Goal: Task Accomplishment & Management: Manage account settings

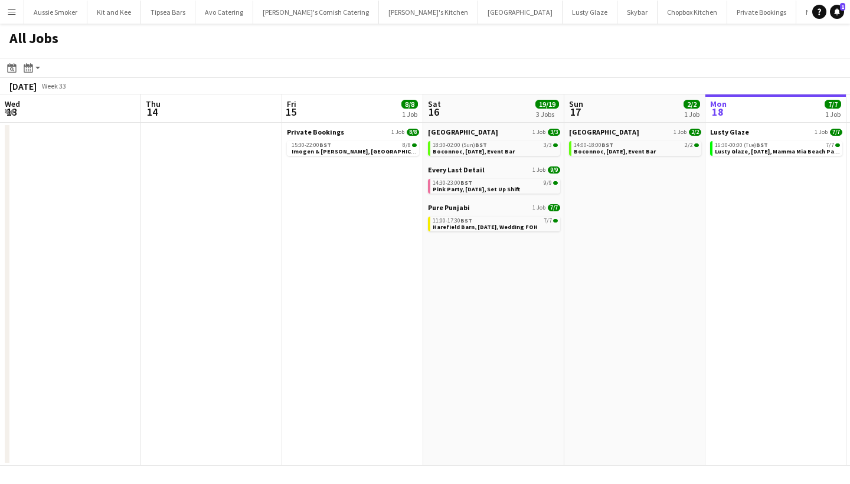
scroll to position [0, 282]
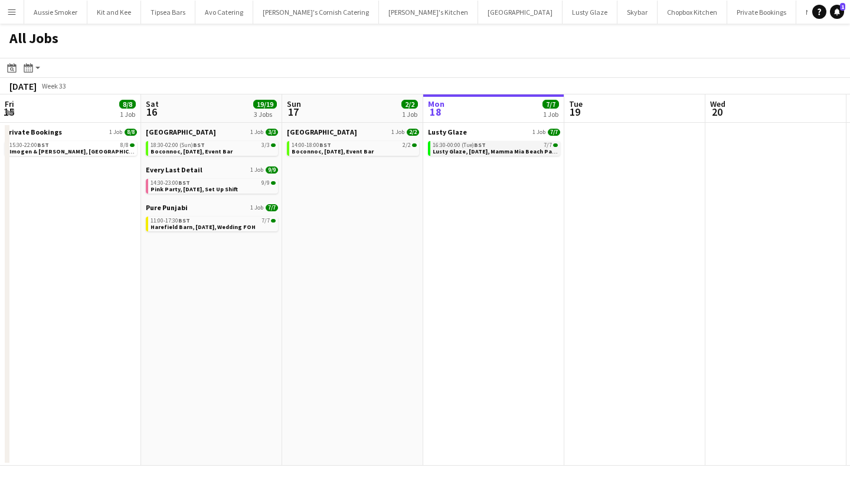
click at [466, 149] on span "Lusty Glaze, [DATE], Mamma Mia Beach Party" at bounding box center [496, 152] width 127 height 8
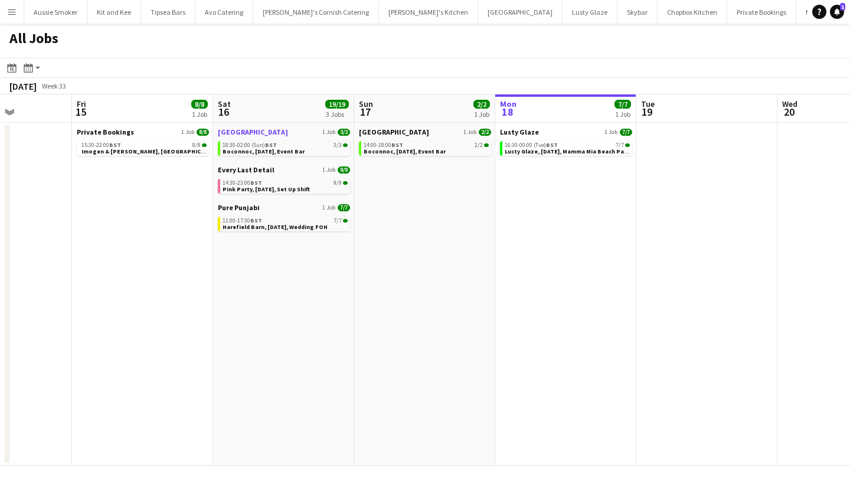
scroll to position [0, 359]
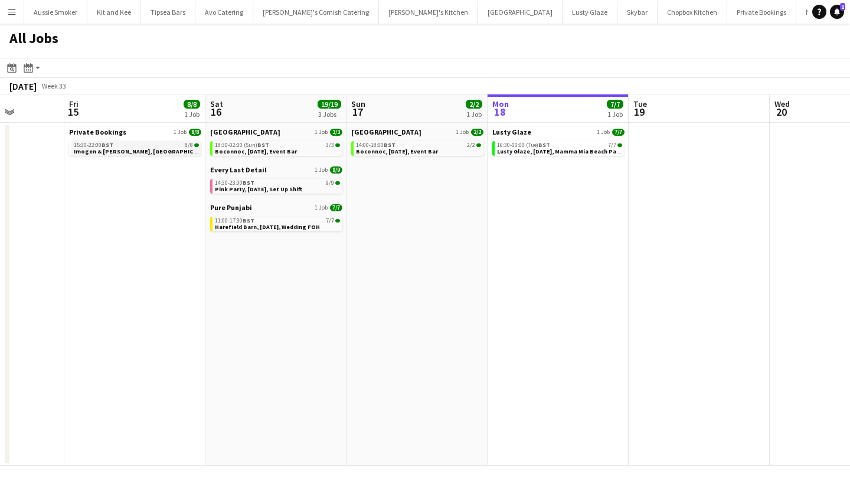
click at [163, 149] on span "Imogen & Olusegun, Stennack Farm, 15th August" at bounding box center [154, 152] width 161 height 8
click at [244, 143] on span "18:30-02:00 (Sun) BST" at bounding box center [242, 145] width 54 height 6
click at [298, 223] on span "Harefield Barn, 16th August, Wedding FOH" at bounding box center [267, 227] width 105 height 8
click at [250, 185] on span "BST" at bounding box center [249, 183] width 12 height 8
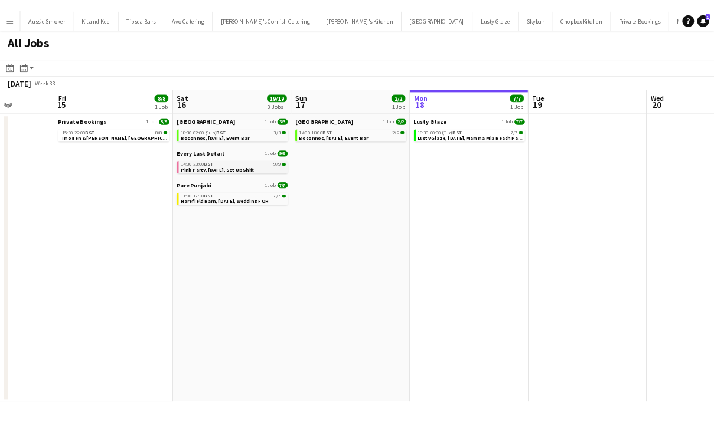
scroll to position [0, 357]
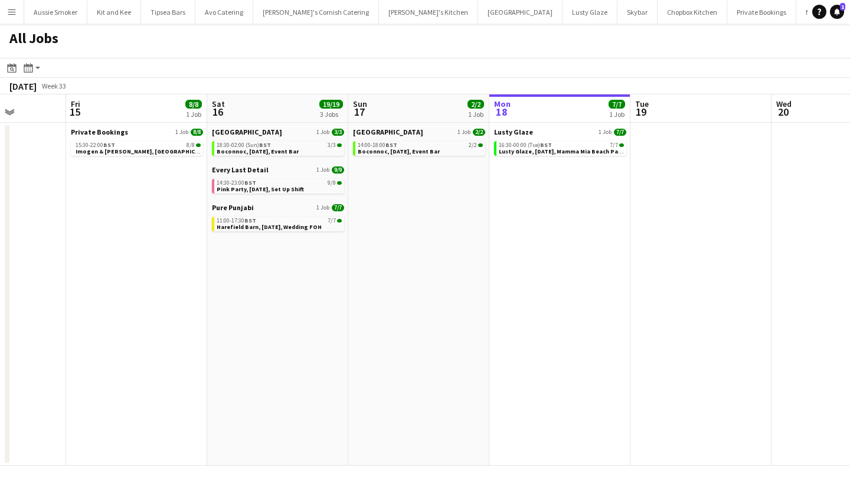
click at [410, 136] on app-calendar-brief-board "Boconnoc House 1 Job 2/2 14:00-18:00 BST 2/2 Boconnoc, 16th August, Event Bar" at bounding box center [419, 141] width 132 height 28
click at [417, 152] on span "Boconnoc, [DATE], Event Bar" at bounding box center [399, 152] width 82 height 8
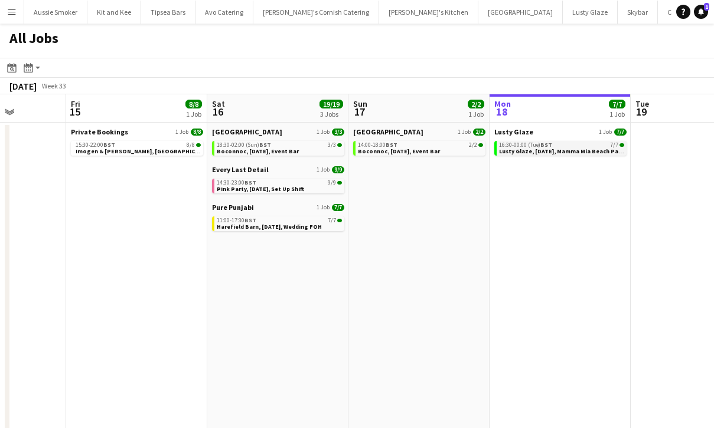
click at [613, 147] on span "7/7" at bounding box center [614, 145] width 8 height 6
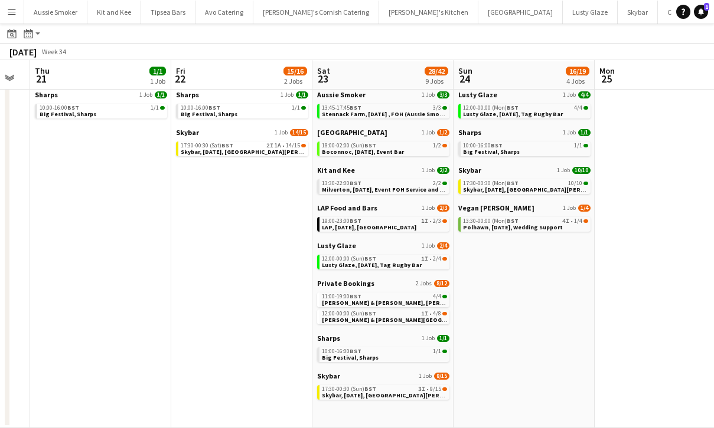
scroll to position [37, 0]
click at [529, 228] on span "Polhawn, [DATE], Wedding Support" at bounding box center [513, 228] width 100 height 8
click at [290, 149] on link "17:30-00:30 (Sat) BST 2I 1A • 14/15 Skybar, 22nd August, St Agnes" at bounding box center [243, 149] width 125 height 14
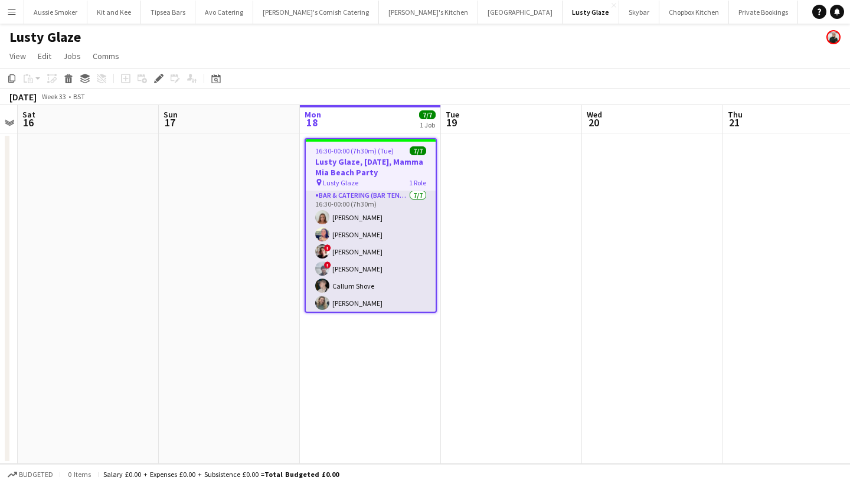
scroll to position [22, 0]
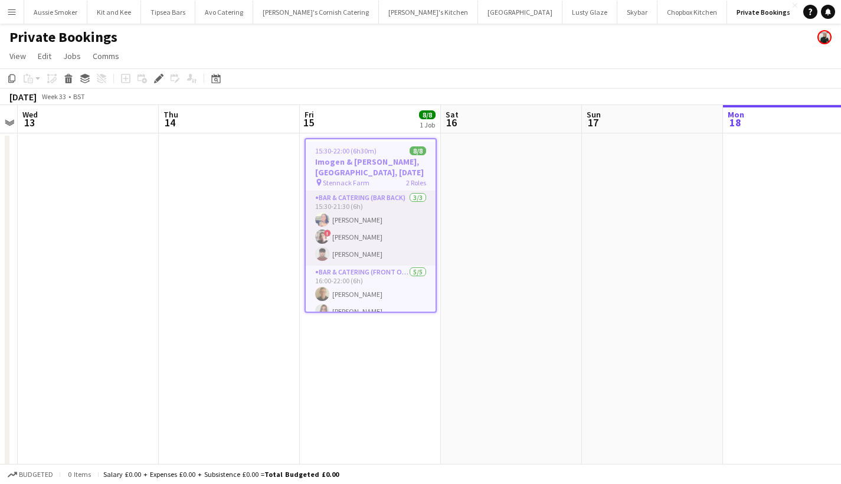
click at [385, 221] on app-card-role "Bar & Catering (Bar Back) 3/3 15:30-21:30 (6h) Sarah Hemstead ! Kathryn Marsh J…" at bounding box center [371, 228] width 130 height 74
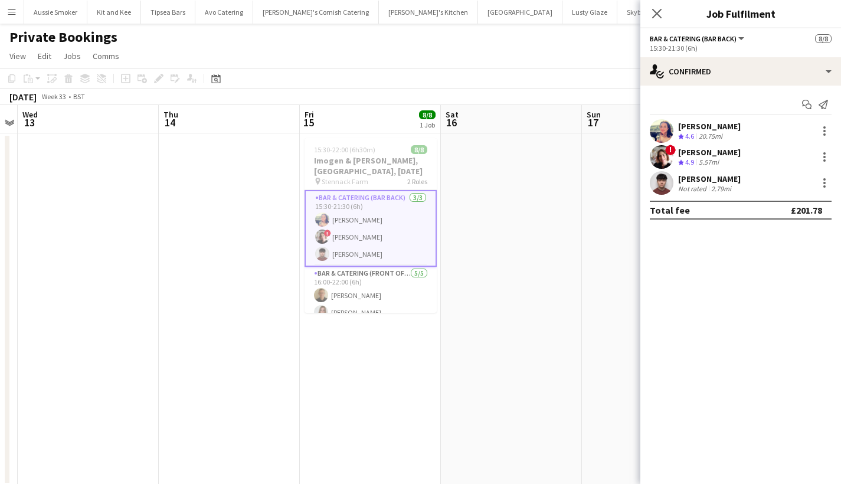
click at [717, 126] on div "Sarah Hemstead" at bounding box center [709, 126] width 63 height 11
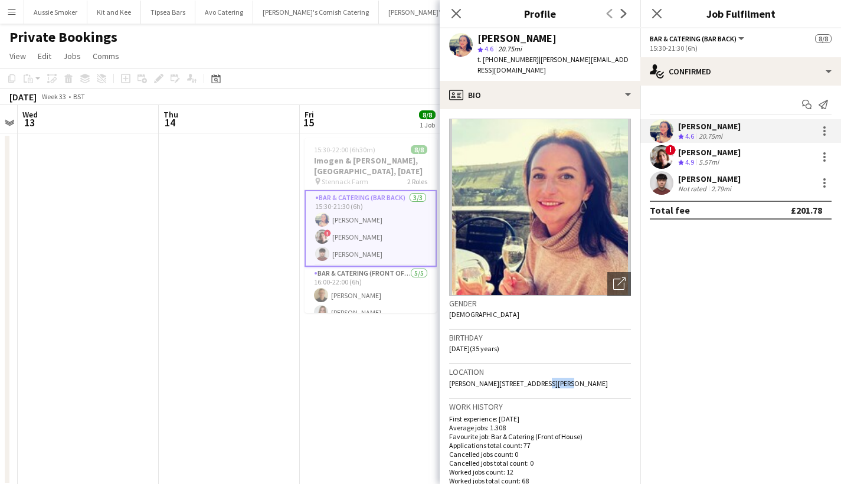
drag, startPoint x: 550, startPoint y: 371, endPoint x: 521, endPoint y: 369, distance: 29.0
click at [521, 369] on div "Location Trezona, Old Hill, Truro, TR2 4RY" at bounding box center [540, 381] width 182 height 34
copy span "TR2 4RY"
click at [456, 16] on icon "Close pop-in" at bounding box center [455, 13] width 11 height 11
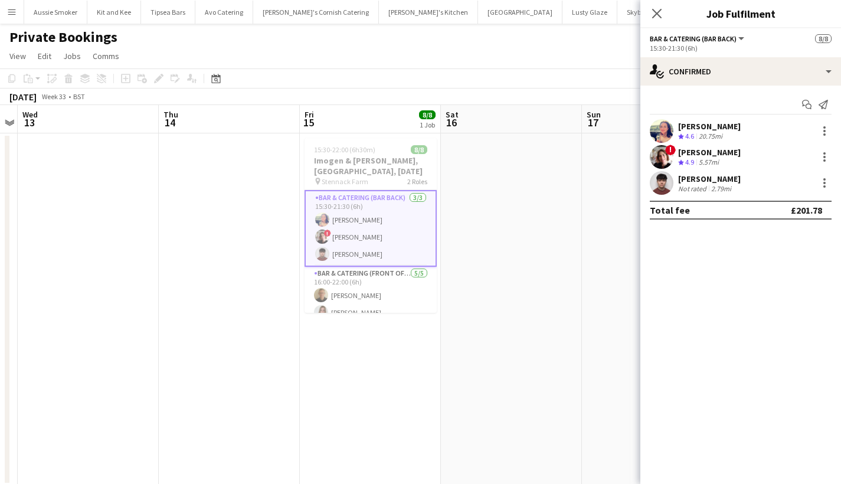
click at [701, 155] on div "Kathryn Marsh" at bounding box center [709, 152] width 63 height 11
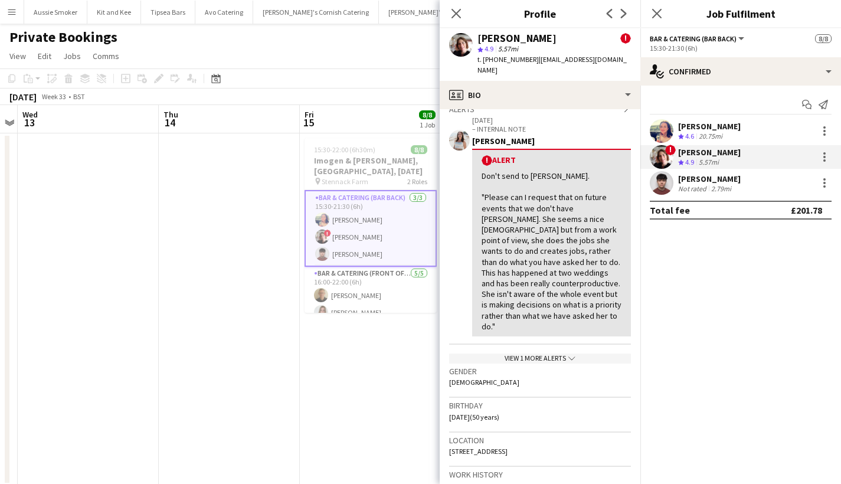
scroll to position [283, 0]
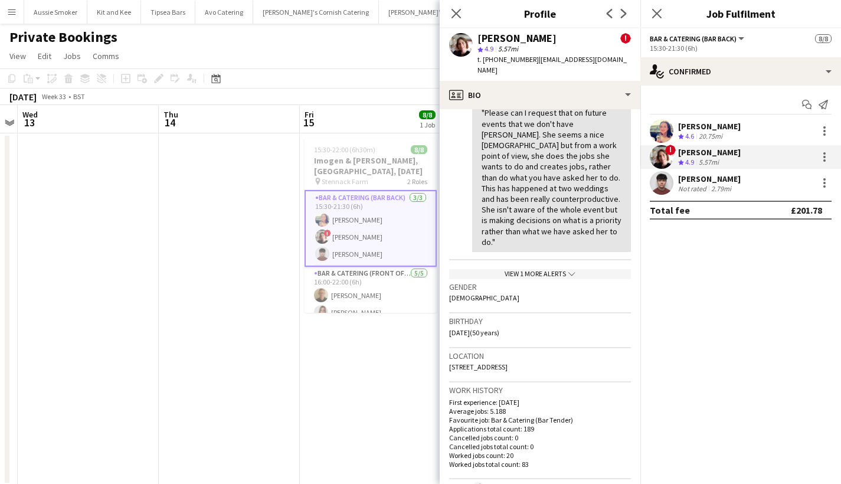
drag, startPoint x: 549, startPoint y: 345, endPoint x: 520, endPoint y: 343, distance: 29.0
click at [518, 348] on div "Location 3 Gweal Pawl, Redruth, TR15 3DN" at bounding box center [540, 365] width 182 height 34
copy span "TR15 3DN"
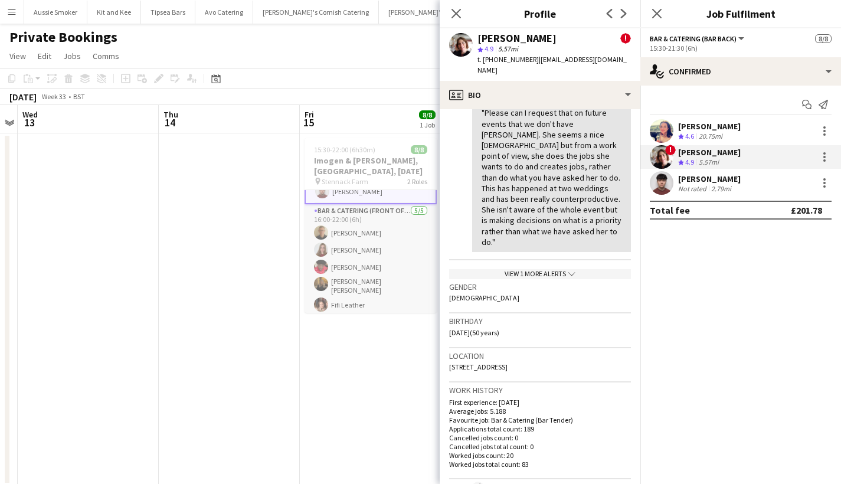
click at [364, 277] on app-card-role "Bar & Catering (Front of House) 5/5 16:00-22:00 (6h) Stephen Teasdale Lily Roe …" at bounding box center [371, 260] width 132 height 112
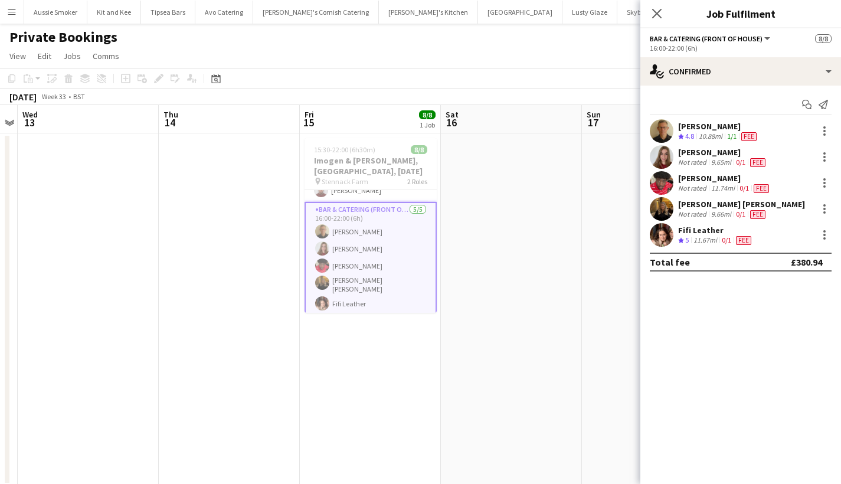
click at [714, 207] on div "Evelyn Heather" at bounding box center [741, 204] width 127 height 11
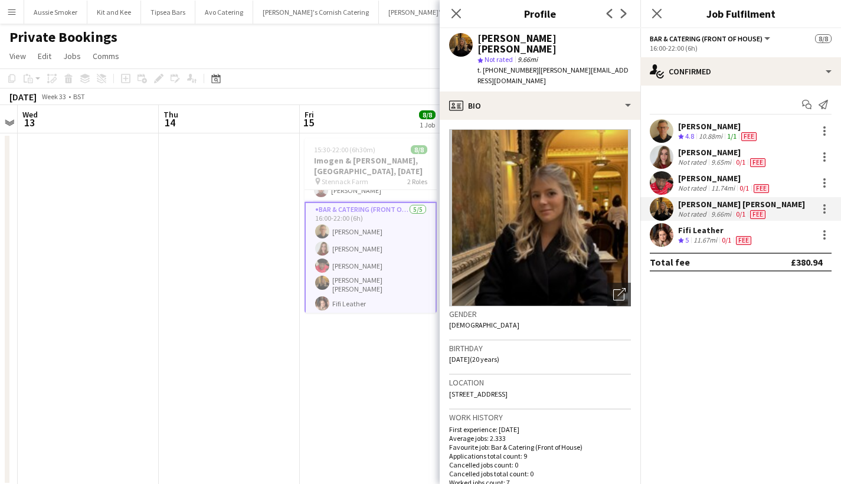
drag, startPoint x: 605, startPoint y: 372, endPoint x: 631, endPoint y: 381, distance: 27.8
click at [631, 381] on app-crew-profile-bio "Open photos pop-in Gender Female Birthday 05-10-2004 (20 years) Location Heathe…" at bounding box center [540, 302] width 201 height 364
copy span "TR10 8JA"
click at [681, 231] on div "Fifi Leather" at bounding box center [716, 230] width 76 height 11
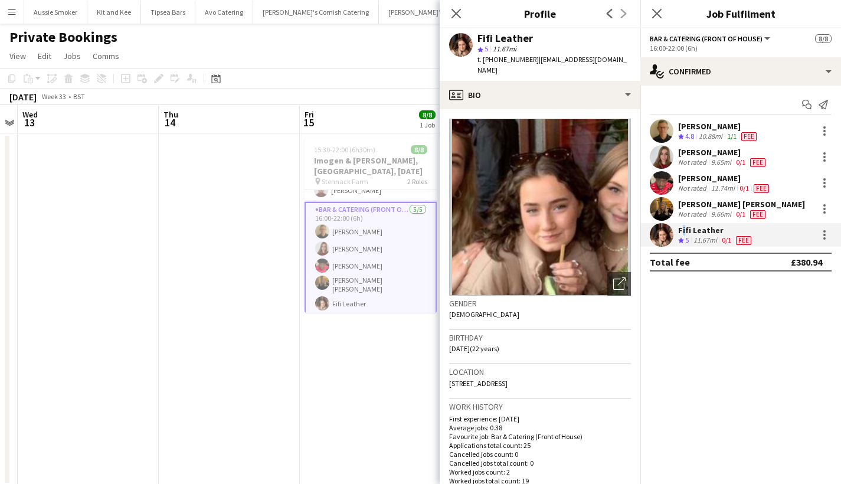
drag, startPoint x: 573, startPoint y: 369, endPoint x: 542, endPoint y: 371, distance: 31.3
click at [542, 371] on div "Location 8a Cambridge place, Falmouth, TR11 4QR" at bounding box center [540, 381] width 182 height 34
copy span "TR11 4QR"
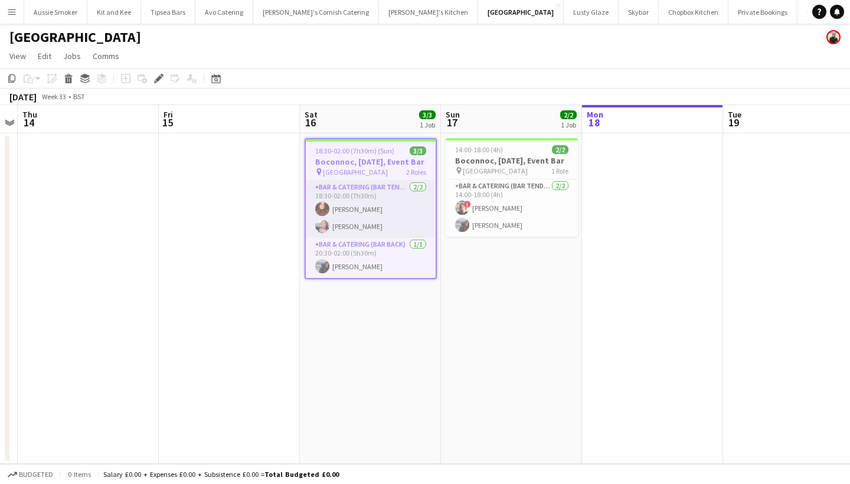
click at [373, 238] on app-card-role "Bar & Catering (Bar Tender) 2/2 18:30-02:00 (7h30m) Megan Roberts Sarah Hemstead" at bounding box center [371, 209] width 130 height 57
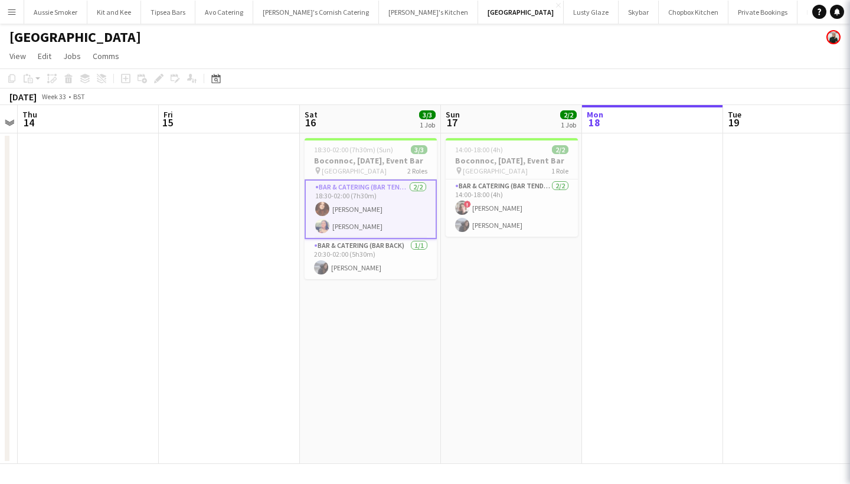
scroll to position [0, 404]
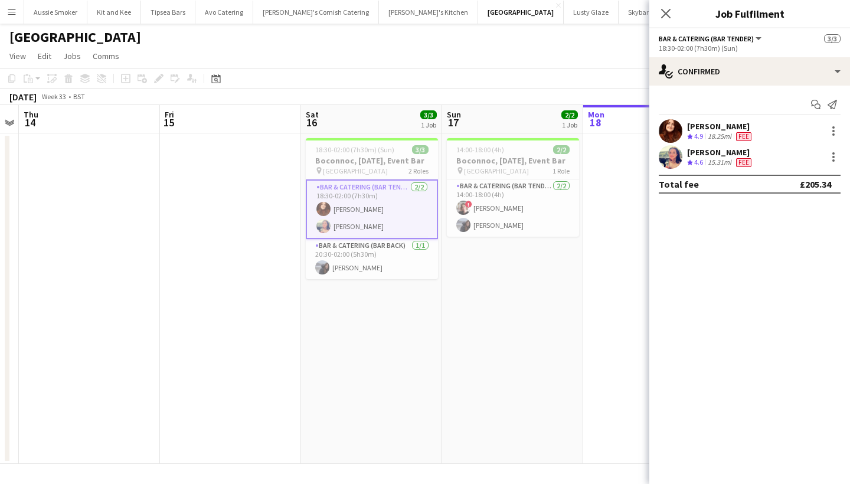
click at [709, 128] on div "Megan Roberts" at bounding box center [720, 126] width 67 height 11
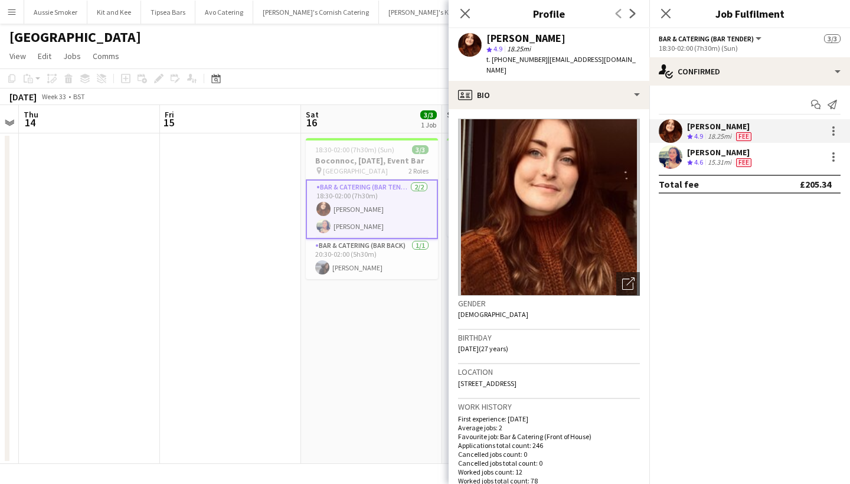
drag, startPoint x: 571, startPoint y: 382, endPoint x: 536, endPoint y: 386, distance: 35.0
click at [536, 386] on div "Location 38 Antony Road, Torpoint, PL11 2JR" at bounding box center [549, 381] width 182 height 34
copy span "PL11 2JR"
click at [732, 159] on div "15.31mi" at bounding box center [719, 163] width 28 height 10
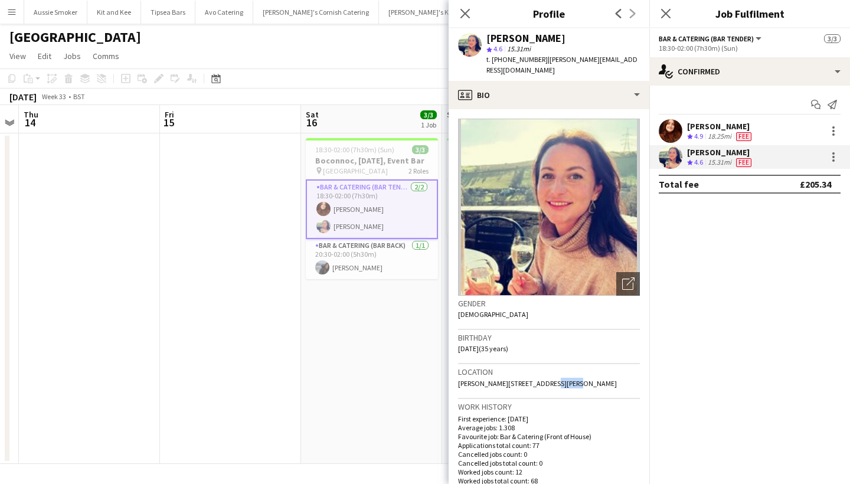
drag, startPoint x: 558, startPoint y: 370, endPoint x: 529, endPoint y: 368, distance: 29.0
click at [529, 368] on div "Location Trezona, Old Hill, Truro, TR2 4RY" at bounding box center [549, 381] width 182 height 34
copy span "TR2 4RY"
click at [375, 273] on app-card-role "Bar & Catering (Bar Back) 1/1 20:30-02:00 (5h30m) Susana Teixeira" at bounding box center [372, 259] width 132 height 40
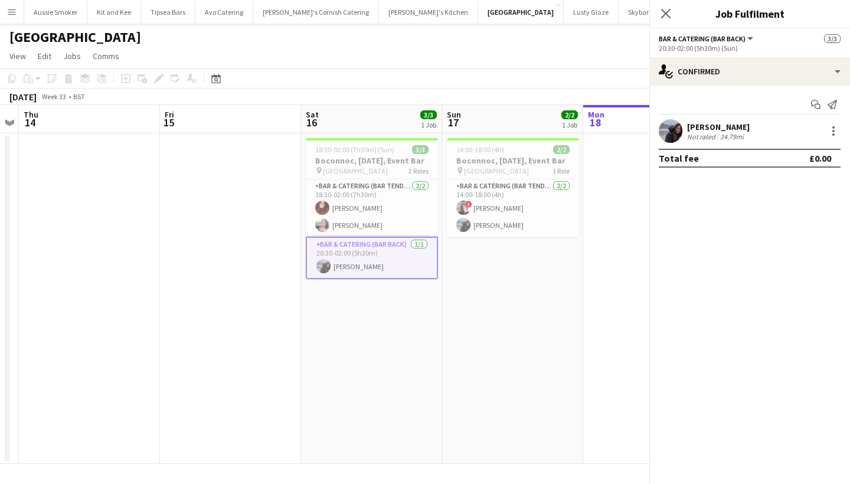
scroll to position [0, 404]
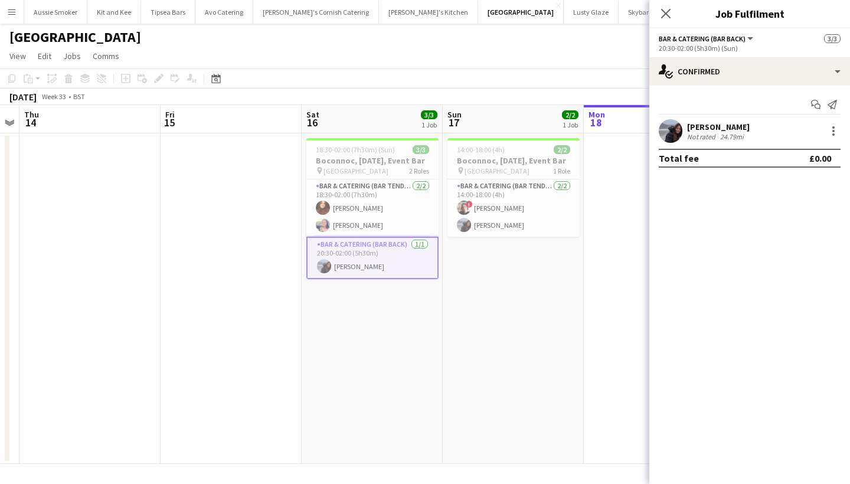
click at [705, 122] on div "Susana Teixeira" at bounding box center [718, 127] width 63 height 11
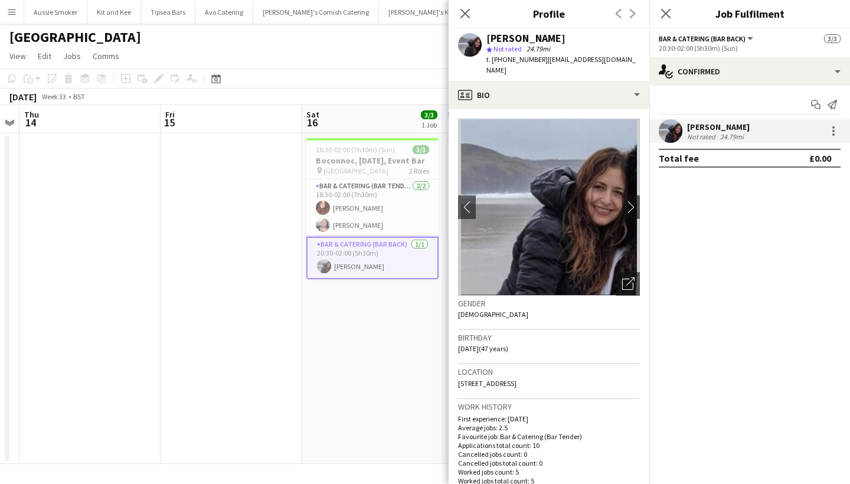
drag, startPoint x: 625, startPoint y: 369, endPoint x: 599, endPoint y: 371, distance: 26.0
click at [598, 371] on div "Location 18 Silver Way, Threemilestone, Cornwall, Truro, TR3 6BP" at bounding box center [549, 381] width 182 height 34
copy span "TR3 6BP"
click at [791, 2] on div "Close pop-in Job Fulfilment" at bounding box center [749, 14] width 201 height 28
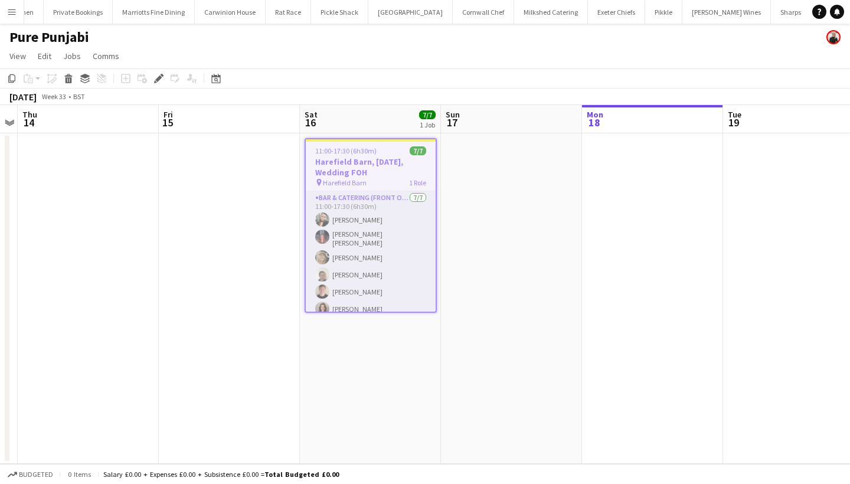
click at [356, 257] on app-card-role "Bar & Catering (Front of House) [DATE] 11:00-17:30 (6h30m) [PERSON_NAME] [PERSO…" at bounding box center [371, 264] width 130 height 146
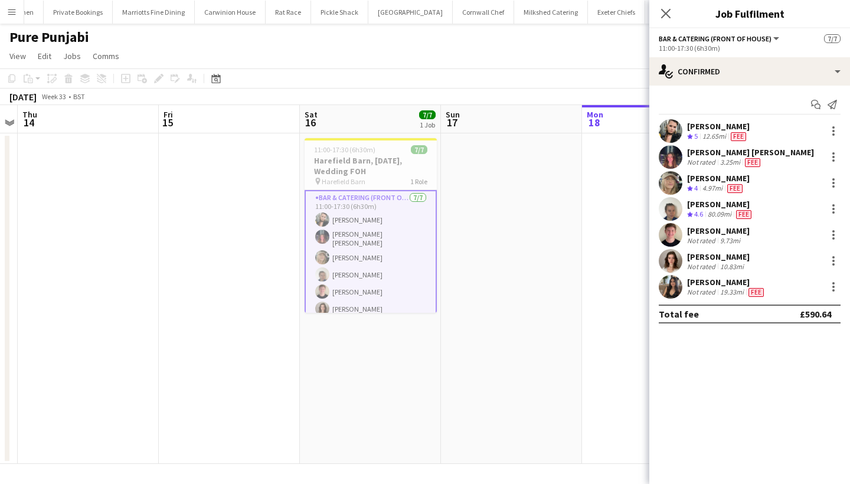
click at [696, 261] on div "Grace Evans" at bounding box center [718, 256] width 63 height 11
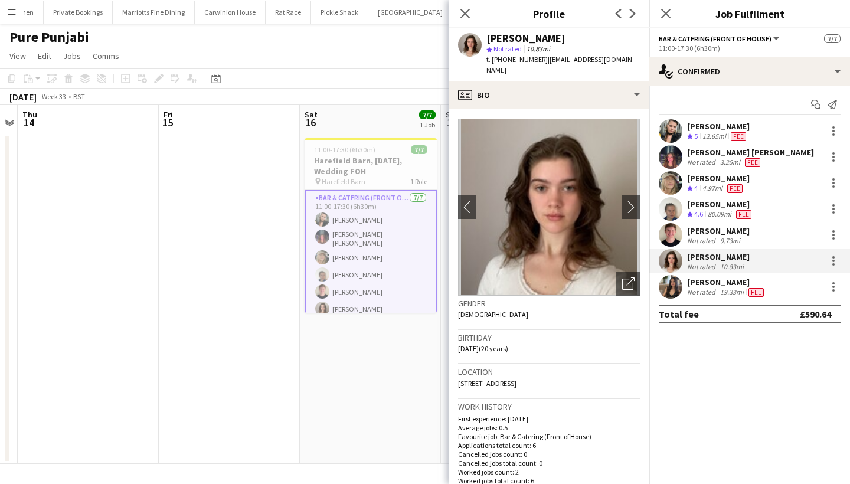
drag, startPoint x: 614, startPoint y: 375, endPoint x: 587, endPoint y: 372, distance: 27.3
click at [587, 372] on div "Location Higher Week, Zeal Monarchorum, Crediton, EX17 6DL" at bounding box center [549, 381] width 182 height 34
copy span "EX17 6DL"
click at [719, 126] on div "Lucy Forbes" at bounding box center [718, 126] width 63 height 11
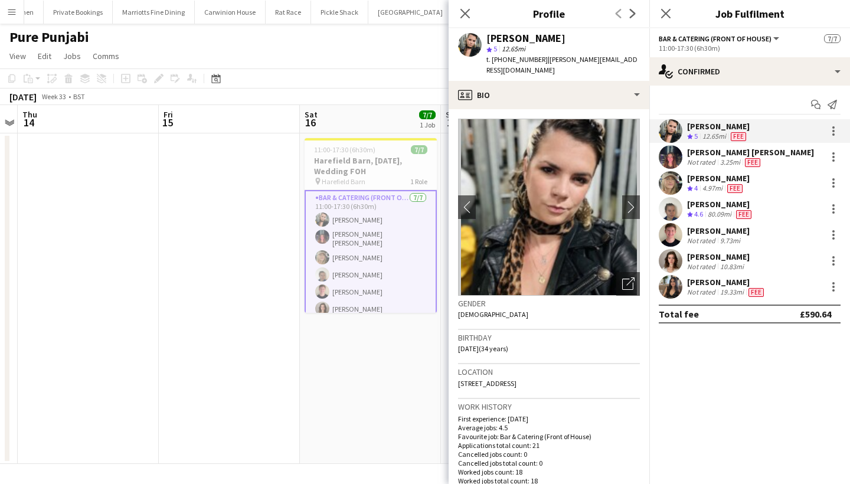
drag, startPoint x: 630, startPoint y: 374, endPoint x: 601, endPoint y: 371, distance: 29.7
click at [601, 371] on app-crew-profile-bio "chevron-left chevron-right Open photos pop-in Gender Female Birthday 25-12-1990…" at bounding box center [549, 296] width 201 height 375
copy span "EX14 3BS"
click at [703, 182] on div "Imogen Wright" at bounding box center [718, 178] width 63 height 11
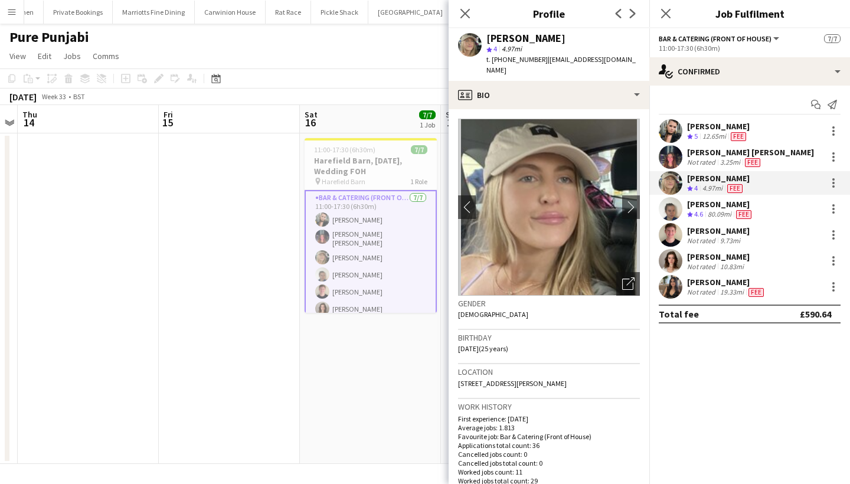
drag, startPoint x: 577, startPoint y: 373, endPoint x: 542, endPoint y: 369, distance: 35.1
click at [542, 369] on div "Location 2 Heath Brook Mews, Exeter, EX4 8QW" at bounding box center [549, 381] width 182 height 34
copy span "EX4 8QW"
click at [803, 1] on div "Close pop-in Job Fulfilment" at bounding box center [749, 14] width 201 height 28
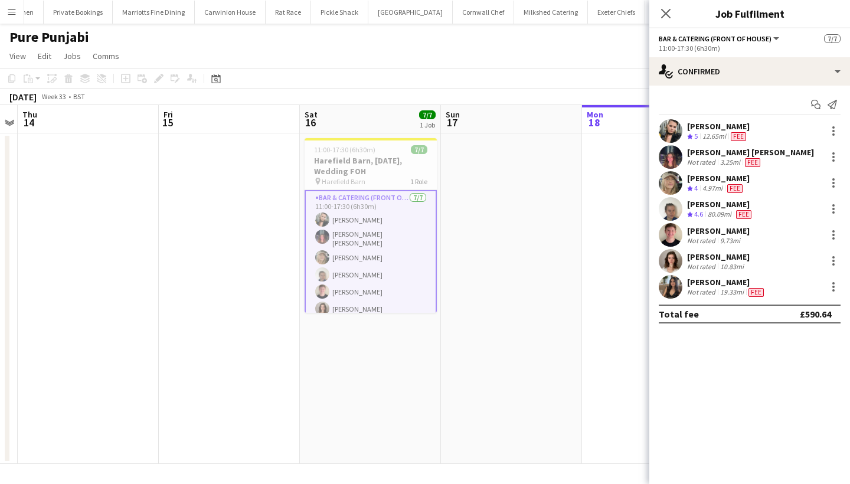
click at [690, 158] on div "Not rated" at bounding box center [702, 162] width 31 height 9
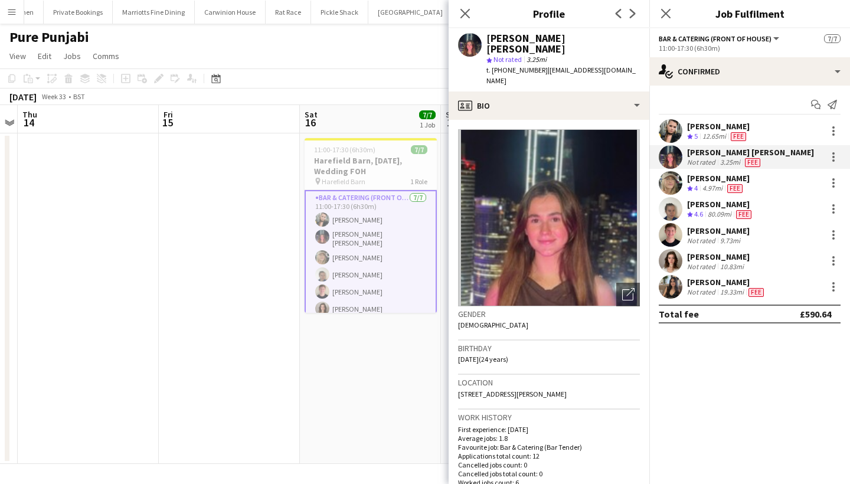
drag, startPoint x: 596, startPoint y: 373, endPoint x: 570, endPoint y: 374, distance: 26.0
click at [570, 375] on div "Location 3 Rewe Barton Farm Cottages, Exeter, EX5 4EU" at bounding box center [549, 392] width 182 height 34
copy span "EX5 4EU"
click at [701, 282] on div "Anna Perkins" at bounding box center [726, 282] width 79 height 11
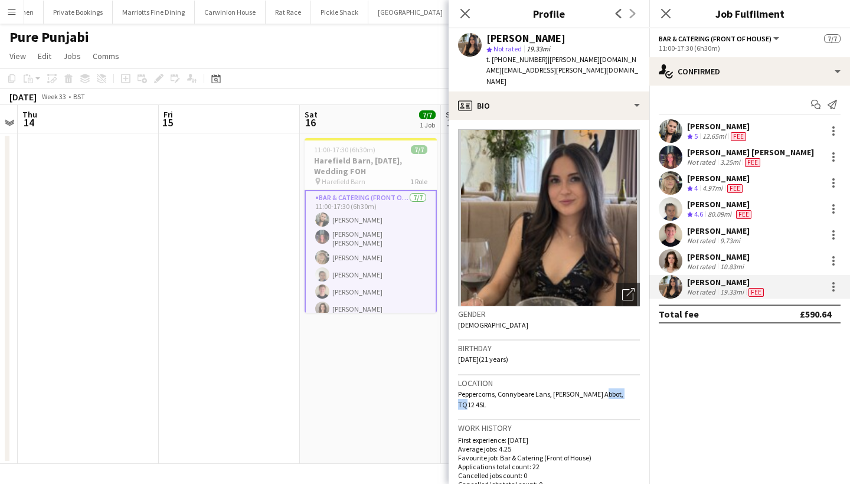
drag, startPoint x: 598, startPoint y: 370, endPoint x: 629, endPoint y: 378, distance: 32.4
click at [629, 378] on div "Location Peppercorns, Connybeare Lans, Newton Abbot, TQ12 4SL" at bounding box center [549, 397] width 182 height 45
copy span "TQ12 4SL"
click at [663, 14] on icon "Close pop-in" at bounding box center [665, 13] width 11 height 11
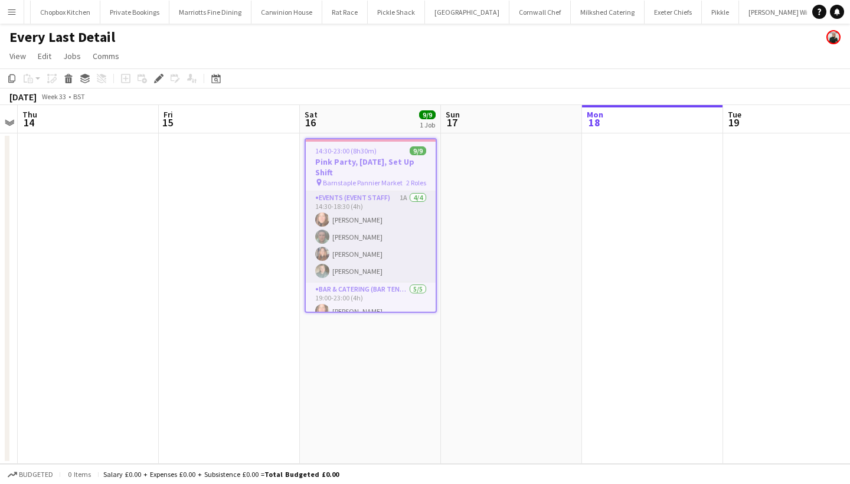
click at [414, 248] on app-card-role "Events (Event Staff) 1A [DATE] 14:30-18:30 (4h) [PERSON_NAME] [PERSON_NAME] [PE…" at bounding box center [371, 236] width 130 height 91
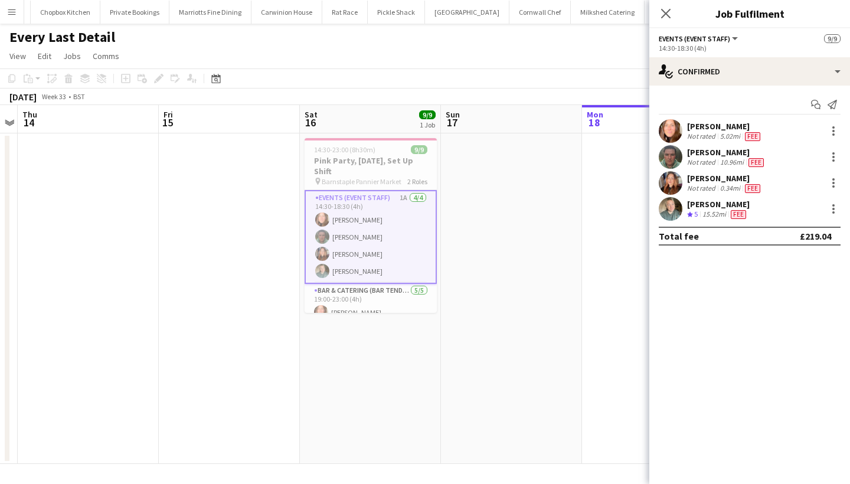
click at [719, 126] on div "[PERSON_NAME]" at bounding box center [725, 126] width 76 height 11
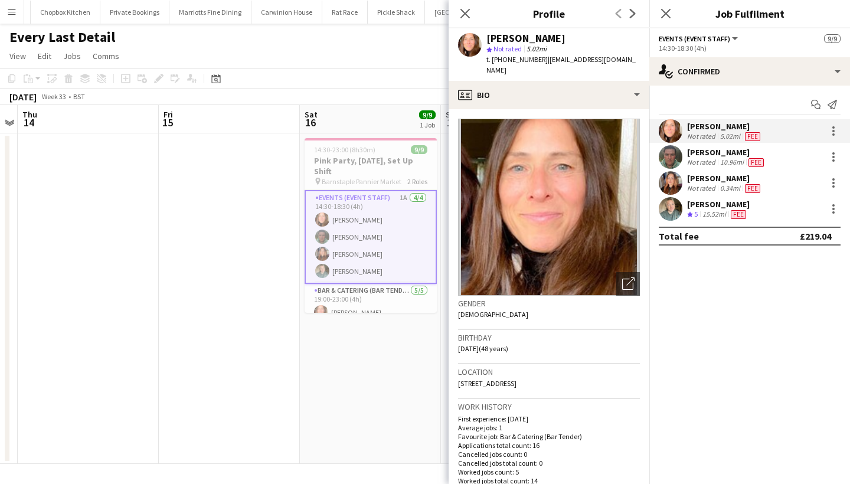
drag, startPoint x: 544, startPoint y: 366, endPoint x: 535, endPoint y: 367, distance: 8.9
click at [535, 366] on div "Location Orchard Close, Braunton, EX33 1ET" at bounding box center [549, 381] width 182 height 34
copy span "EX33 1ET"
click at [735, 145] on div "Andrea Smale Not rated 5.02mi Fee Rebecca Robson Not rated 10.96mi Fee Anna Wor…" at bounding box center [749, 170] width 201 height 102
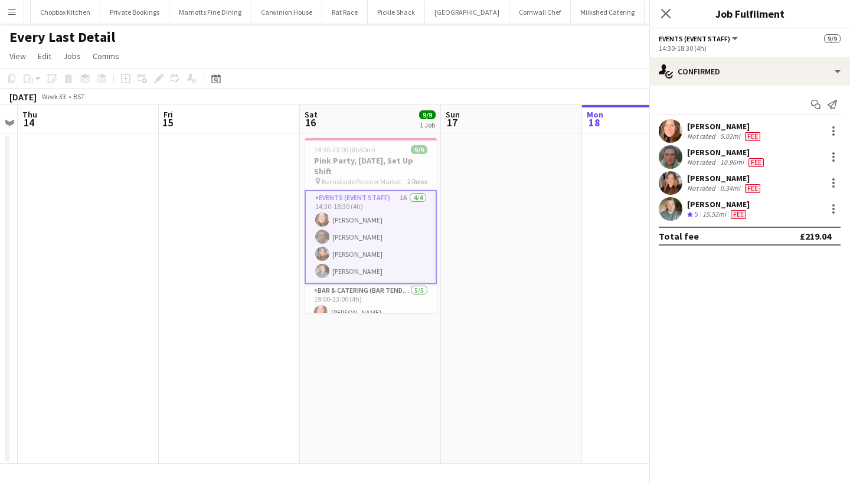
click at [728, 151] on div "Rebecca Robson" at bounding box center [726, 152] width 79 height 11
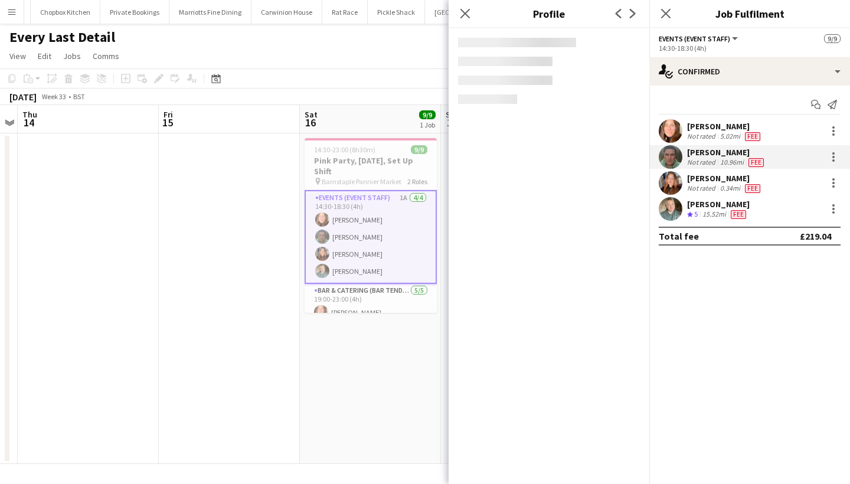
click at [696, 179] on div "Anna Worms" at bounding box center [725, 178] width 76 height 11
click at [701, 148] on div "Rebecca Robson" at bounding box center [726, 152] width 79 height 11
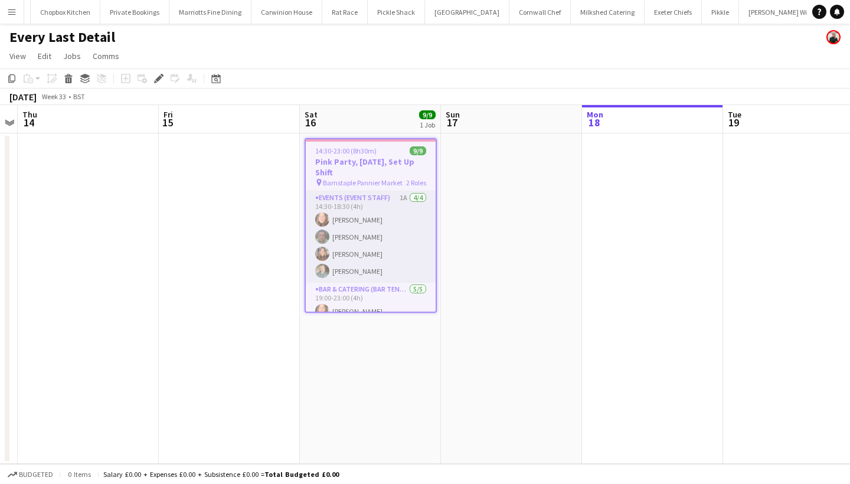
click at [395, 234] on app-card-role "Events (Event Staff) 1A [DATE] 14:30-18:30 (4h) [PERSON_NAME] [PERSON_NAME] [PE…" at bounding box center [371, 236] width 130 height 91
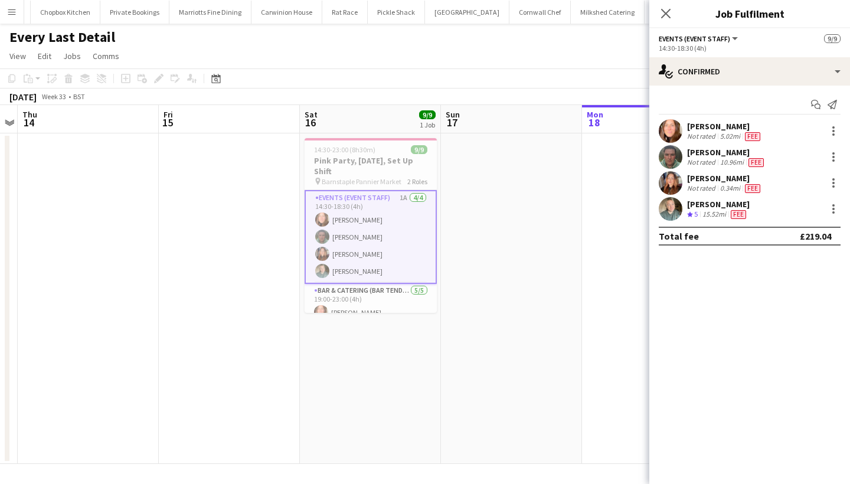
click at [716, 161] on div "Not rated" at bounding box center [702, 162] width 31 height 9
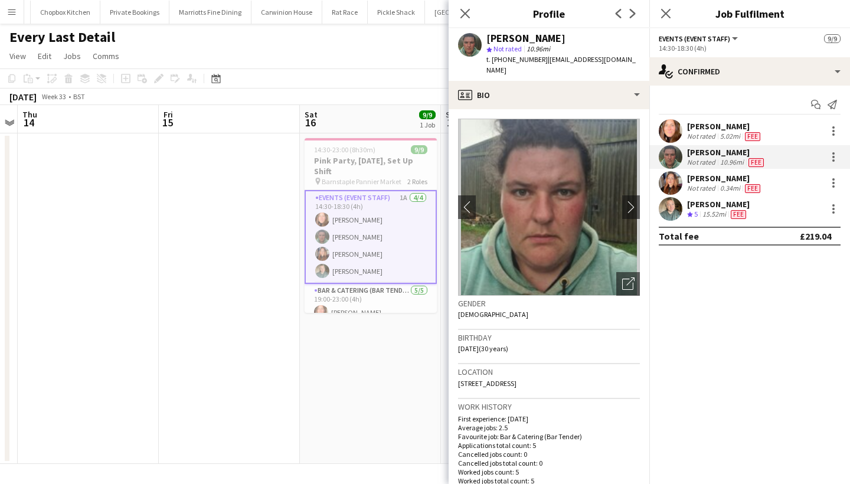
drag, startPoint x: 600, startPoint y: 370, endPoint x: 570, endPoint y: 374, distance: 30.3
click at [569, 374] on div "Location [STREET_ADDRESS]" at bounding box center [549, 381] width 182 height 34
copy span "EX36 4AY"
click at [708, 206] on div "[PERSON_NAME]" at bounding box center [718, 204] width 63 height 11
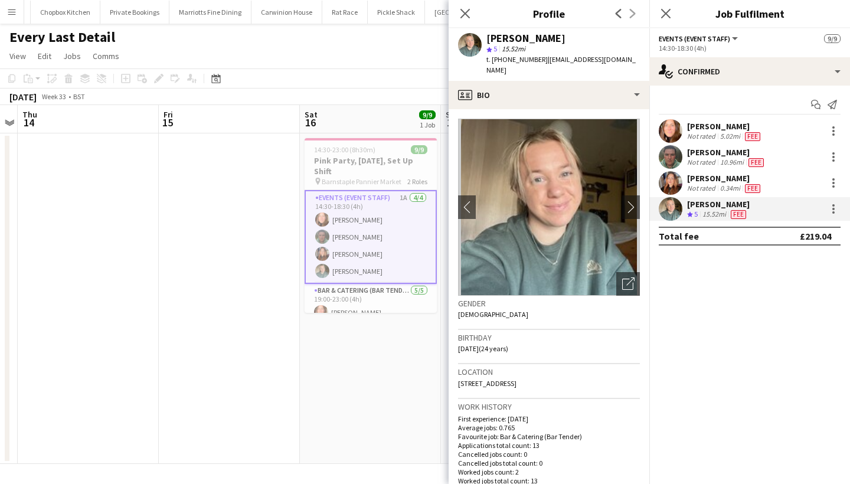
drag, startPoint x: 593, startPoint y: 375, endPoint x: 578, endPoint y: 374, distance: 14.8
click at [578, 374] on div "Location [GEOGRAPHIC_DATA], [GEOGRAPHIC_DATA], [GEOGRAPHIC_DATA], EX39 5QN" at bounding box center [549, 381] width 182 height 34
copy span "EX39 5QN"
click at [836, 185] on div at bounding box center [833, 183] width 14 height 14
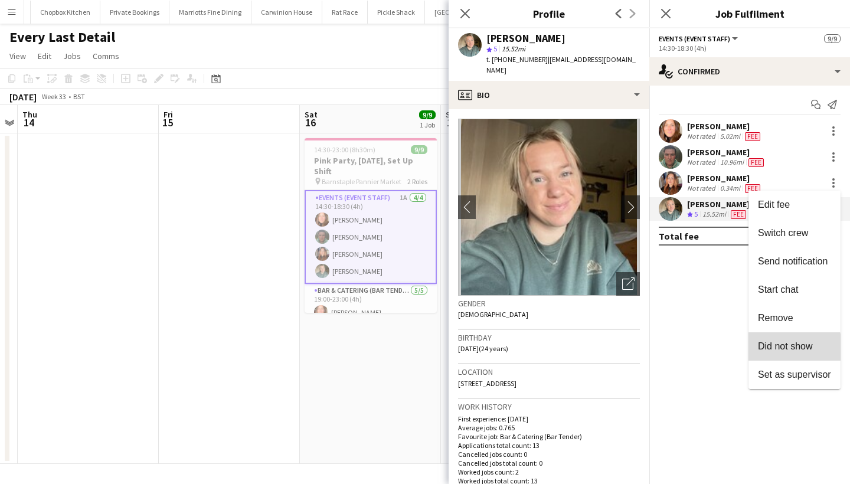
click at [782, 349] on span "Did not show" at bounding box center [785, 346] width 55 height 10
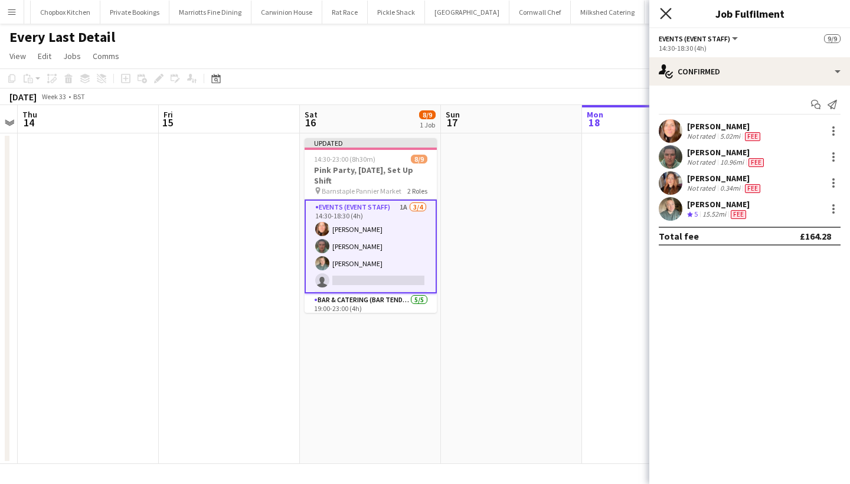
click at [671, 13] on icon "Close pop-in" at bounding box center [665, 13] width 11 height 11
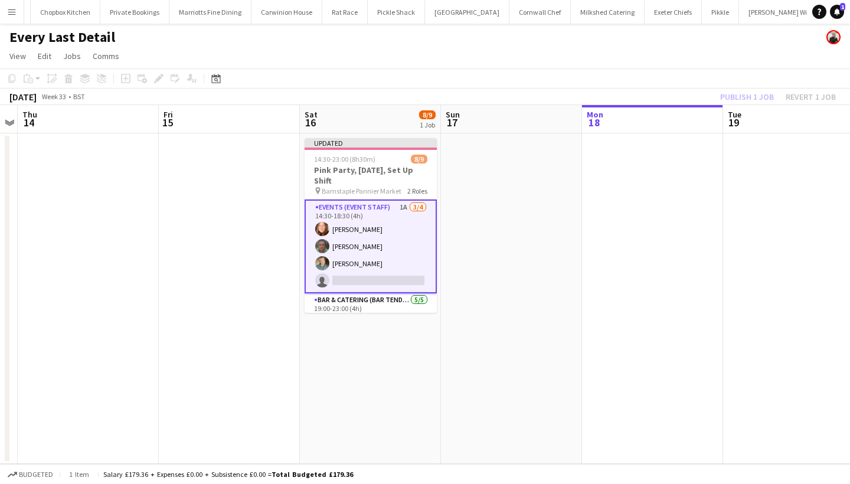
click at [744, 93] on div "Publish 1 job Revert 1 job" at bounding box center [778, 96] width 144 height 15
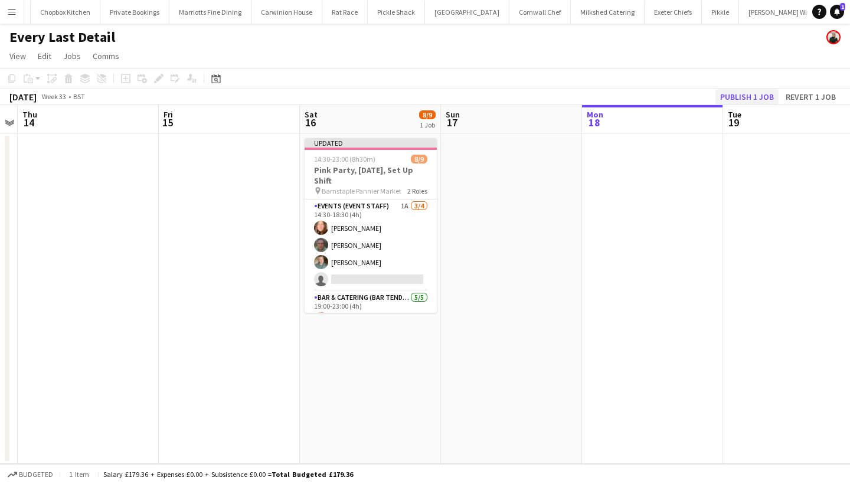
click at [744, 93] on button "Publish 1 job" at bounding box center [746, 96] width 63 height 15
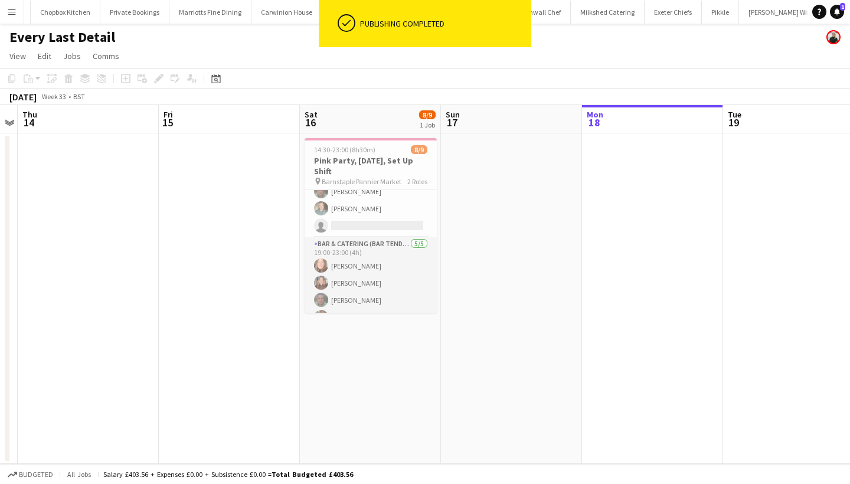
scroll to position [77, 0]
click at [378, 263] on app-card-role "Bar & Catering (Bar Tender) [DATE] 19:00-23:00 (4h) [PERSON_NAME] [PERSON_NAME]…" at bounding box center [371, 258] width 132 height 109
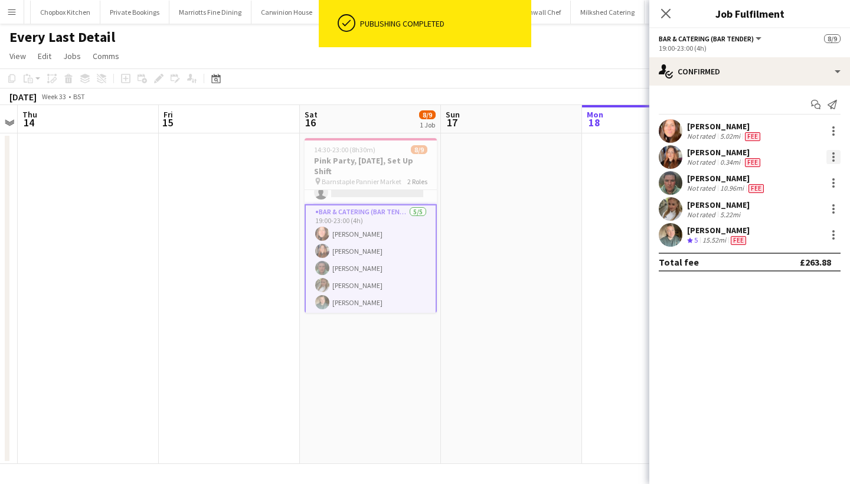
click at [831, 156] on div at bounding box center [833, 157] width 14 height 14
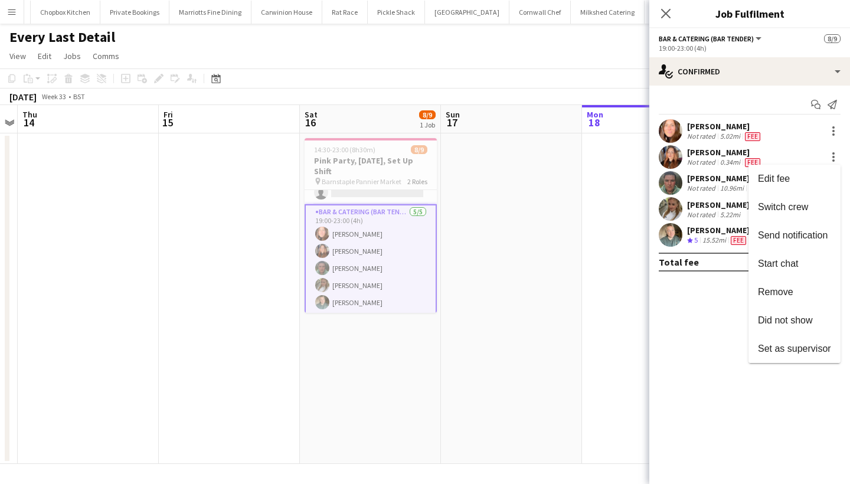
click at [693, 150] on div at bounding box center [425, 242] width 850 height 484
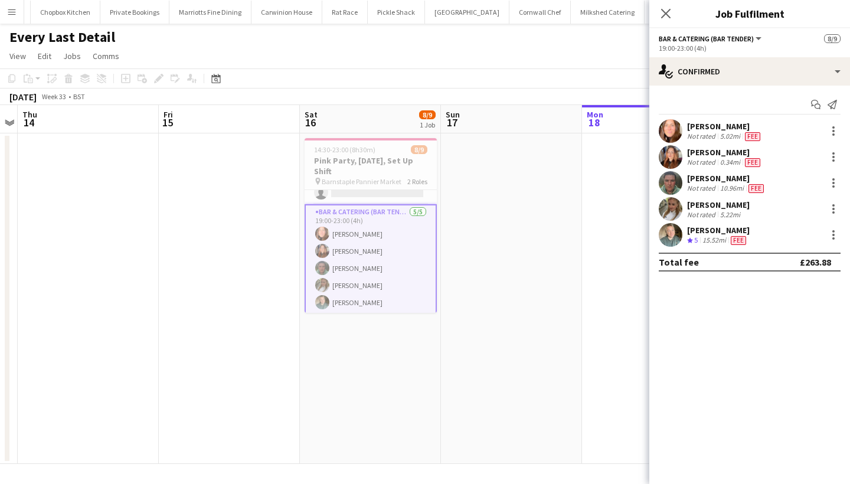
click at [705, 152] on div "[PERSON_NAME]" at bounding box center [725, 152] width 76 height 11
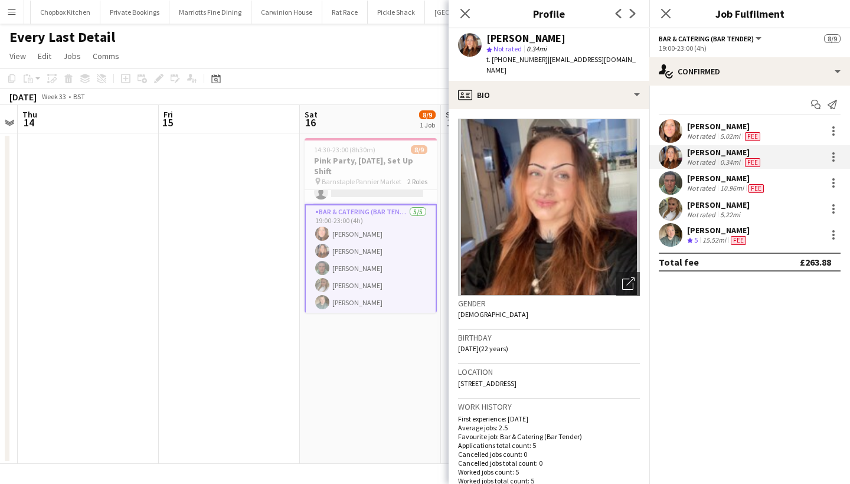
drag, startPoint x: 610, startPoint y: 370, endPoint x: 579, endPoint y: 374, distance: 31.6
click at [578, 374] on div "Location [STREET_ADDRESS]" at bounding box center [549, 381] width 182 height 34
copy span "EX32 9HG"
click at [703, 204] on div "Holly Burrell" at bounding box center [718, 204] width 63 height 11
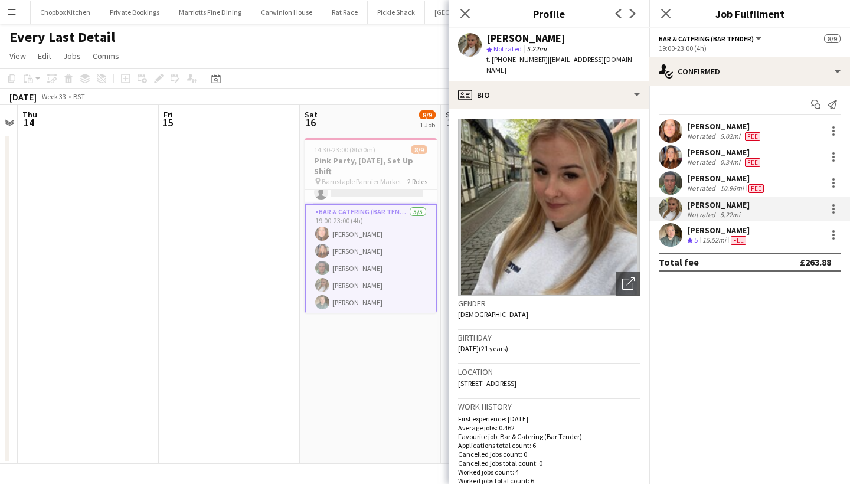
drag, startPoint x: 568, startPoint y: 373, endPoint x: 543, endPoint y: 371, distance: 25.4
click at [543, 371] on div "Location 5 Limetree Grove, Braunton, EX33 1HE" at bounding box center [549, 381] width 182 height 34
copy span "EX33 1HE"
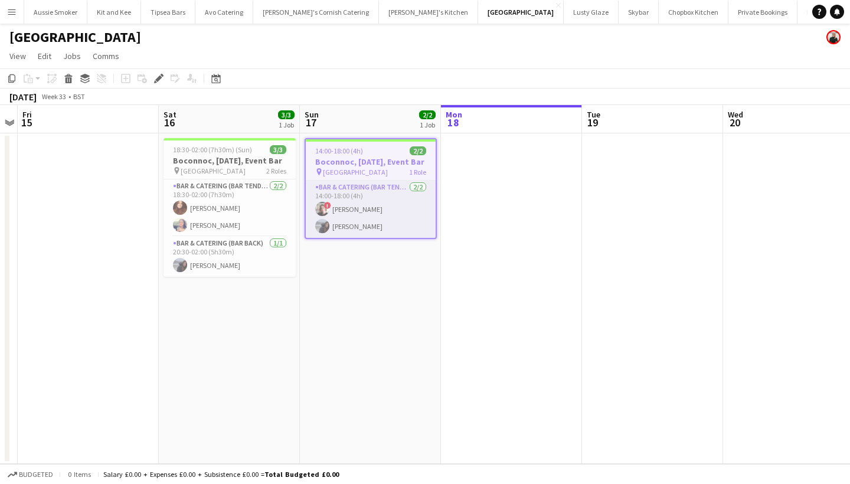
drag, startPoint x: 380, startPoint y: 230, endPoint x: 387, endPoint y: 228, distance: 6.7
click at [381, 230] on app-card-role "Bar & Catering (Bar Tender) 2/2 14:00-18:00 (4h) ! Kathryn Marsh Susana Teixeira" at bounding box center [371, 209] width 130 height 57
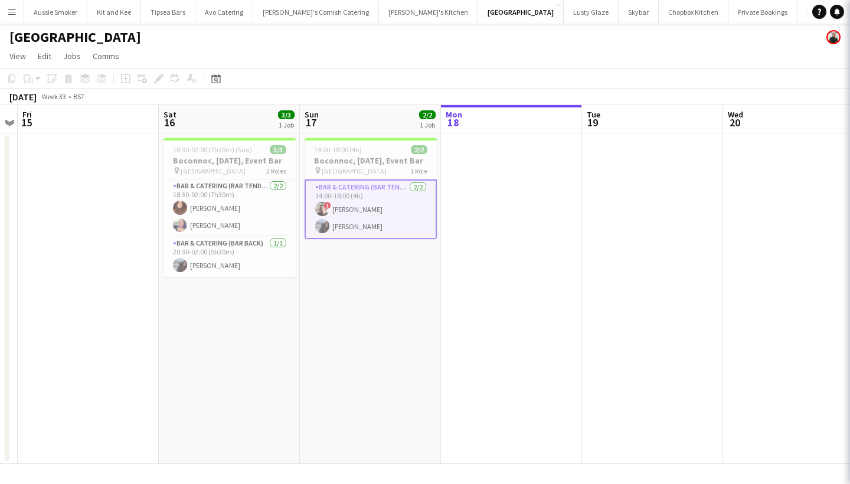
scroll to position [0, 404]
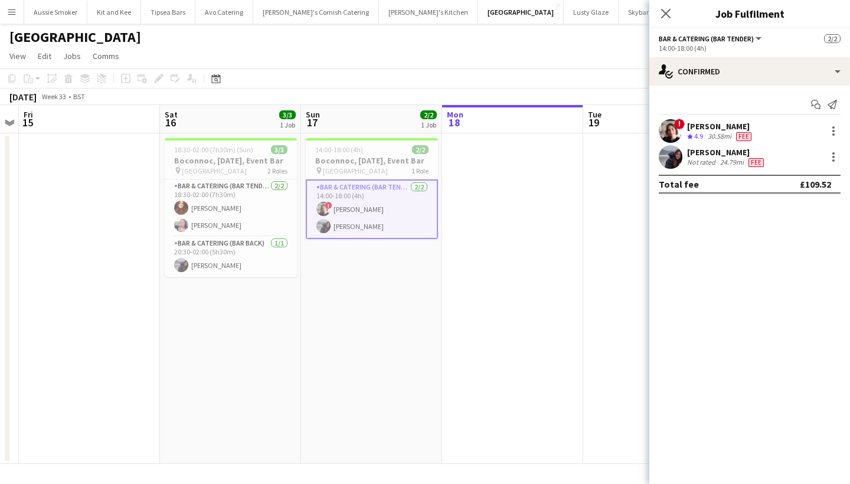
click at [733, 125] on div "[PERSON_NAME]" at bounding box center [720, 126] width 67 height 11
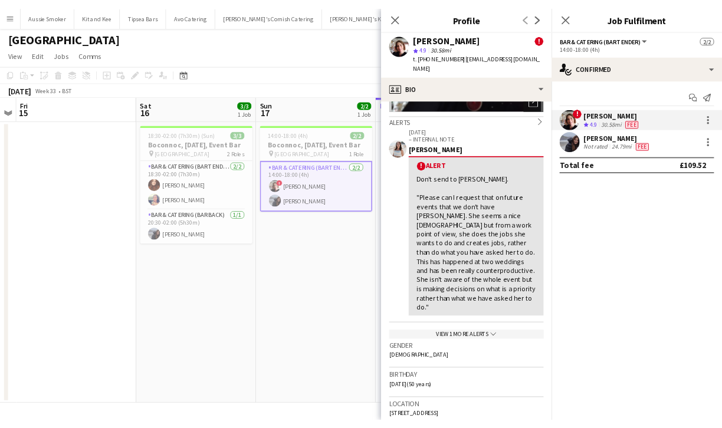
scroll to position [254, 0]
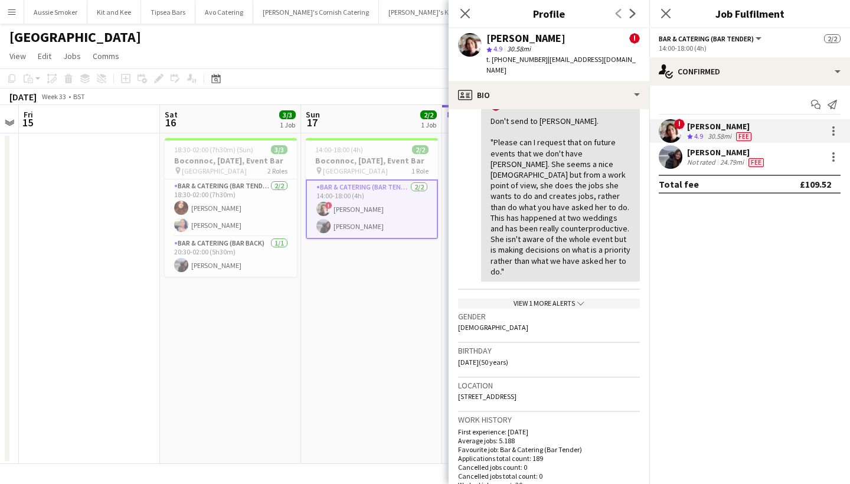
drag, startPoint x: 564, startPoint y: 374, endPoint x: 527, endPoint y: 371, distance: 37.3
click at [527, 378] on div "Location 3 Gweal Pawl, Redruth, TR15 3DN" at bounding box center [549, 395] width 182 height 34
copy span "TR15 3DN"
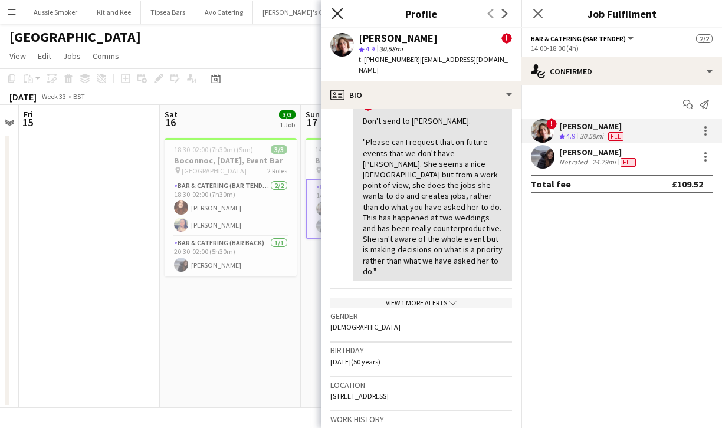
click at [336, 13] on icon "Close pop-in" at bounding box center [337, 13] width 11 height 11
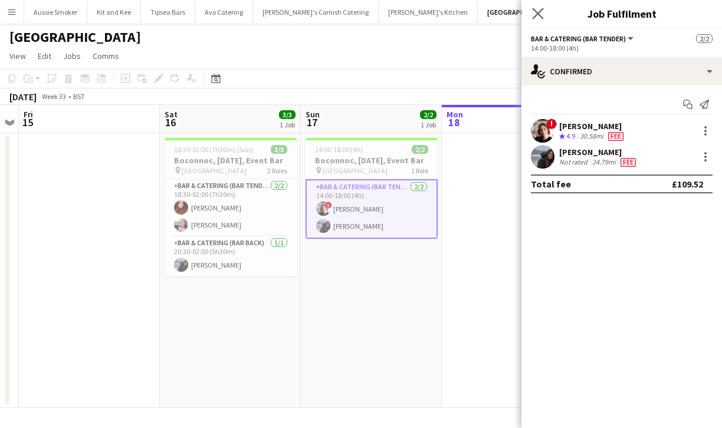
click at [545, 16] on app-icon "Close pop-in" at bounding box center [538, 13] width 17 height 17
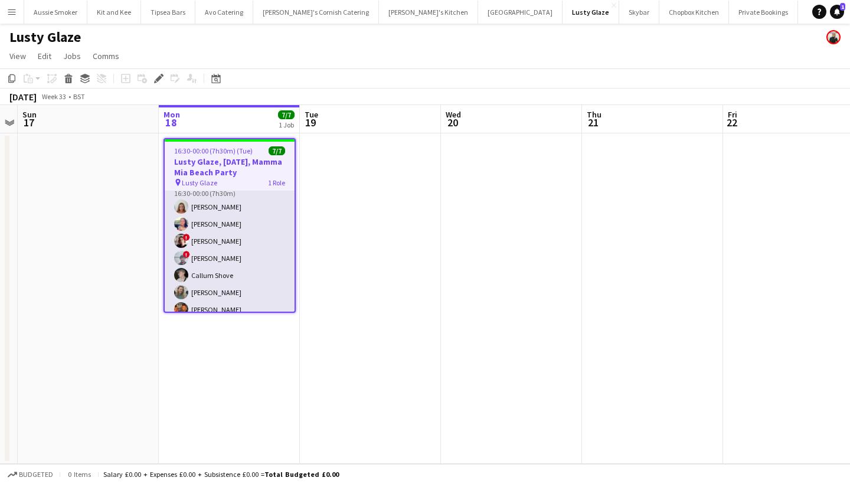
scroll to position [22, 0]
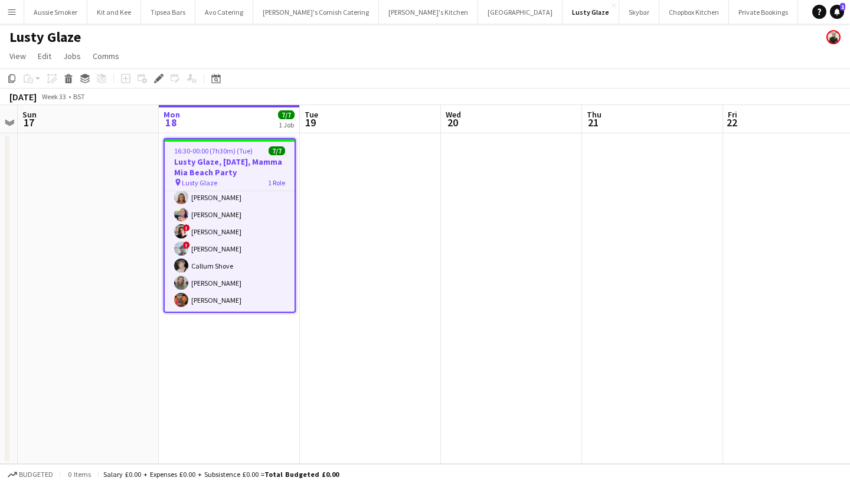
click at [15, 9] on app-icon "Menu" at bounding box center [11, 11] width 9 height 9
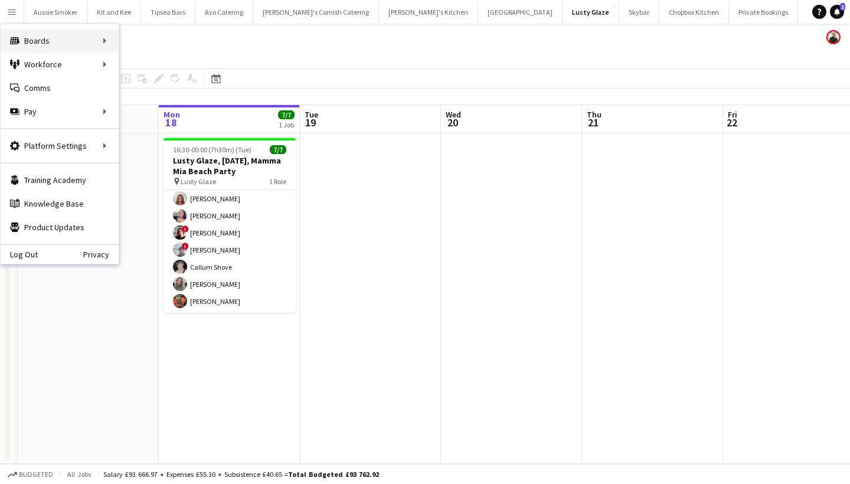
scroll to position [20, 0]
click at [174, 58] on link "All jobs" at bounding box center [178, 65] width 118 height 24
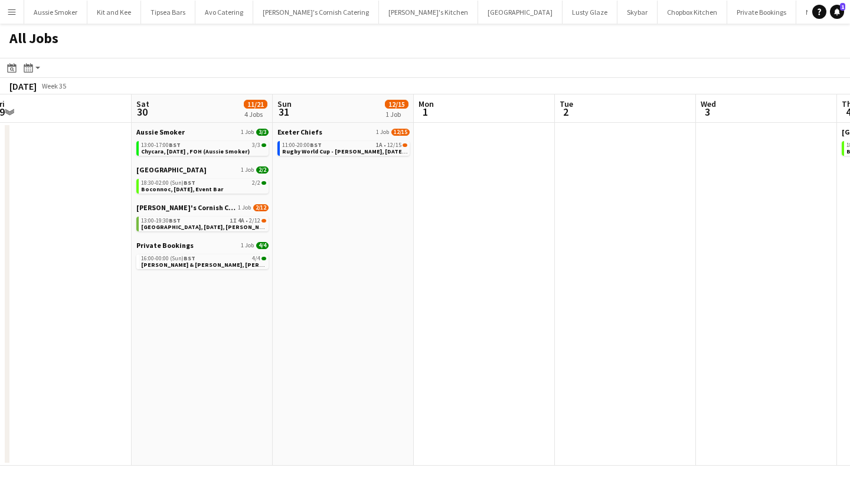
scroll to position [0, 351]
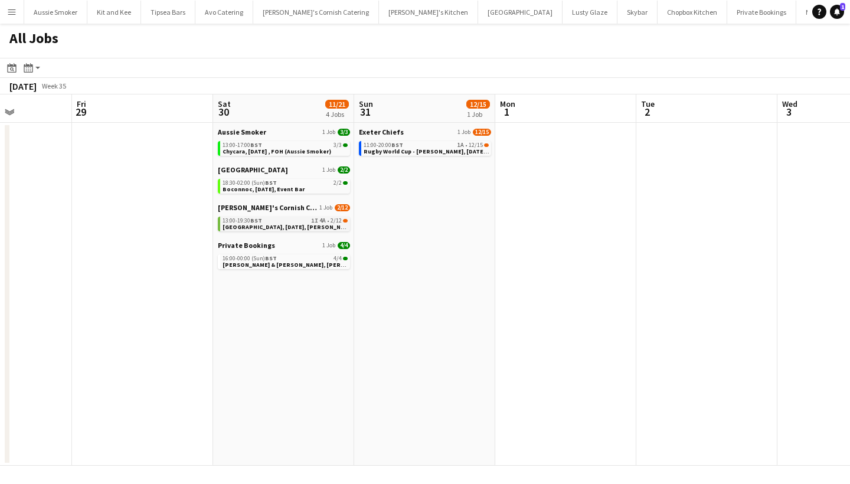
click at [300, 221] on div "13:00-19:30 BST 1I 4A • 2/12" at bounding box center [284, 221] width 125 height 6
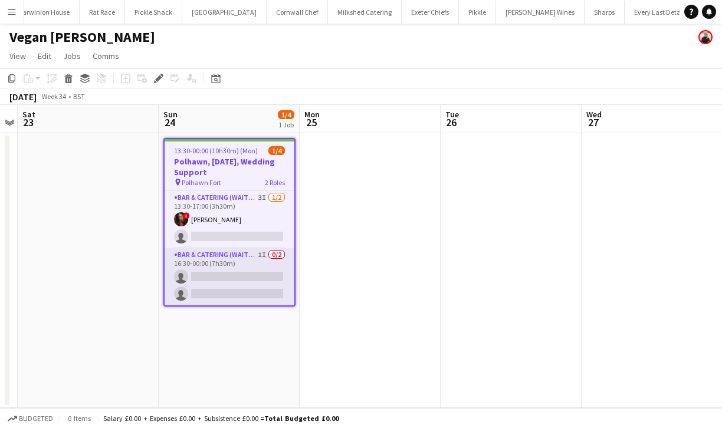
click at [241, 276] on app-card-role "Bar & Catering (Waiter / waitress) 1I 0/2 16:30-00:00 (7h30m) single-neutral-ac…" at bounding box center [230, 276] width 130 height 57
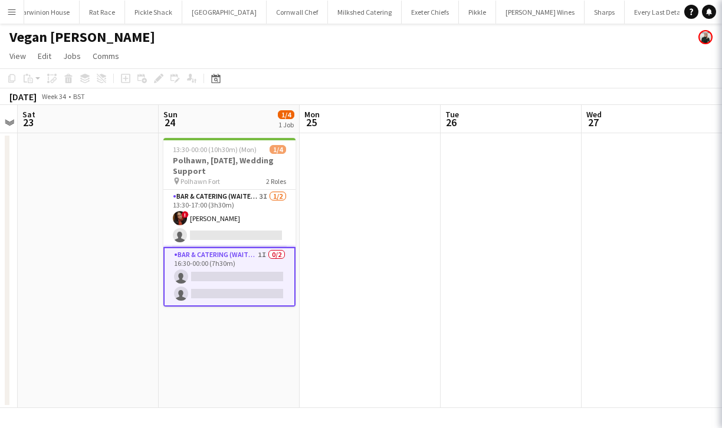
scroll to position [0, 405]
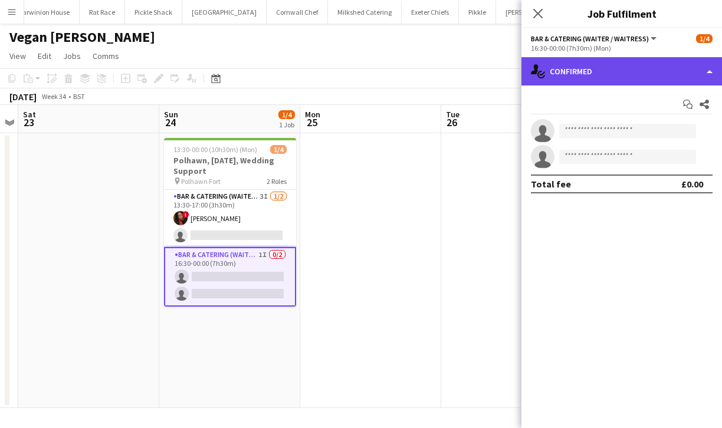
click at [611, 70] on div "single-neutral-actions-check-2 Confirmed" at bounding box center [622, 71] width 201 height 28
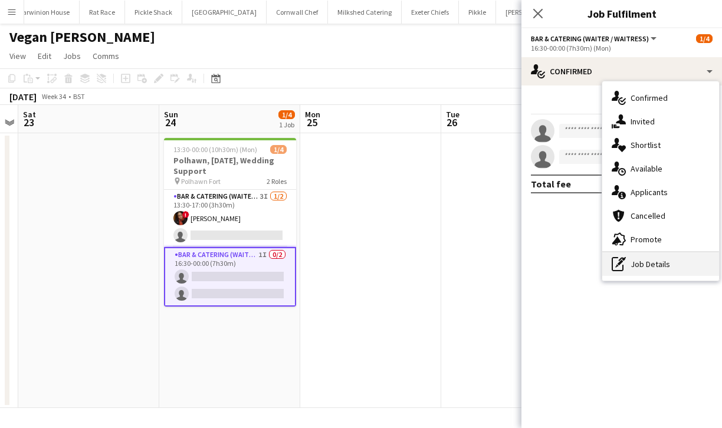
click at [653, 270] on div "pen-write Job Details" at bounding box center [661, 265] width 117 height 24
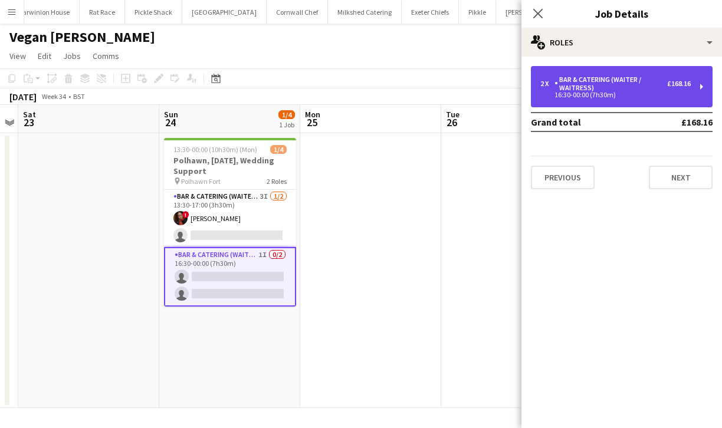
click at [621, 86] on div "Bar & Catering (Waiter / waitress)" at bounding box center [611, 84] width 113 height 17
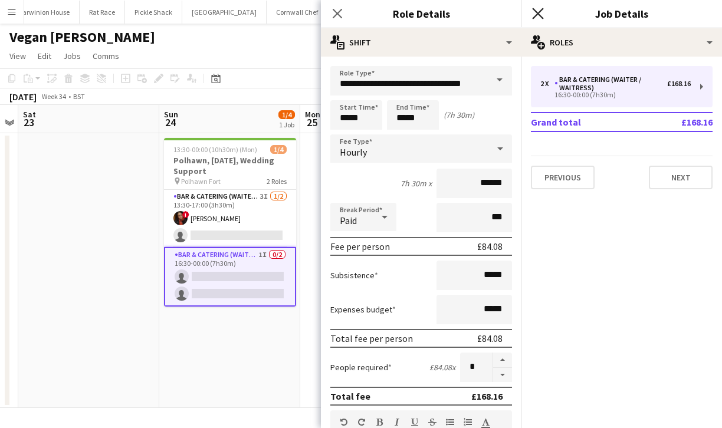
click at [536, 17] on icon "Close pop-in" at bounding box center [537, 13] width 11 height 11
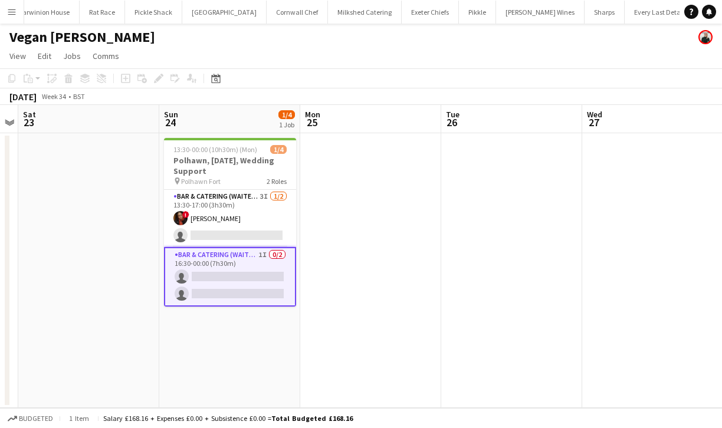
click at [237, 280] on app-card-role "Bar & Catering (Waiter / waitress) 1I 0/2 16:30-00:00 (7h30m) single-neutral-ac…" at bounding box center [230, 277] width 132 height 60
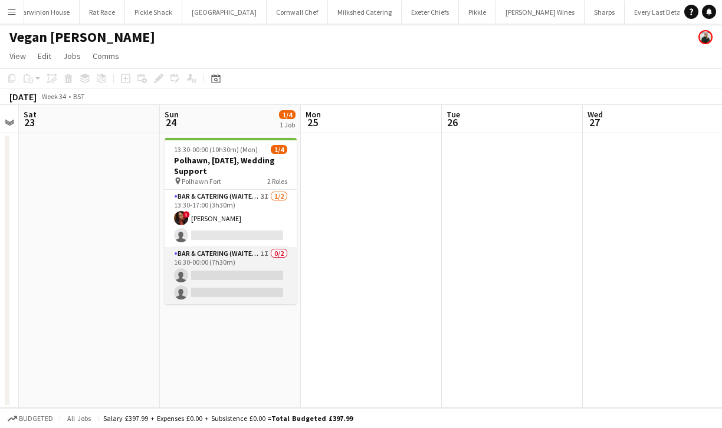
click at [210, 284] on app-card-role "Bar & Catering (Waiter / waitress) 1I 0/2 16:30-00:00 (7h30m) single-neutral-ac…" at bounding box center [231, 275] width 132 height 57
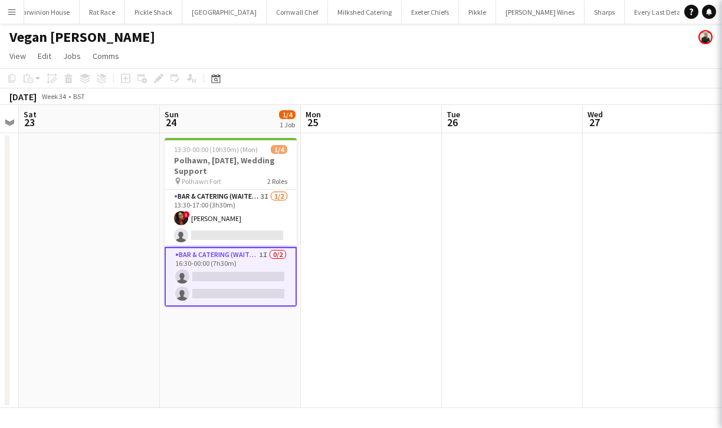
scroll to position [0, 402]
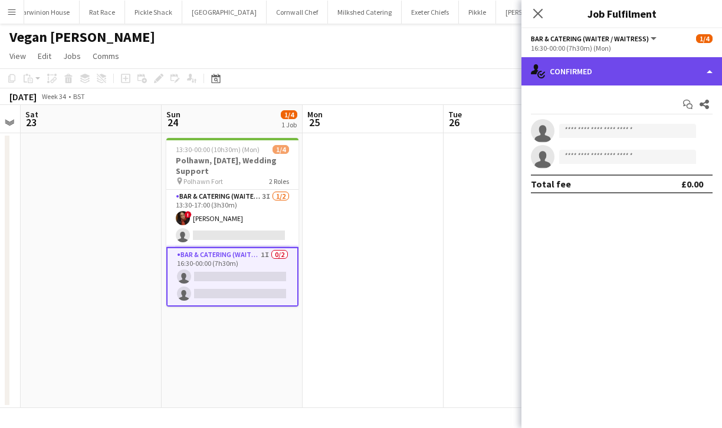
click at [561, 75] on div "single-neutral-actions-check-2 Confirmed" at bounding box center [622, 71] width 201 height 28
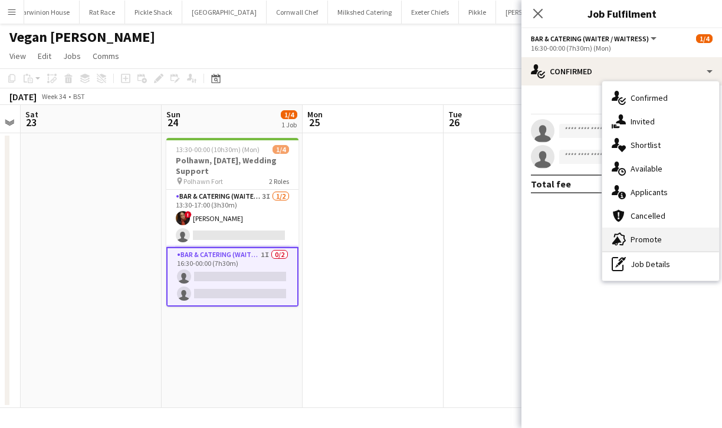
click at [671, 242] on div "advertising-megaphone Promote" at bounding box center [661, 240] width 117 height 24
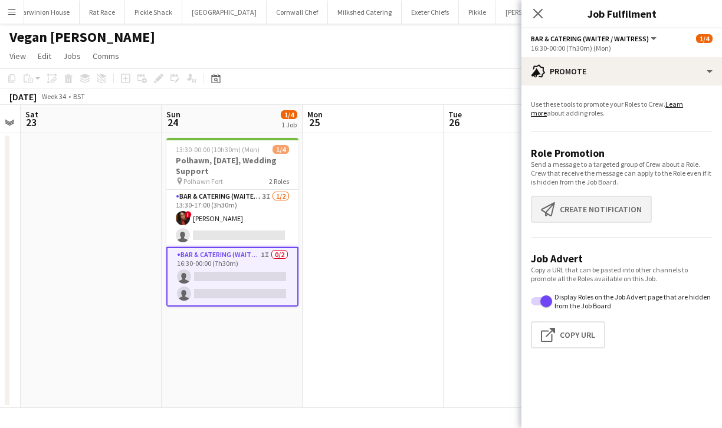
click at [606, 205] on button "Create notification Create notification" at bounding box center [591, 209] width 121 height 27
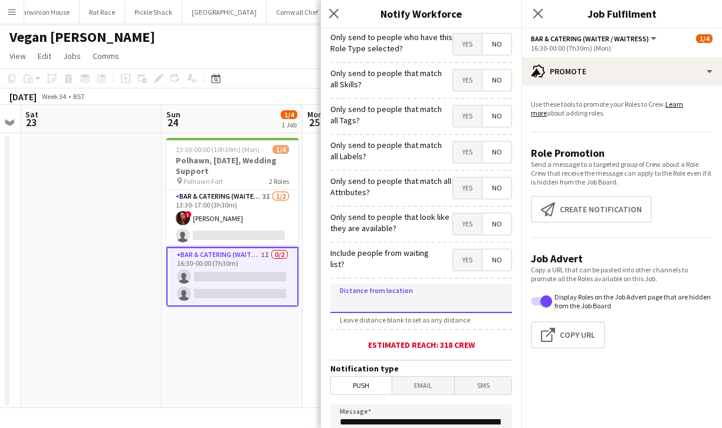
click at [422, 301] on input at bounding box center [421, 299] width 182 height 30
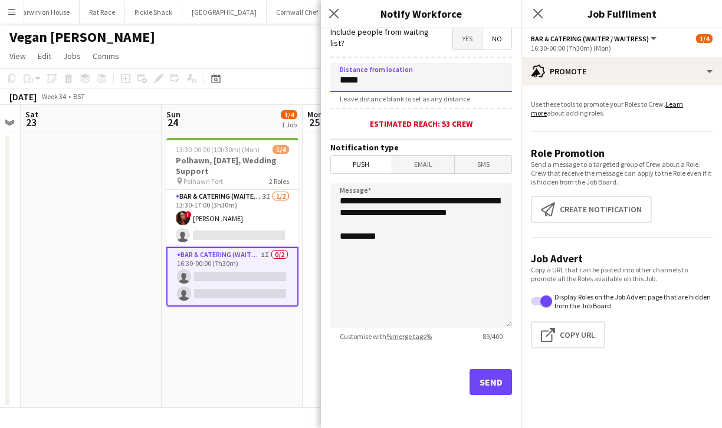
type input "*****"
click at [474, 383] on button "Send" at bounding box center [491, 382] width 42 height 26
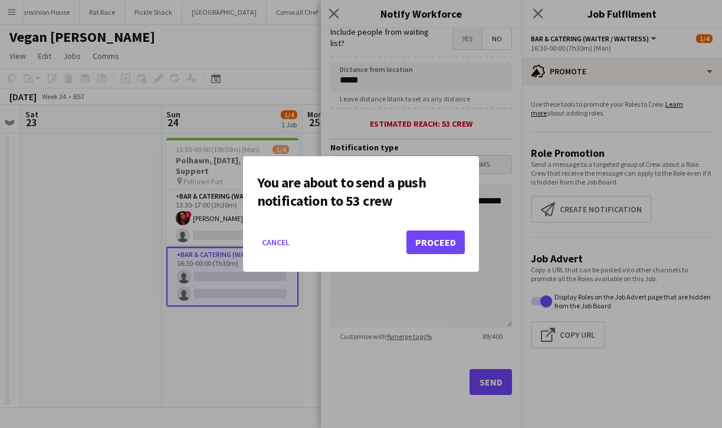
click at [446, 240] on button "Proceed" at bounding box center [436, 243] width 58 height 24
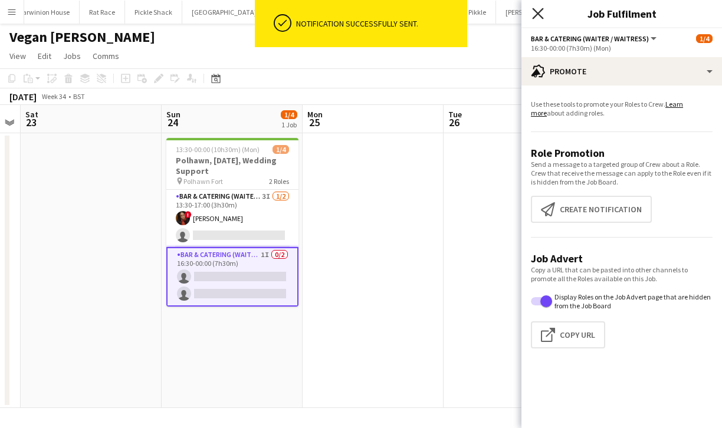
click at [541, 17] on icon at bounding box center [537, 13] width 11 height 11
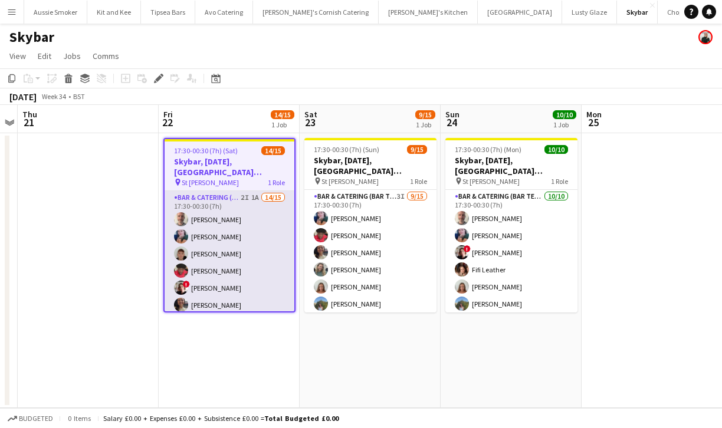
click at [273, 274] on app-card-role "Bar & Catering (Bar Tender) 2I 1A 14/15 17:30-00:30 (7h) [PERSON_NAME] [PERSON_…" at bounding box center [230, 331] width 130 height 280
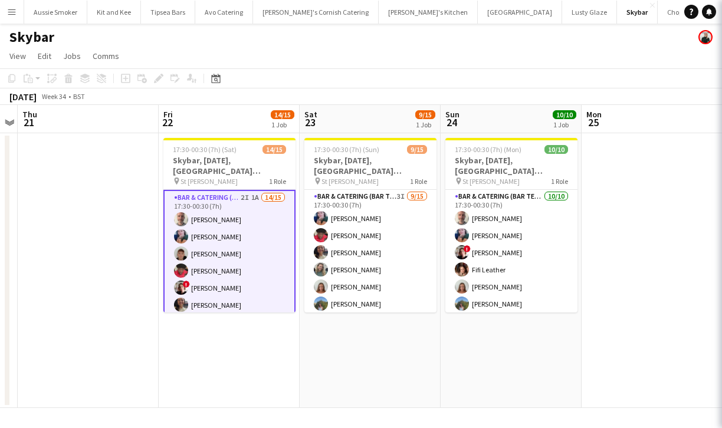
scroll to position [0, 404]
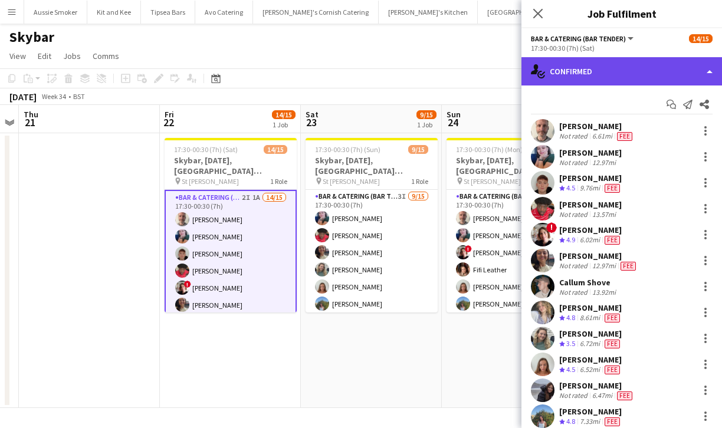
click at [674, 70] on div "single-neutral-actions-check-2 Confirmed" at bounding box center [622, 71] width 201 height 28
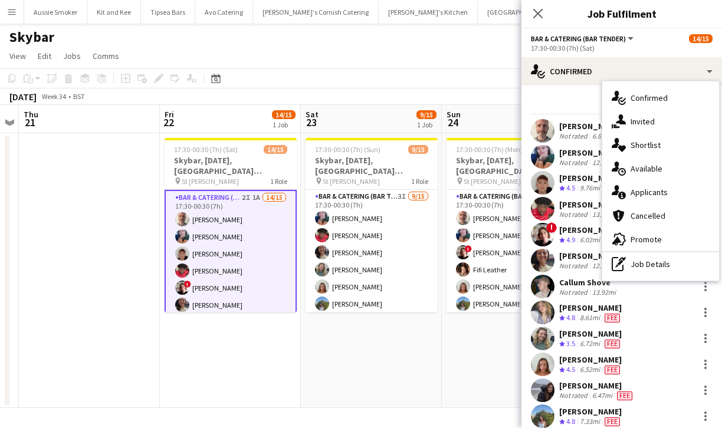
click at [667, 190] on div "single-neutral-actions-information Applicants" at bounding box center [661, 193] width 117 height 24
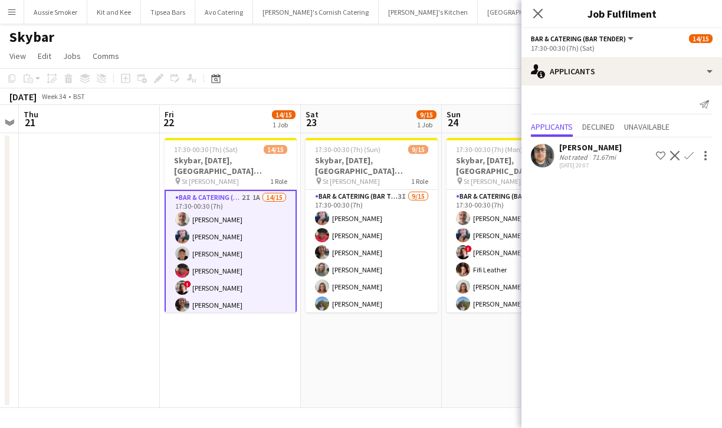
click at [688, 152] on app-icon "Confirm" at bounding box center [689, 155] width 9 height 9
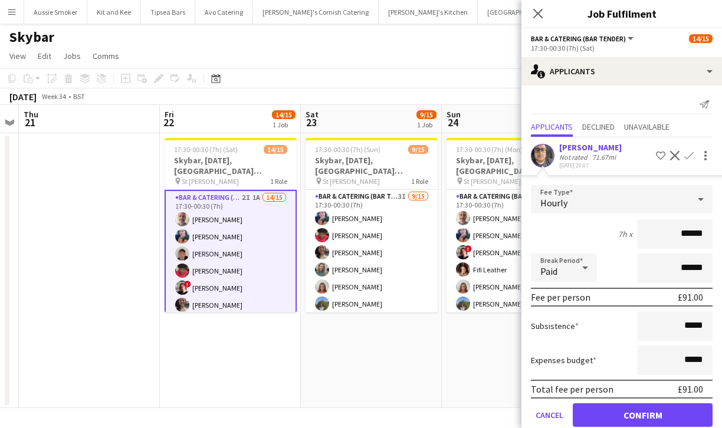
type input "******"
click at [653, 421] on button "Confirm" at bounding box center [643, 416] width 140 height 24
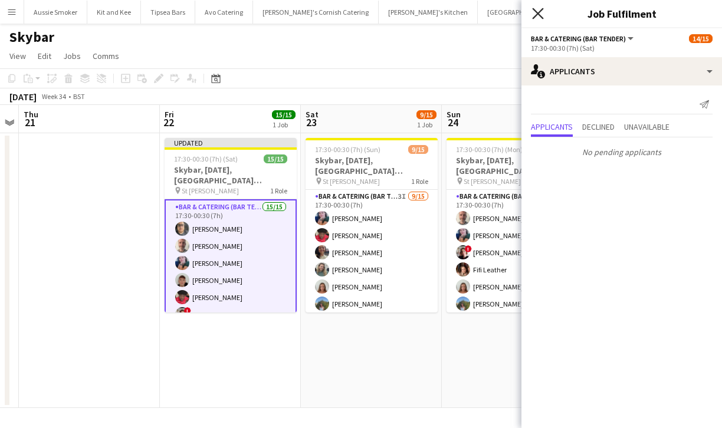
click at [542, 17] on icon at bounding box center [537, 13] width 11 height 11
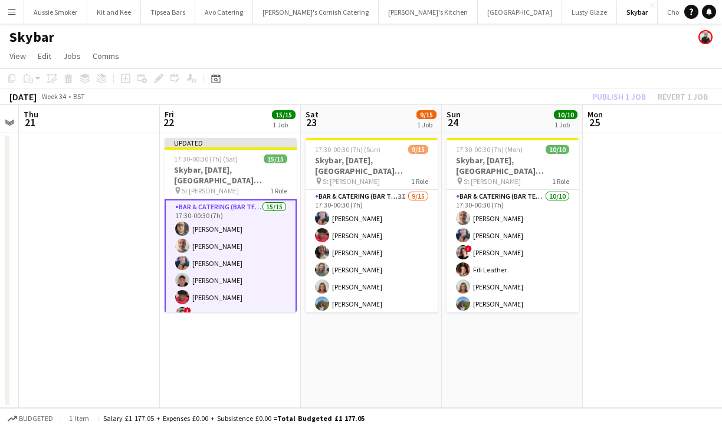
click at [621, 94] on div "Publish 1 job Revert 1 job" at bounding box center [650, 96] width 144 height 15
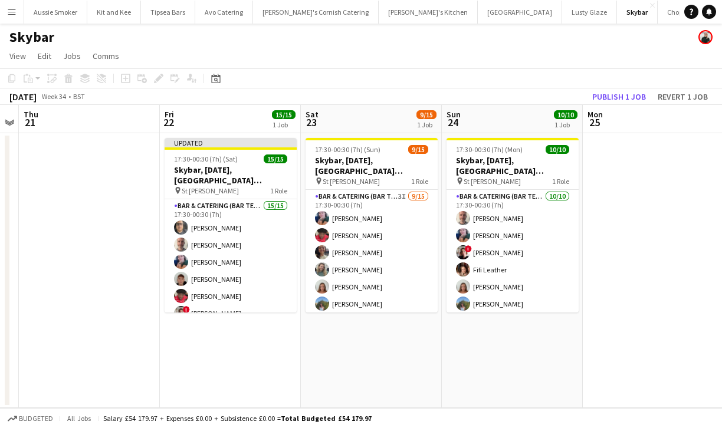
click at [621, 94] on button "Publish 1 job" at bounding box center [619, 96] width 63 height 15
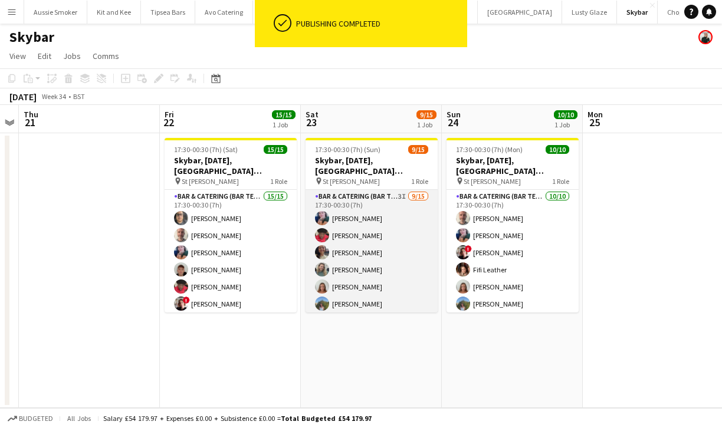
click at [387, 280] on app-card-role "Bar & Catering (Bar Tender) 3I 9/15 17:30-00:30 (7h) Lily Price Domonique Jones…" at bounding box center [372, 330] width 132 height 280
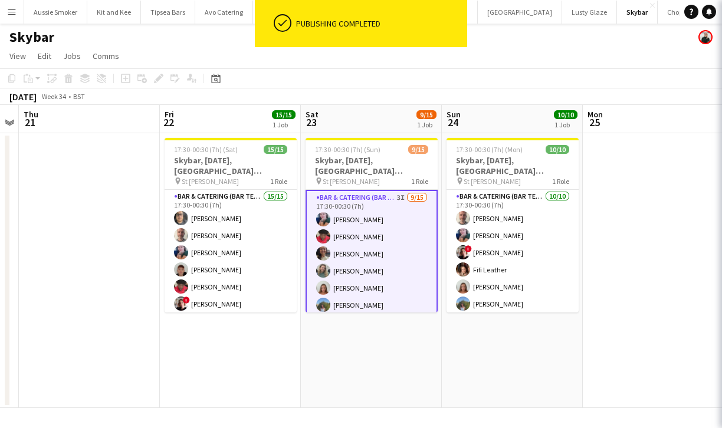
scroll to position [0, 403]
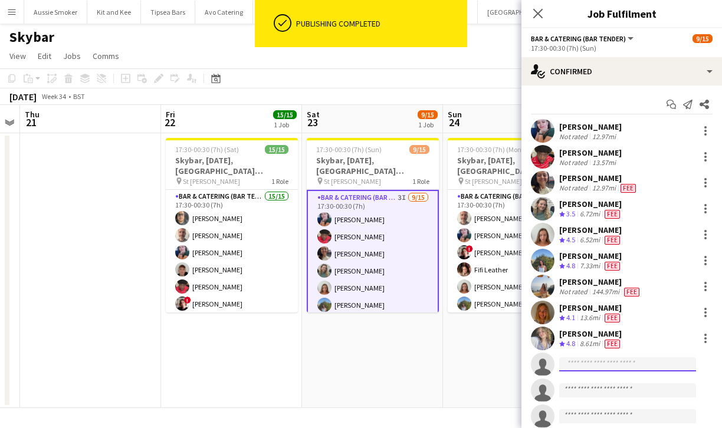
click at [591, 365] on input at bounding box center [627, 365] width 137 height 14
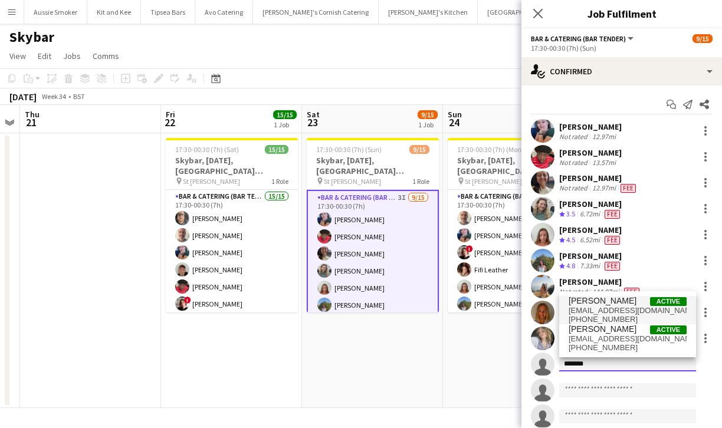
type input "******"
click at [631, 314] on span "croyde935@hotmail.com" at bounding box center [628, 310] width 118 height 9
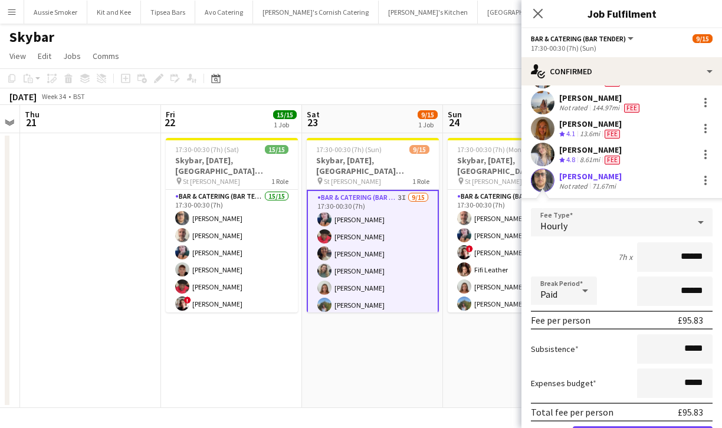
scroll to position [362, 0]
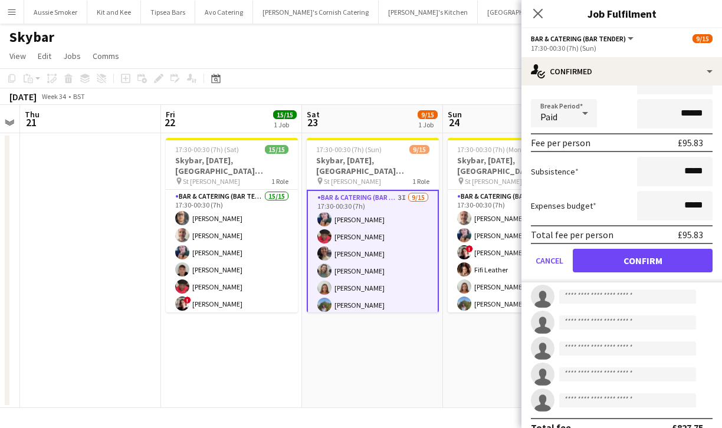
type input "******"
click at [638, 268] on button "Confirm" at bounding box center [643, 261] width 140 height 24
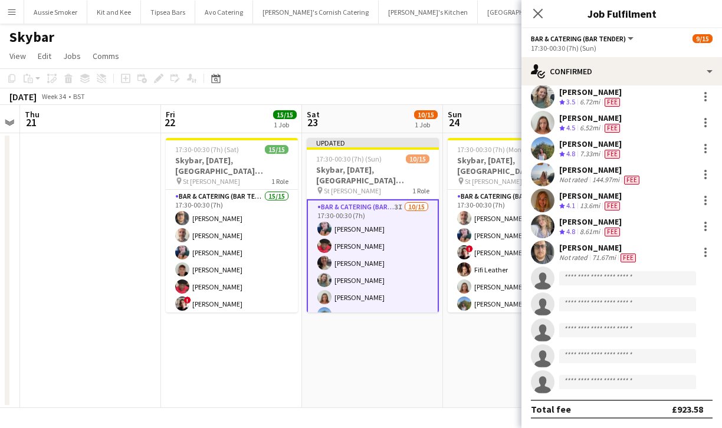
scroll to position [112, 0]
click at [538, 21] on div "Close pop-in" at bounding box center [538, 13] width 33 height 27
click at [538, 20] on app-icon "Close pop-in" at bounding box center [538, 13] width 17 height 17
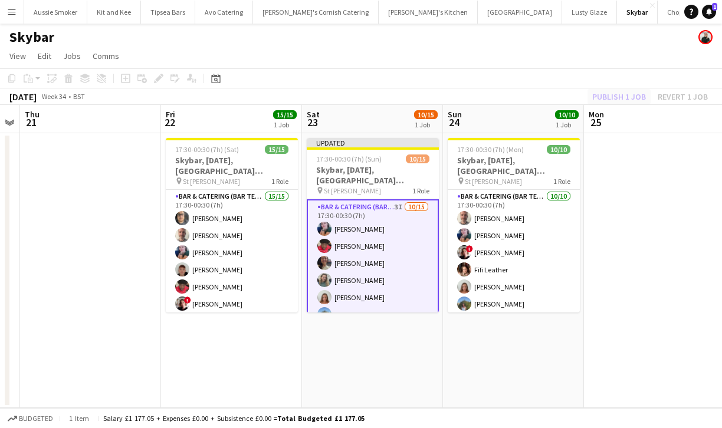
click at [623, 97] on div "Publish 1 job Revert 1 job" at bounding box center [650, 96] width 144 height 15
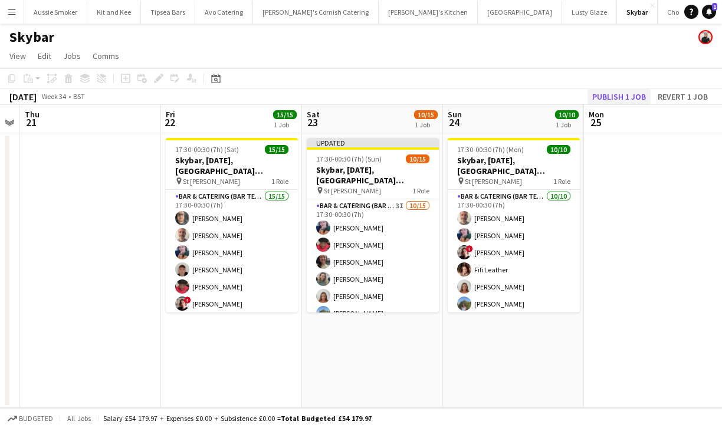
click at [623, 97] on button "Publish 1 job" at bounding box center [619, 96] width 63 height 15
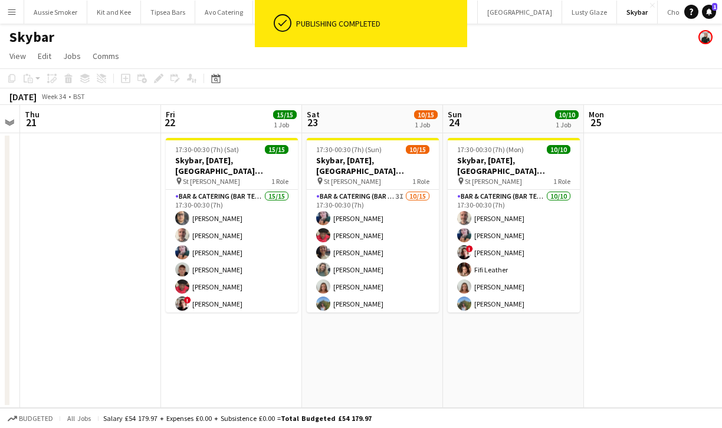
click at [13, 9] on app-icon "Menu" at bounding box center [11, 11] width 9 height 9
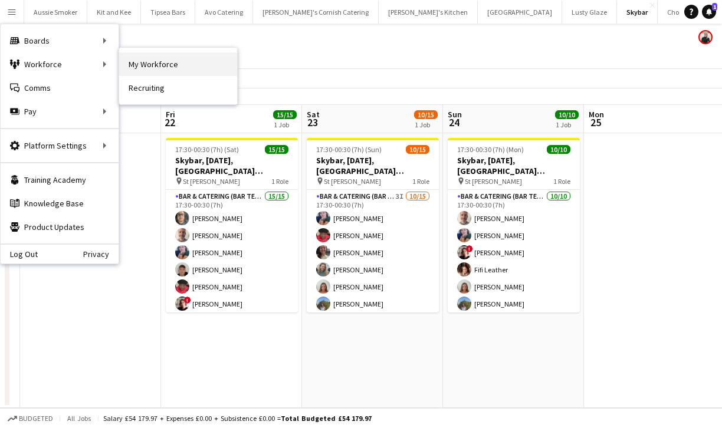
click at [185, 64] on link "My Workforce" at bounding box center [178, 65] width 118 height 24
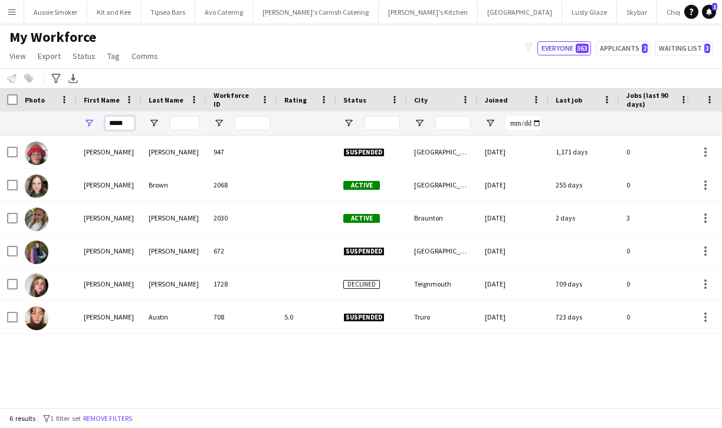
click at [129, 125] on input "*****" at bounding box center [120, 123] width 30 height 14
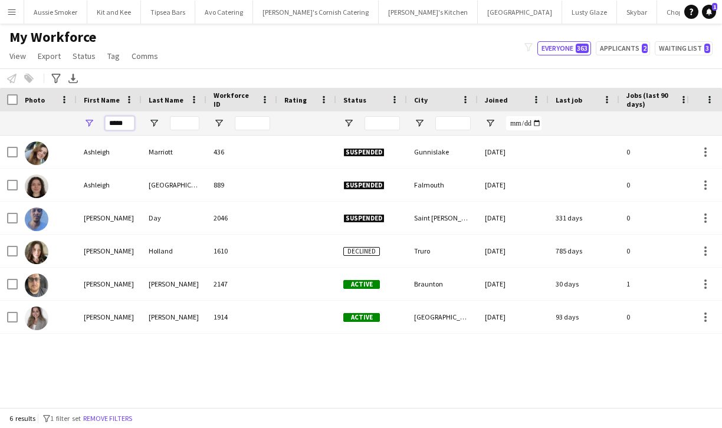
type input "******"
drag, startPoint x: 128, startPoint y: 125, endPoint x: 165, endPoint y: 322, distance: 200.6
click at [165, 322] on div "Zammit" at bounding box center [174, 317] width 65 height 32
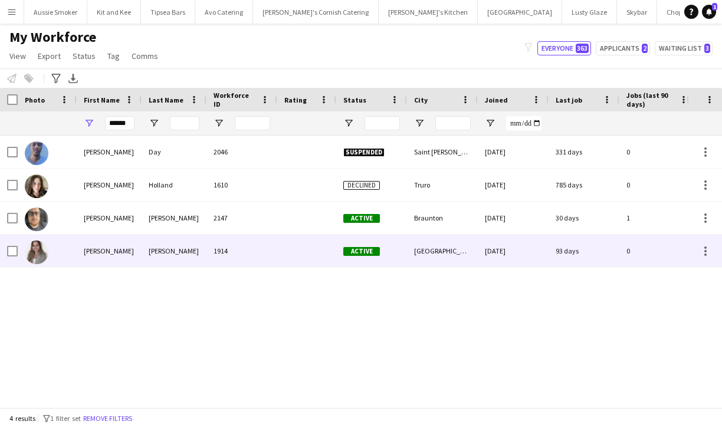
click at [272, 254] on div "1914" at bounding box center [242, 251] width 71 height 32
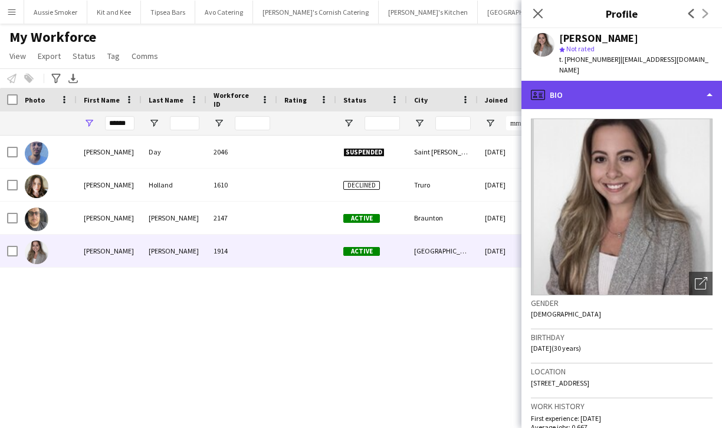
click at [628, 81] on div "profile Bio" at bounding box center [622, 95] width 201 height 28
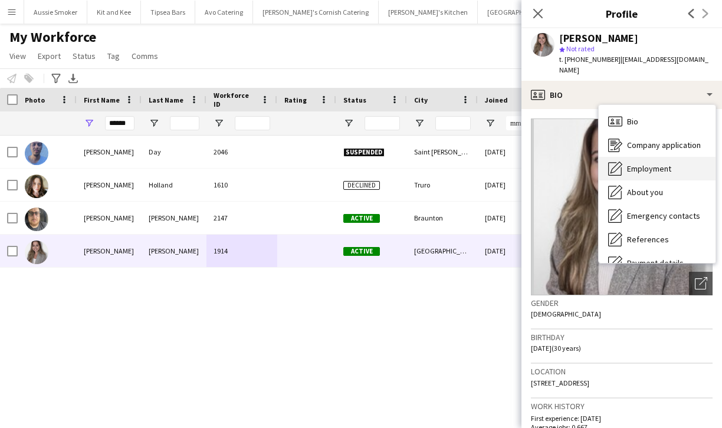
click at [666, 163] on span "Employment" at bounding box center [649, 168] width 44 height 11
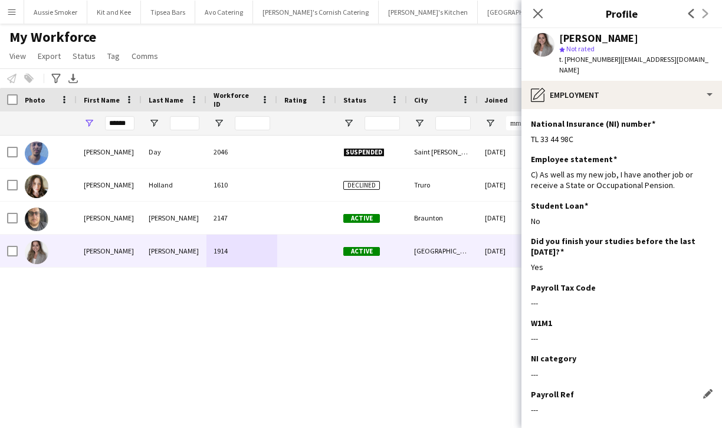
scroll to position [50, 0]
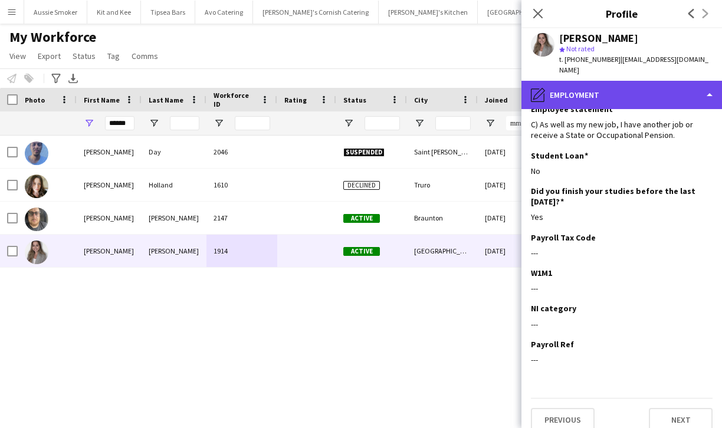
click at [613, 81] on div "pencil4 Employment" at bounding box center [622, 95] width 201 height 28
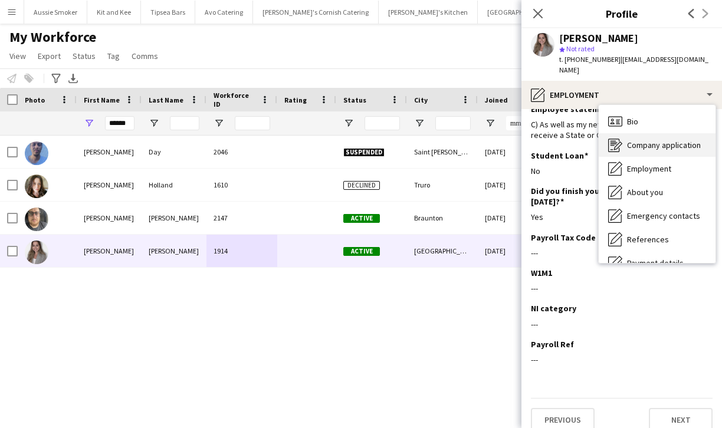
click at [647, 144] on div "Company application Company application" at bounding box center [657, 145] width 117 height 24
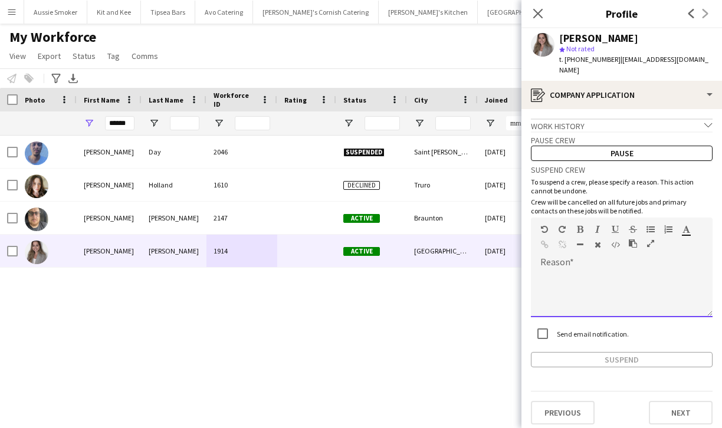
click at [587, 271] on div at bounding box center [622, 293] width 182 height 47
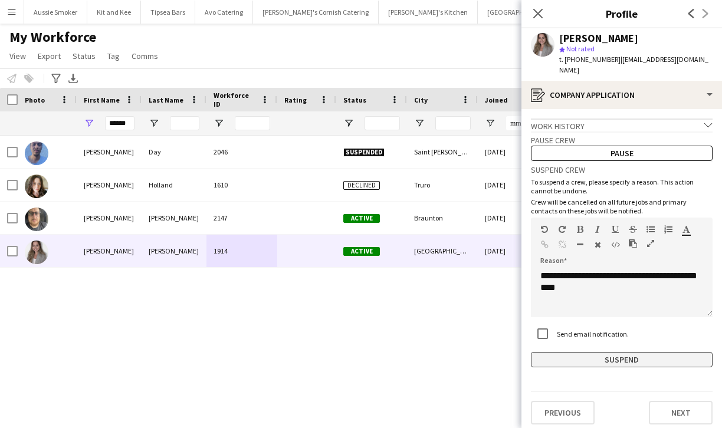
click at [612, 352] on button "Suspend" at bounding box center [622, 359] width 182 height 15
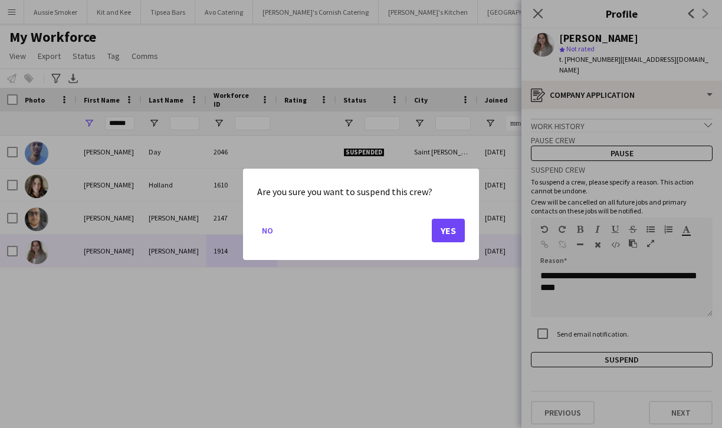
click at [467, 234] on div "Are you sure you want to suspend this crew? No Yes" at bounding box center [361, 214] width 236 height 91
click at [454, 236] on button "Yes" at bounding box center [448, 230] width 33 height 24
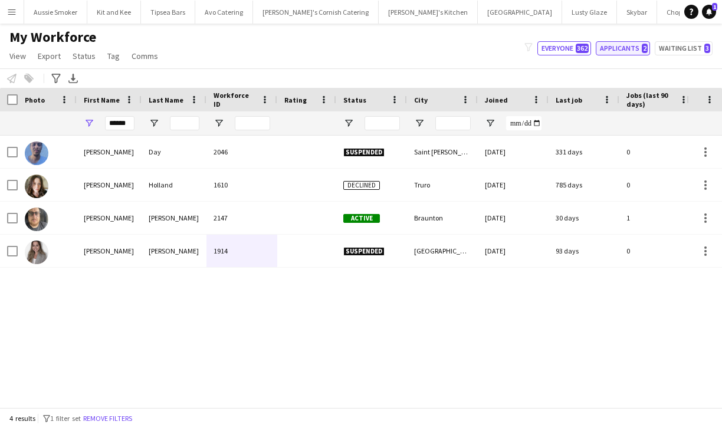
click at [617, 47] on button "Applicants 2" at bounding box center [623, 48] width 54 height 14
type input "**********"
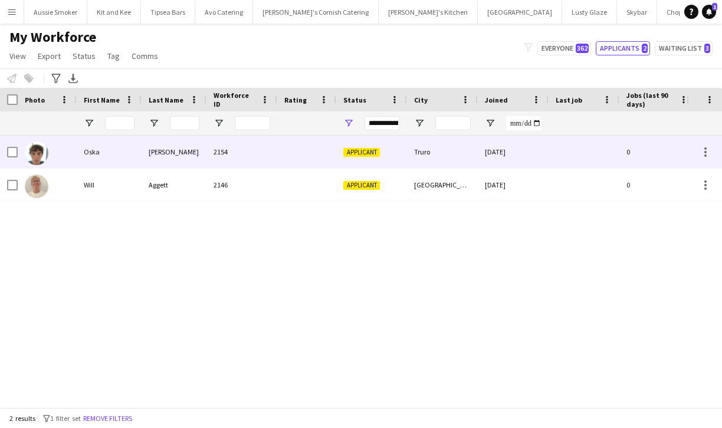
click at [90, 148] on div "Oska" at bounding box center [109, 152] width 65 height 32
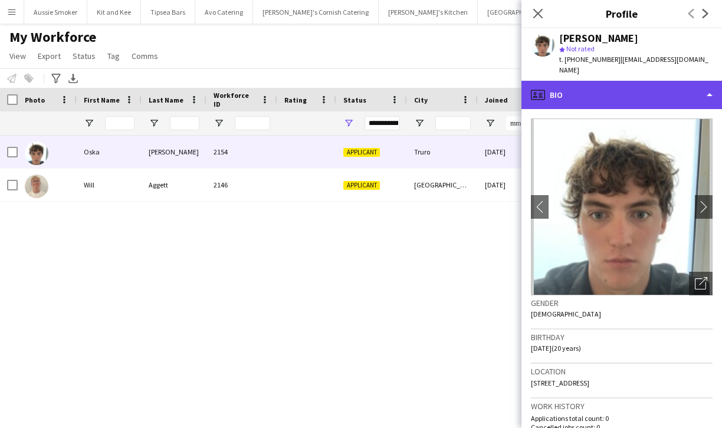
click at [649, 90] on div "profile Bio" at bounding box center [622, 95] width 201 height 28
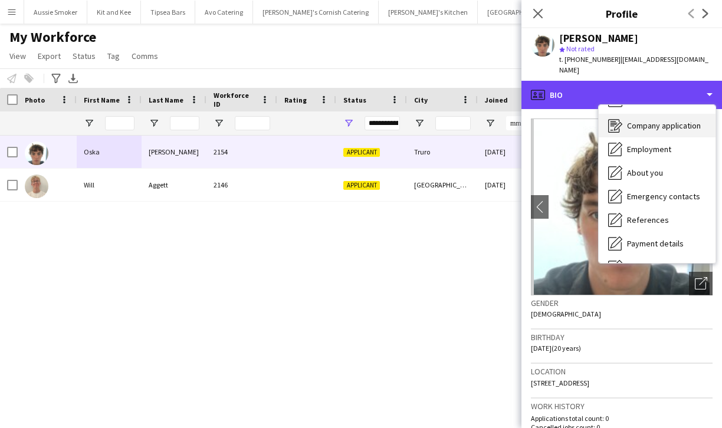
scroll to position [0, 0]
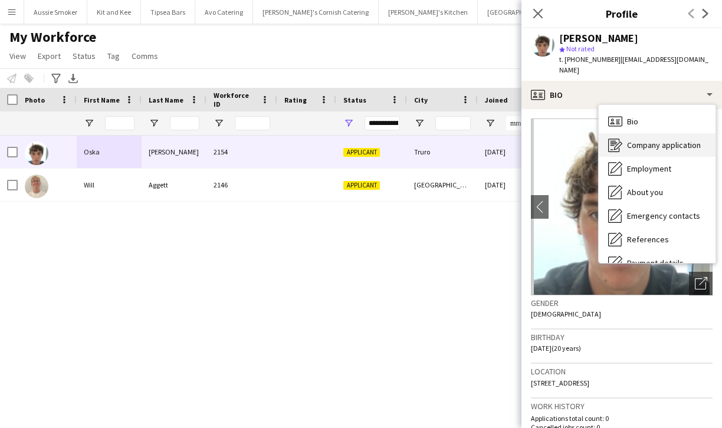
click at [669, 140] on span "Company application" at bounding box center [664, 145] width 74 height 11
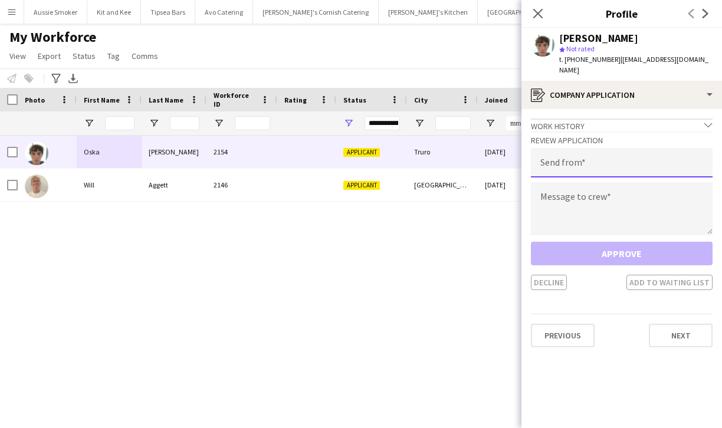
click at [570, 151] on input "email" at bounding box center [622, 163] width 182 height 30
type input "**********"
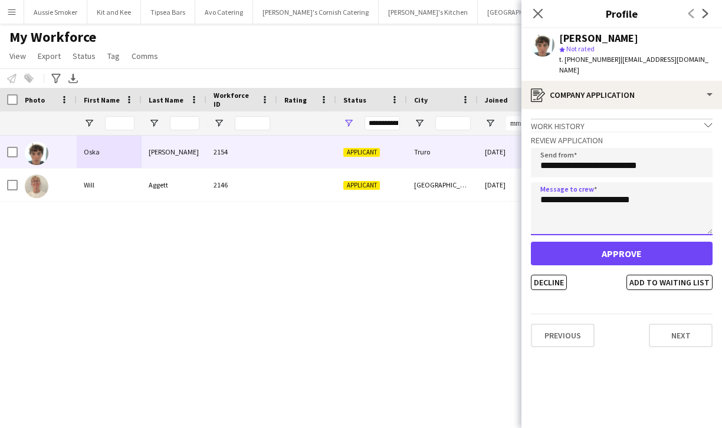
type textarea "**********"
click at [629, 254] on div "Approve Decline Add to waiting list" at bounding box center [622, 266] width 182 height 48
click at [629, 242] on button "Approve" at bounding box center [622, 254] width 182 height 24
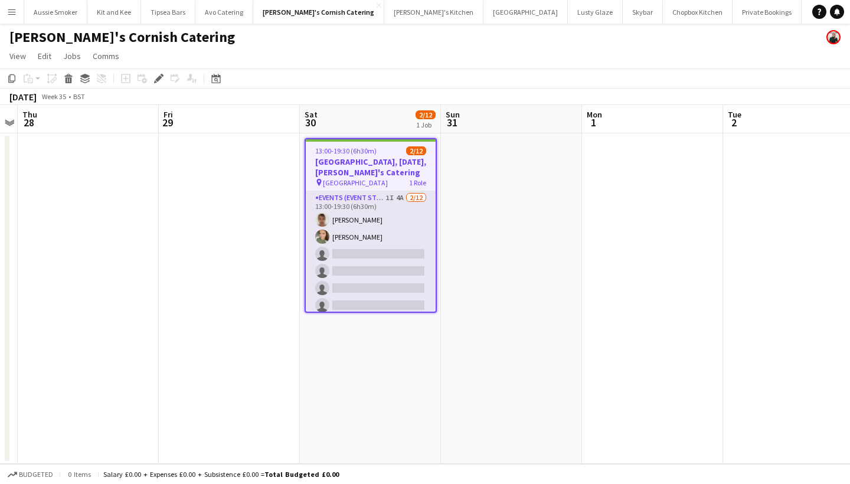
click at [355, 273] on app-card-role "Events (Event Staff) 1I 4A 2/12 13:00-19:30 (6h30m) Debbie Stevens Molly Hazleh…" at bounding box center [371, 305] width 130 height 228
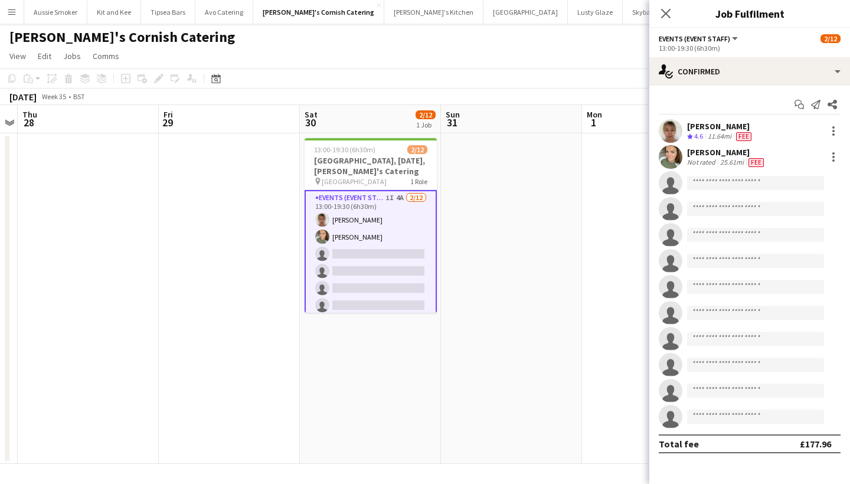
scroll to position [0, 405]
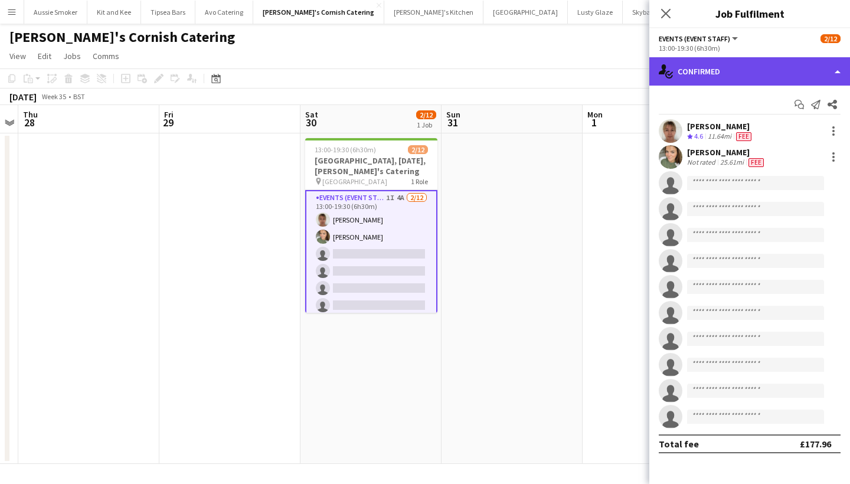
click at [773, 64] on div "single-neutral-actions-check-2 Confirmed" at bounding box center [749, 71] width 201 height 28
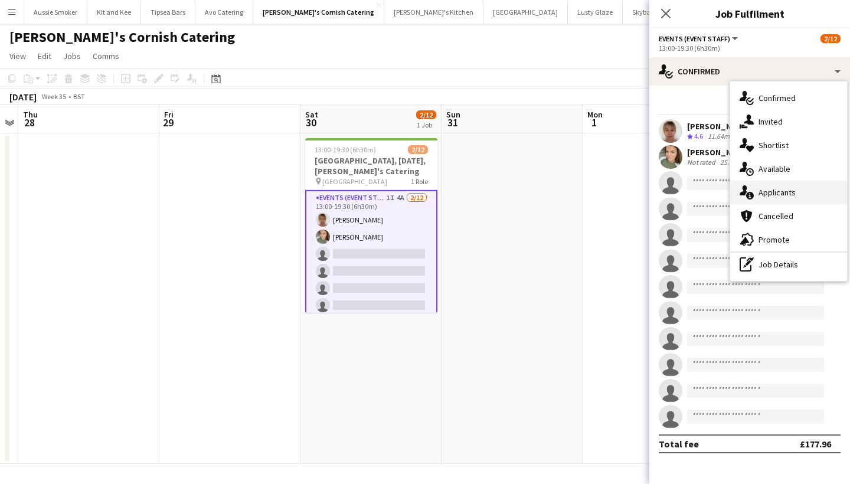
click at [764, 202] on div "single-neutral-actions-information Applicants" at bounding box center [788, 193] width 117 height 24
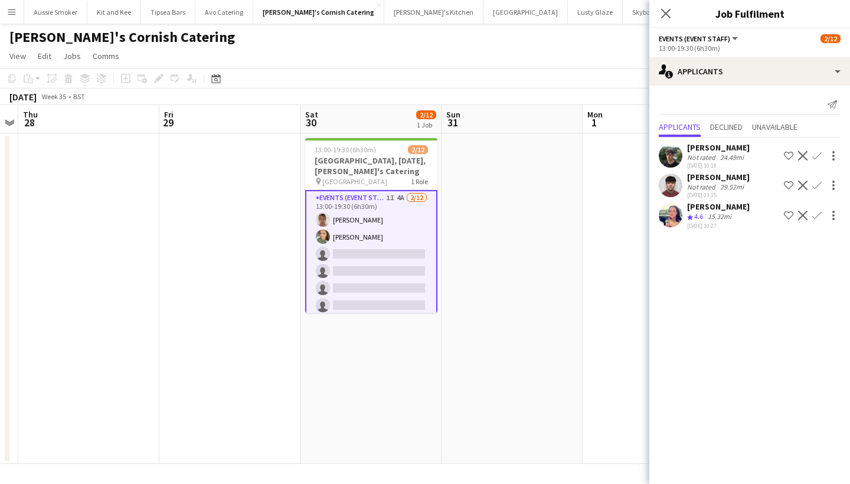
click at [816, 153] on app-icon "Confirm" at bounding box center [816, 155] width 9 height 9
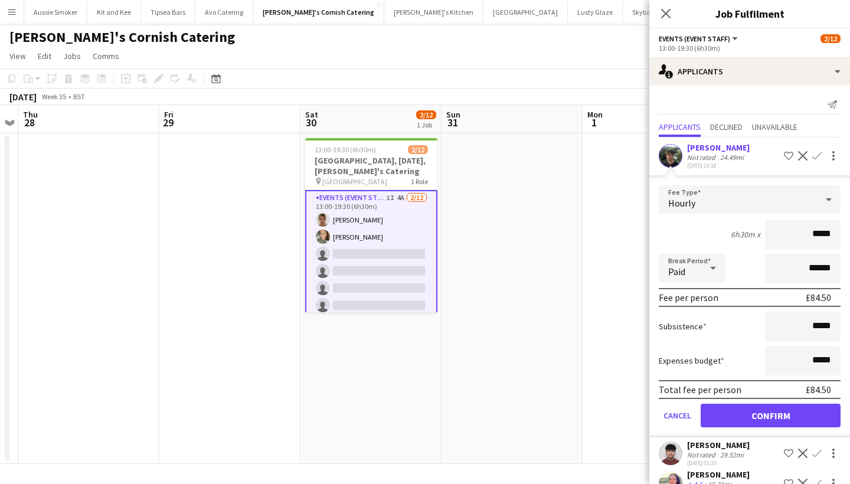
type input "******"
click at [746, 420] on button "Confirm" at bounding box center [771, 416] width 140 height 24
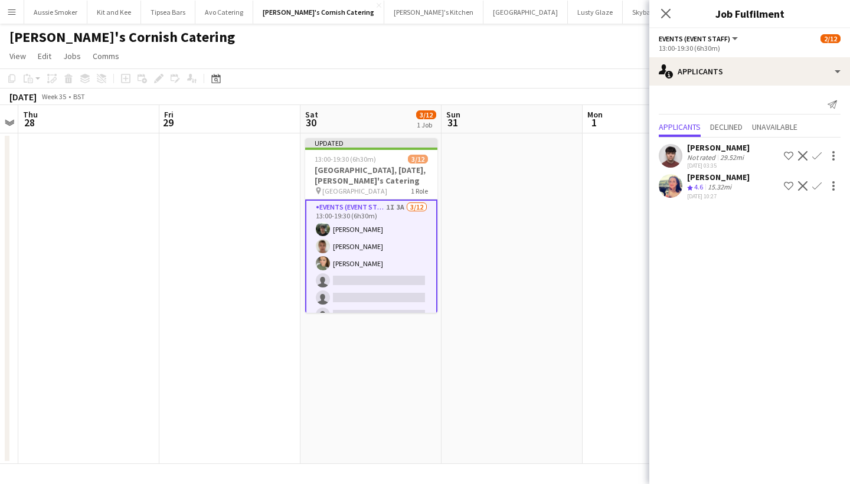
click at [818, 158] on app-icon "Confirm" at bounding box center [816, 155] width 9 height 9
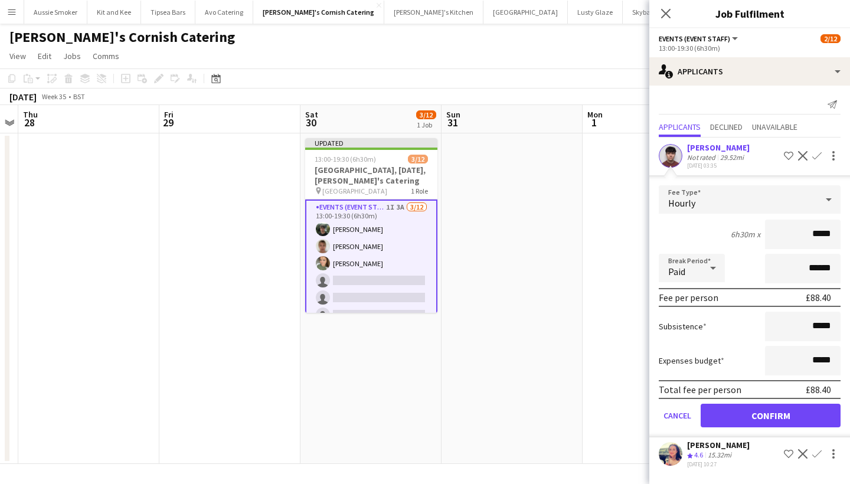
type input "******"
drag, startPoint x: 783, startPoint y: 412, endPoint x: 826, endPoint y: 253, distance: 164.3
click at [782, 411] on button "Confirm" at bounding box center [771, 416] width 140 height 24
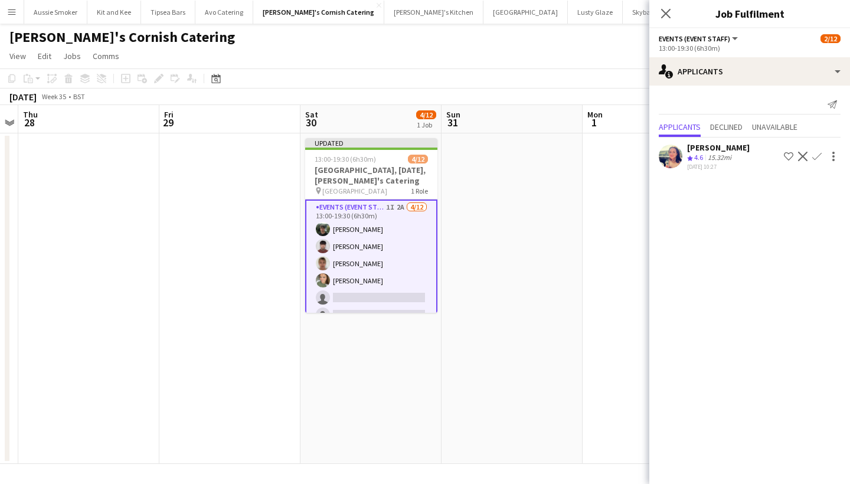
click at [820, 151] on button "Confirm" at bounding box center [817, 156] width 14 height 14
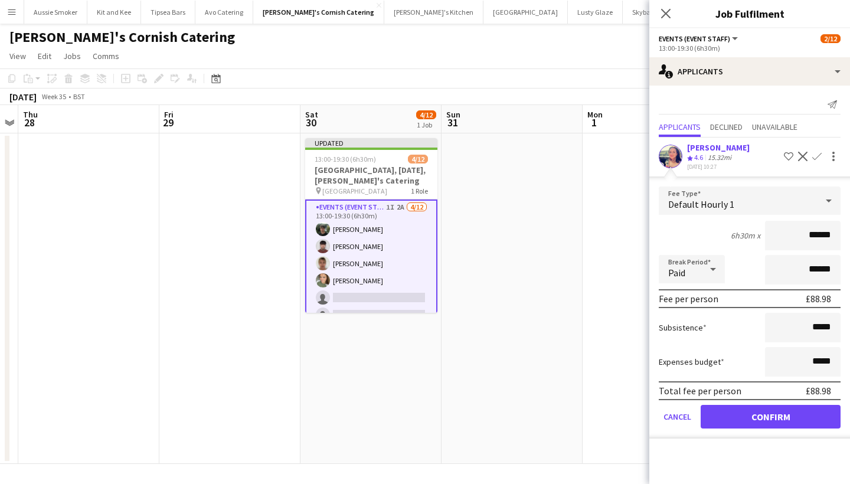
type input "******"
click at [762, 414] on button "Confirm" at bounding box center [771, 417] width 140 height 24
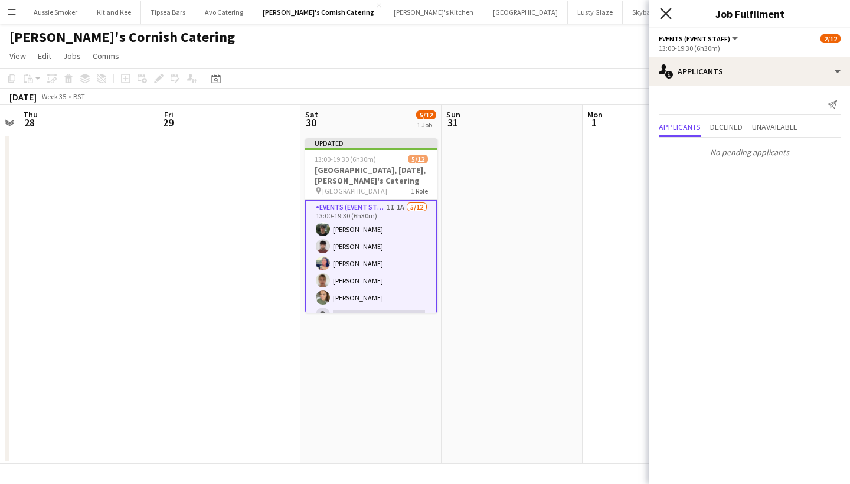
click at [665, 14] on icon at bounding box center [665, 13] width 11 height 11
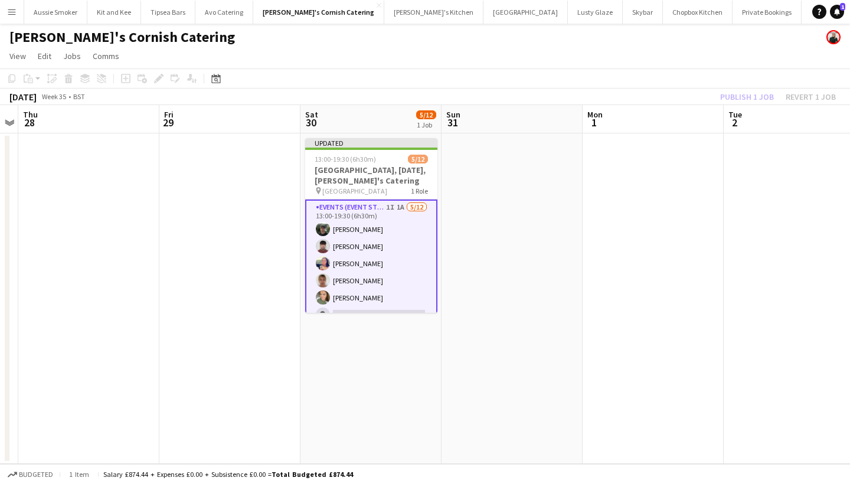
click at [755, 90] on div "Publish 1 job Revert 1 job" at bounding box center [778, 96] width 144 height 15
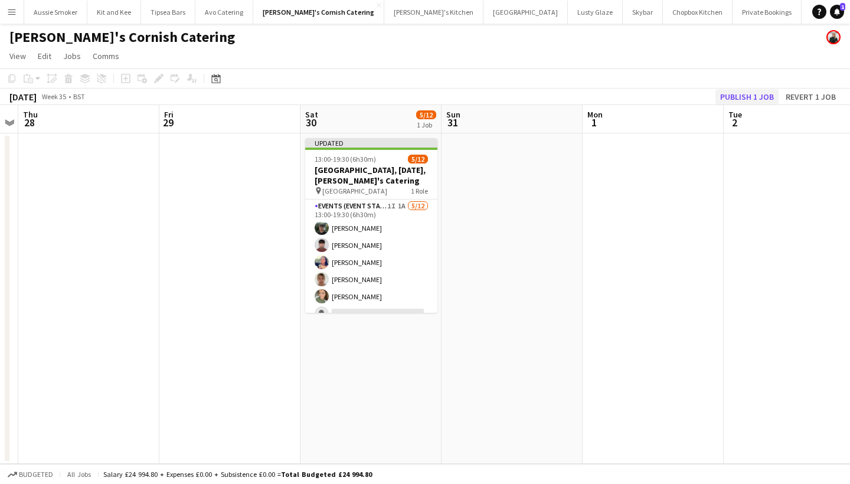
click at [753, 89] on button "Publish 1 job" at bounding box center [746, 96] width 63 height 15
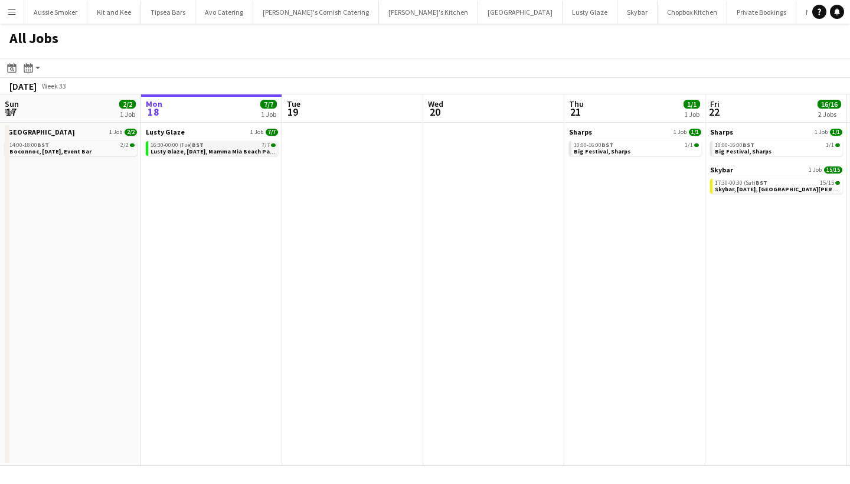
click at [195, 149] on span "Lusty Glaze, [DATE], Mamma Mia Beach Party" at bounding box center [213, 152] width 127 height 8
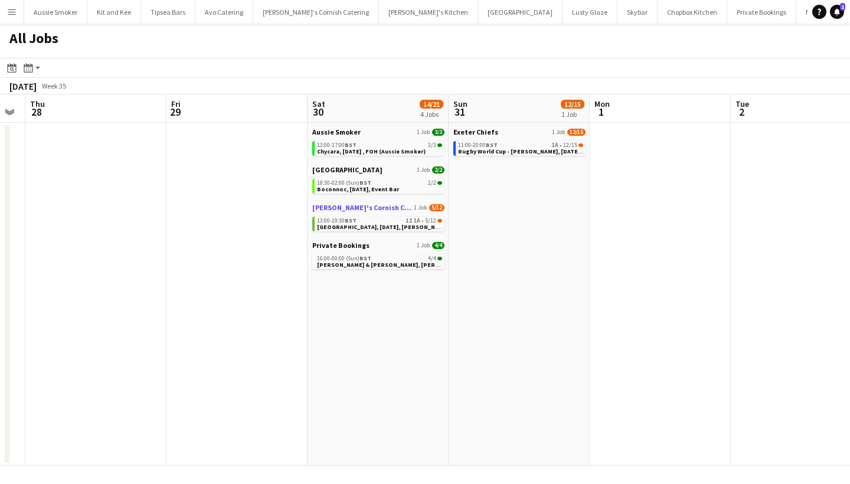
scroll to position [0, 395]
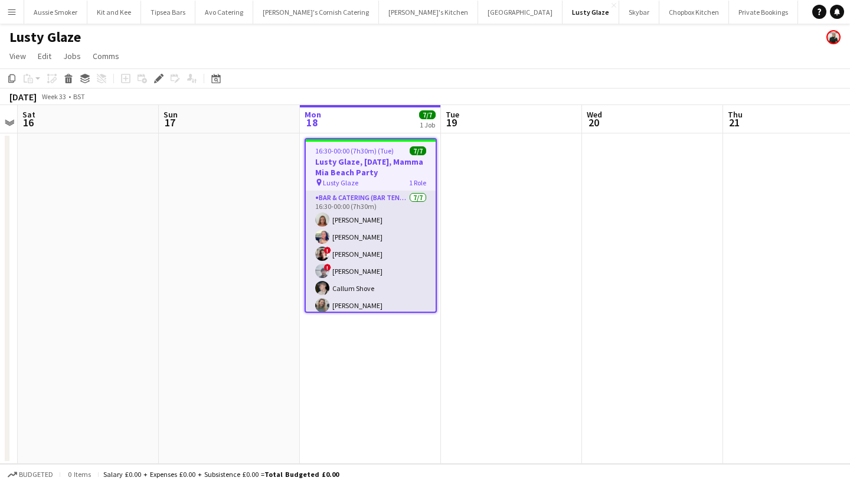
click at [363, 273] on app-card-role "Bar & Catering (Bar Tender) [DATE] 16:30-00:00 (7h30m) [PERSON_NAME] [PERSON_NA…" at bounding box center [371, 262] width 130 height 143
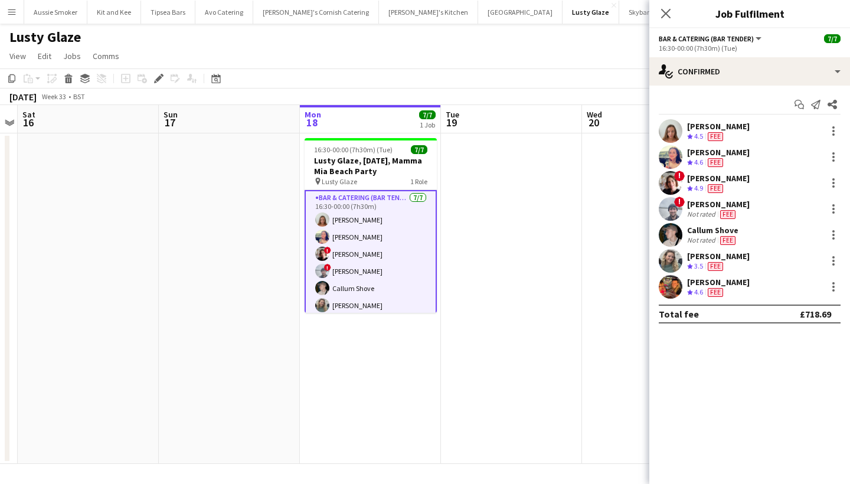
scroll to position [0, 405]
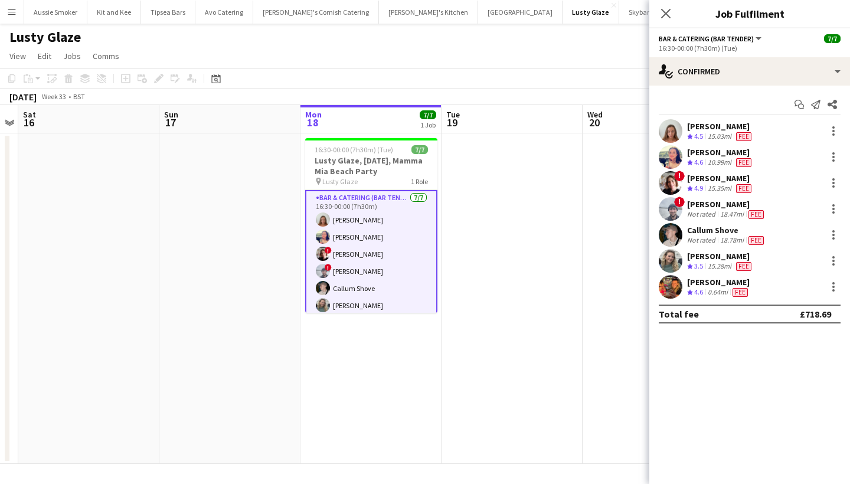
click at [705, 283] on div "[PERSON_NAME]" at bounding box center [718, 282] width 63 height 11
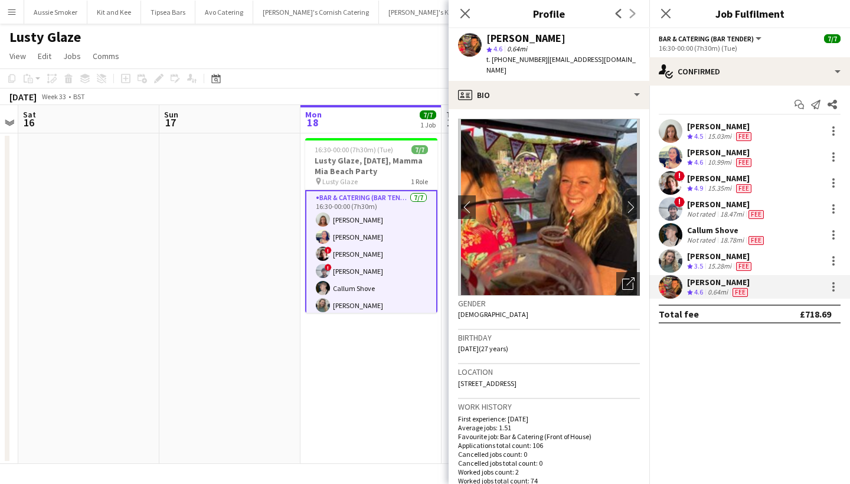
scroll to position [25, 0]
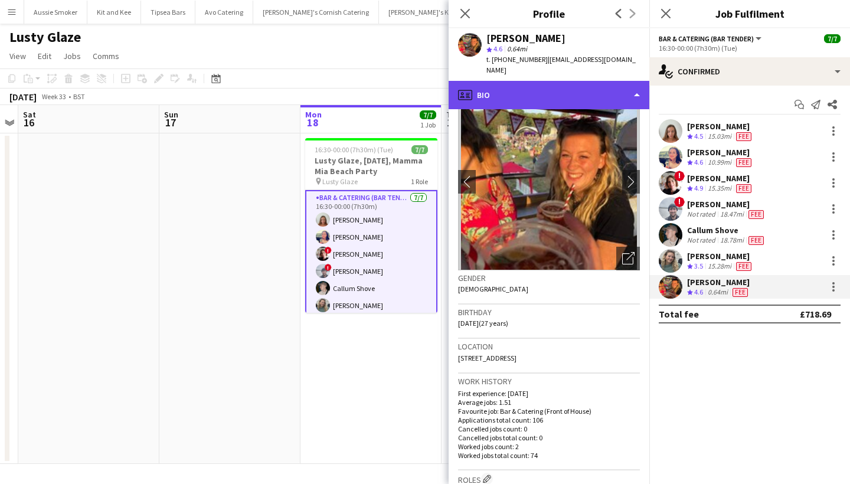
click at [581, 83] on div "profile Bio" at bounding box center [549, 95] width 201 height 28
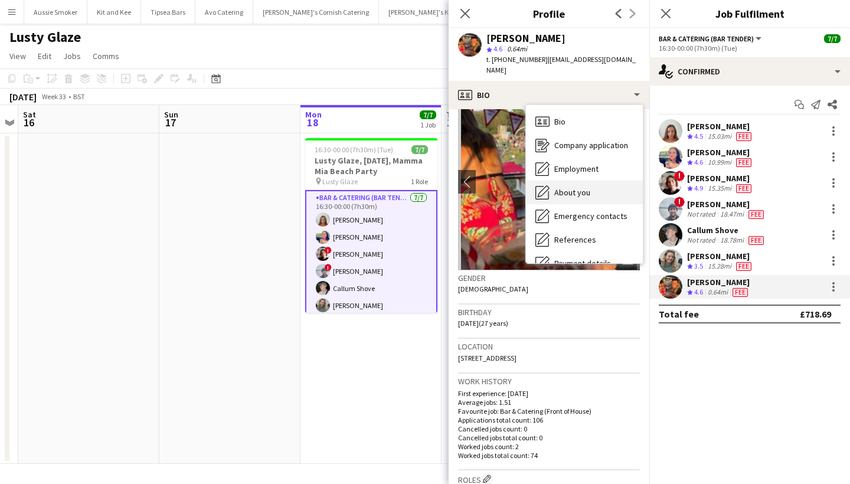
click at [598, 181] on div "About you About you" at bounding box center [584, 193] width 117 height 24
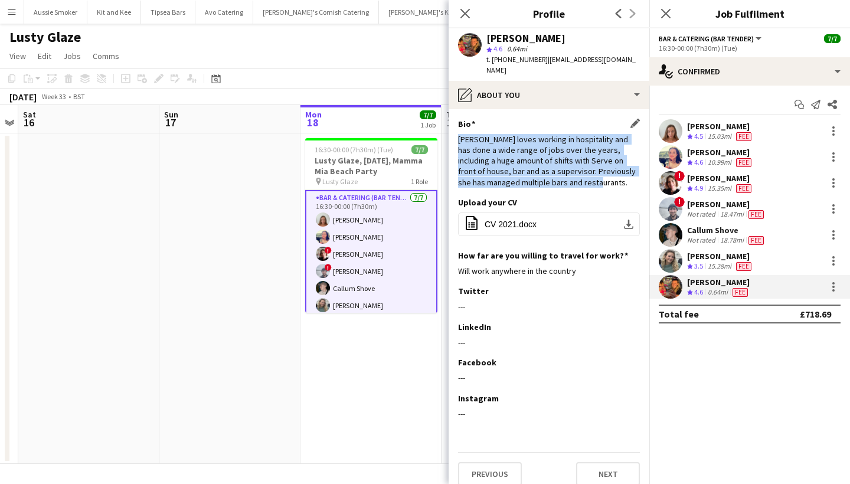
drag, startPoint x: 468, startPoint y: 133, endPoint x: 558, endPoint y: 178, distance: 100.8
click at [559, 178] on div "Bio Edit this field [PERSON_NAME] loves working in hospitality and has done a w…" at bounding box center [549, 158] width 182 height 78
copy div "[PERSON_NAME] loves working in hospitality and has done a wide range of jobs ov…"
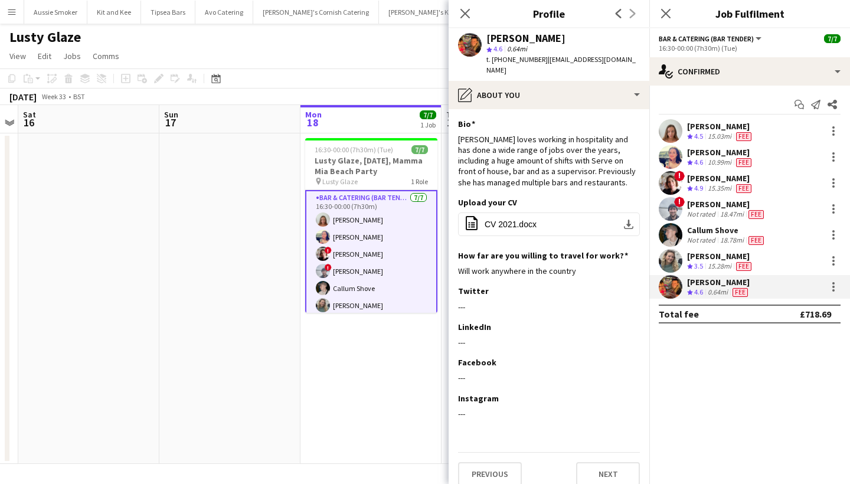
drag, startPoint x: 456, startPoint y: 14, endPoint x: 473, endPoint y: 9, distance: 17.8
click at [456, 14] on div "Close pop-in" at bounding box center [465, 13] width 33 height 27
click at [464, 13] on icon "Close pop-in" at bounding box center [464, 13] width 11 height 11
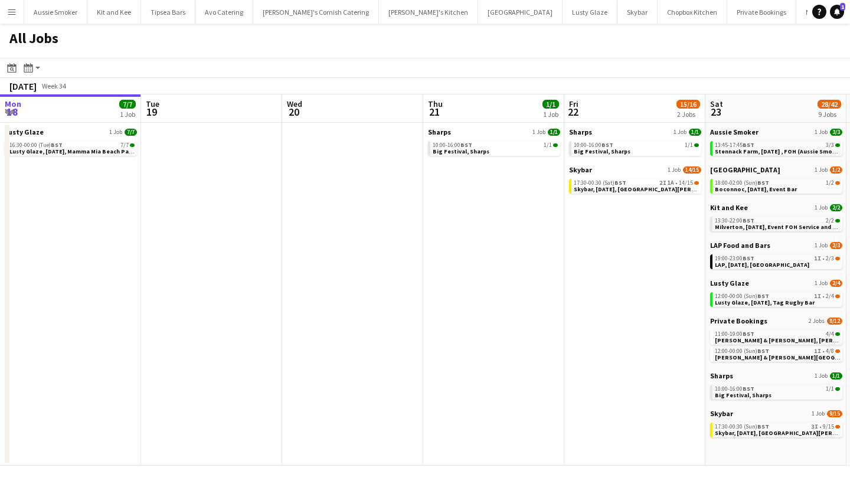
scroll to position [0, 534]
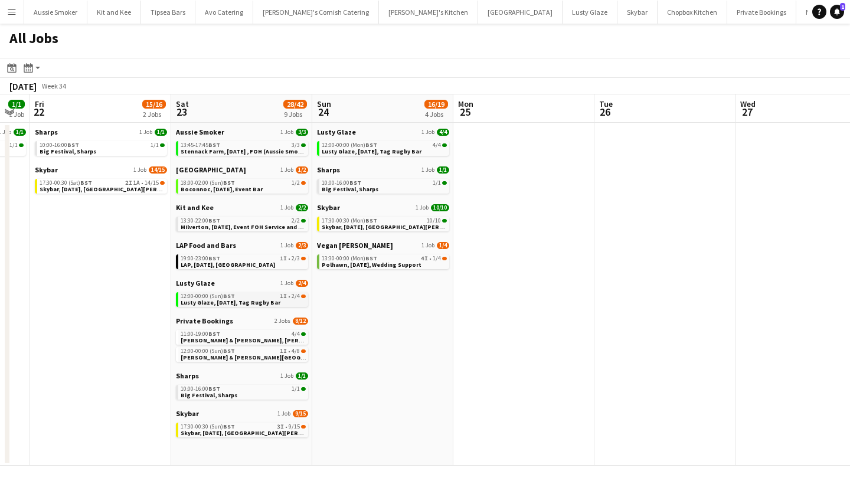
click at [236, 300] on span "Lusty Glaze, [DATE], Tag Rugby Bar" at bounding box center [231, 303] width 100 height 8
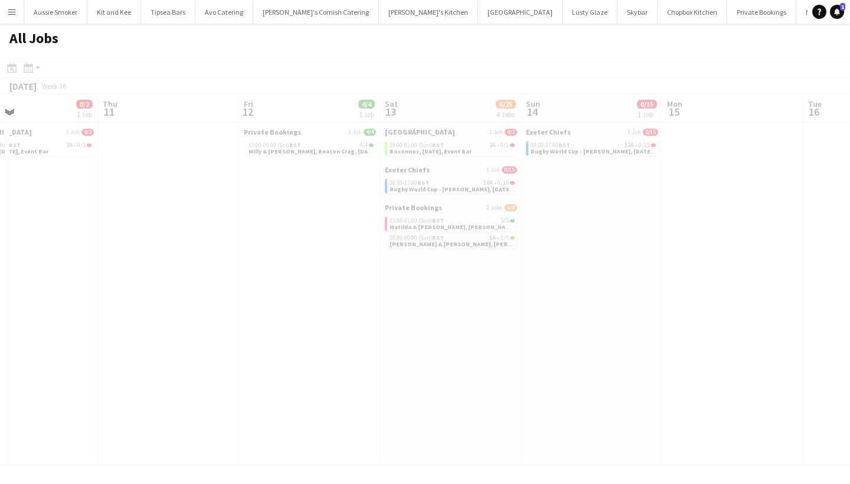
scroll to position [0, 328]
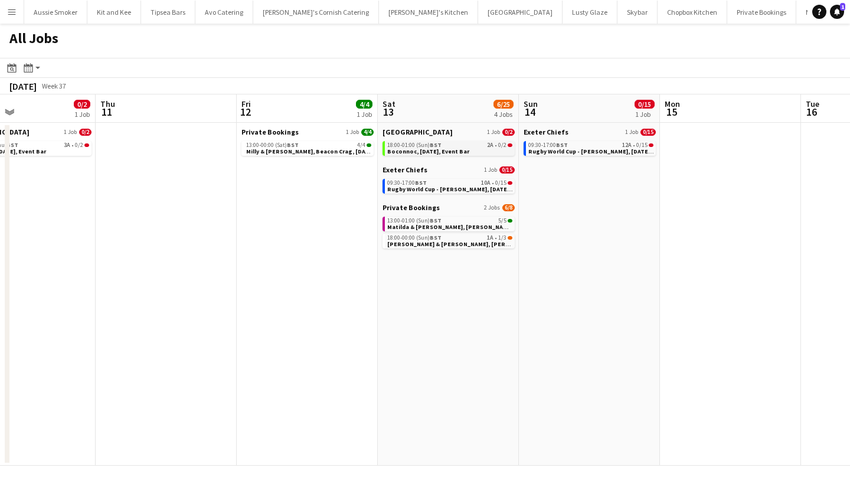
click at [457, 145] on div "18:00-01:00 (Sun) BST 2A • 0/2" at bounding box center [449, 145] width 125 height 6
click at [477, 244] on span "[PERSON_NAME] & [PERSON_NAME], [PERSON_NAME], [DATE]" at bounding box center [473, 244] width 173 height 8
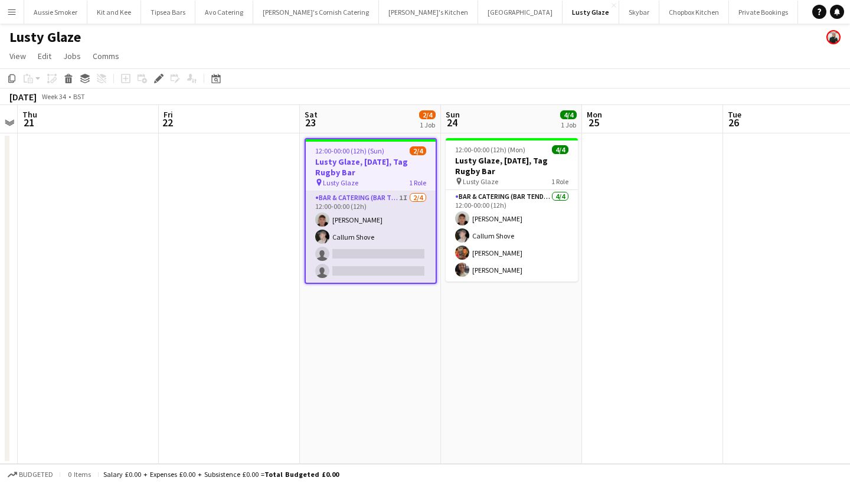
click at [402, 258] on app-card-role "Bar & Catering (Bar Tender) 1I 2/4 12:00-00:00 (12h) Dominic Sidwell Callum Sho…" at bounding box center [371, 236] width 130 height 91
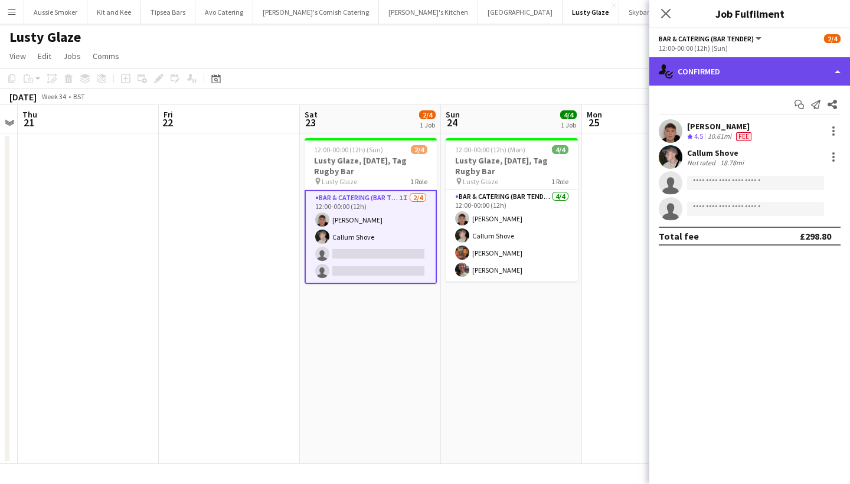
click at [803, 67] on div "single-neutral-actions-check-2 Confirmed" at bounding box center [749, 71] width 201 height 28
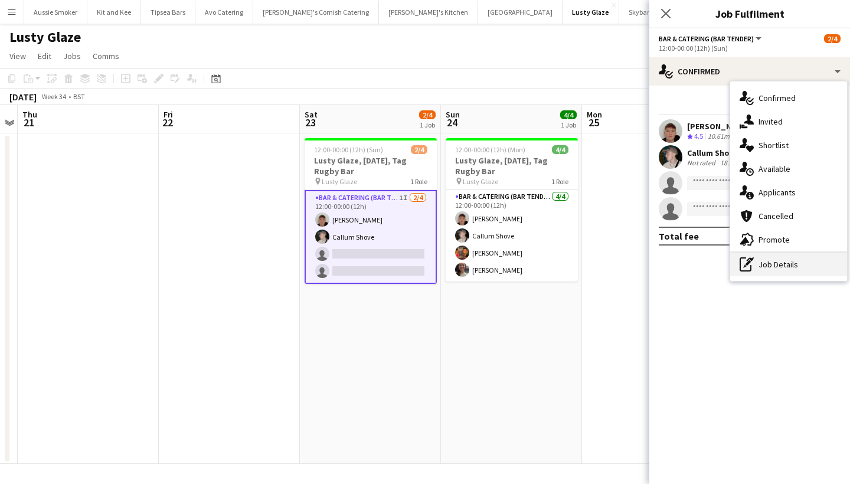
click at [784, 272] on div "pen-write Job Details" at bounding box center [788, 265] width 117 height 24
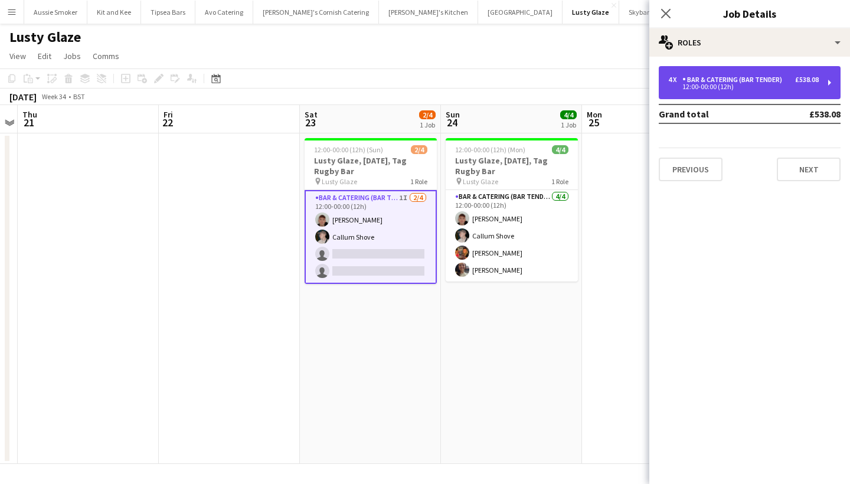
click at [793, 69] on div "4 x Bar & Catering (Bar Tender) £538.08 12:00-00:00 (12h)" at bounding box center [750, 82] width 182 height 33
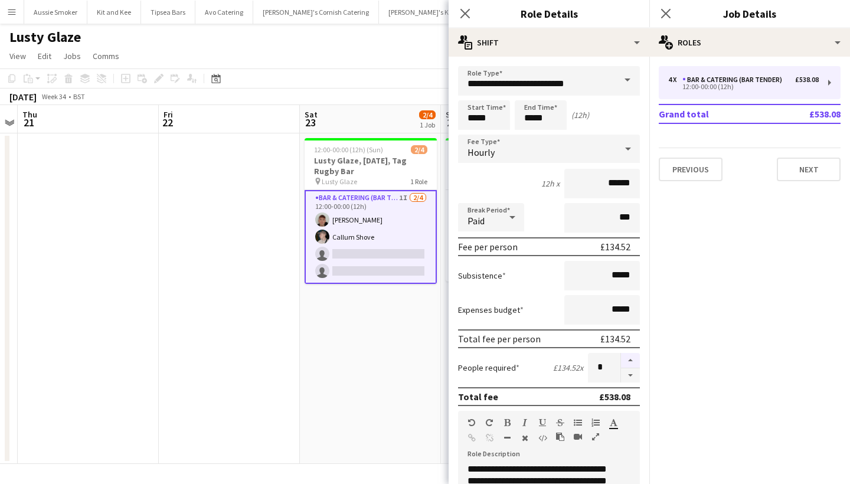
click at [629, 361] on button "button" at bounding box center [630, 360] width 19 height 15
type input "*"
click at [667, 14] on icon at bounding box center [665, 13] width 11 height 11
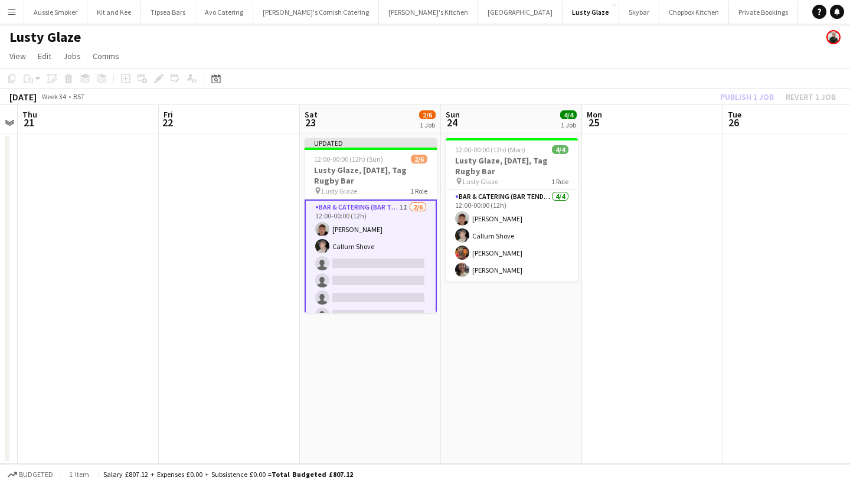
click at [739, 103] on div "Publish 1 job Revert 1 job" at bounding box center [778, 96] width 144 height 15
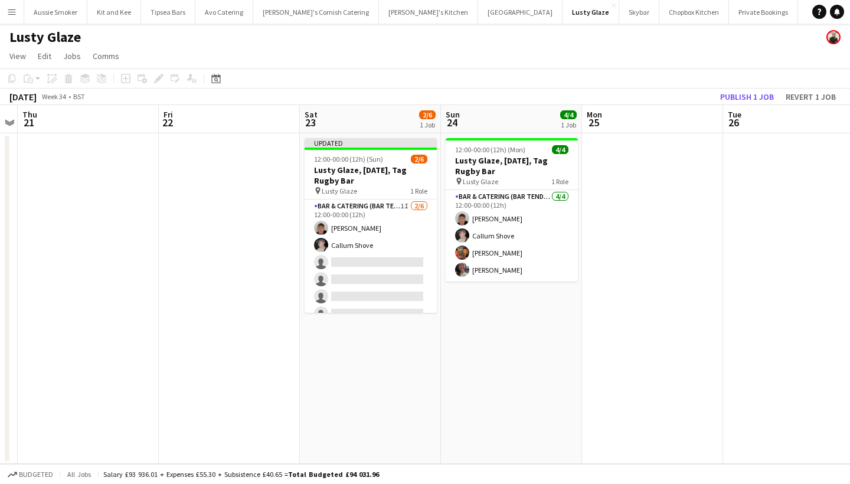
drag, startPoint x: 739, startPoint y: 100, endPoint x: 706, endPoint y: 140, distance: 52.4
click at [740, 100] on button "Publish 1 job" at bounding box center [746, 96] width 63 height 15
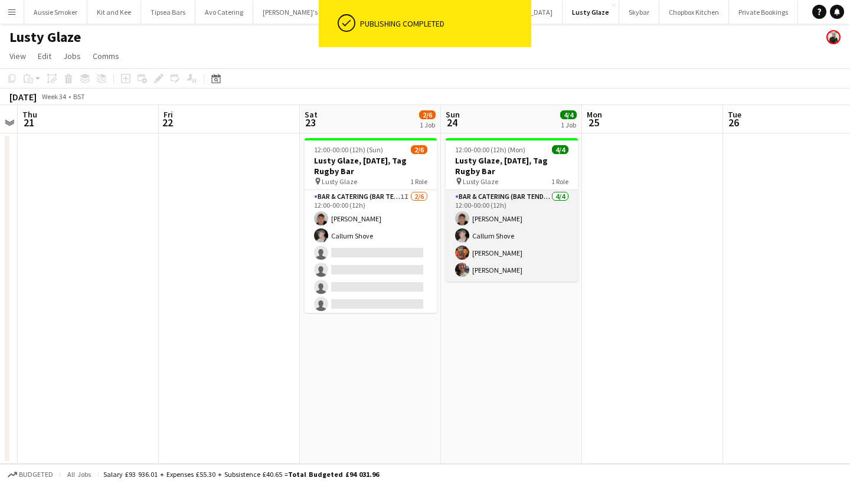
click at [523, 254] on app-card-role "Bar & Catering (Bar Tender) 4/4 12:00-00:00 (12h) Dominic Sidwell Callum Shove …" at bounding box center [512, 235] width 132 height 91
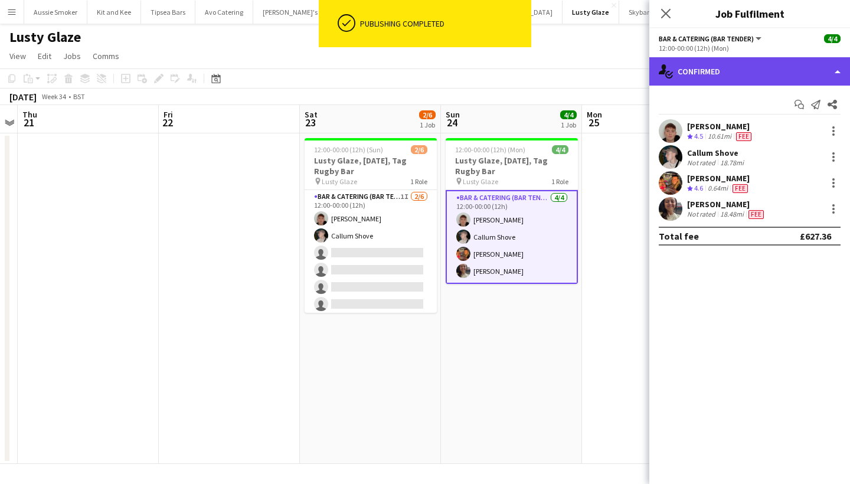
click at [771, 66] on div "single-neutral-actions-check-2 Confirmed" at bounding box center [749, 71] width 201 height 28
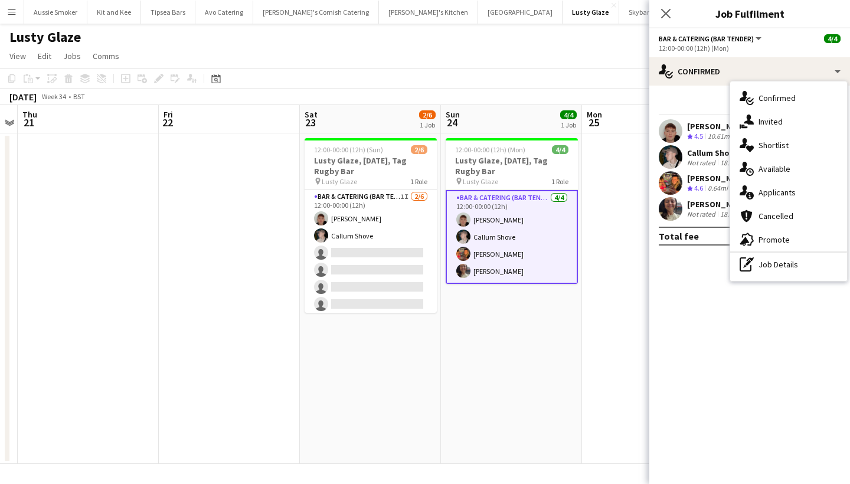
drag, startPoint x: 797, startPoint y: 272, endPoint x: 795, endPoint y: 263, distance: 9.2
click at [797, 271] on div "pen-write Job Details" at bounding box center [788, 265] width 117 height 24
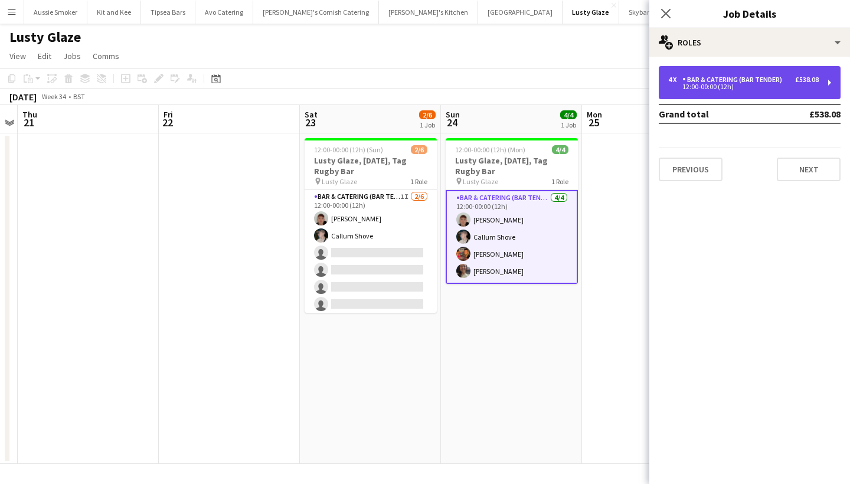
click at [765, 76] on div "Bar & Catering (Bar Tender)" at bounding box center [734, 80] width 104 height 8
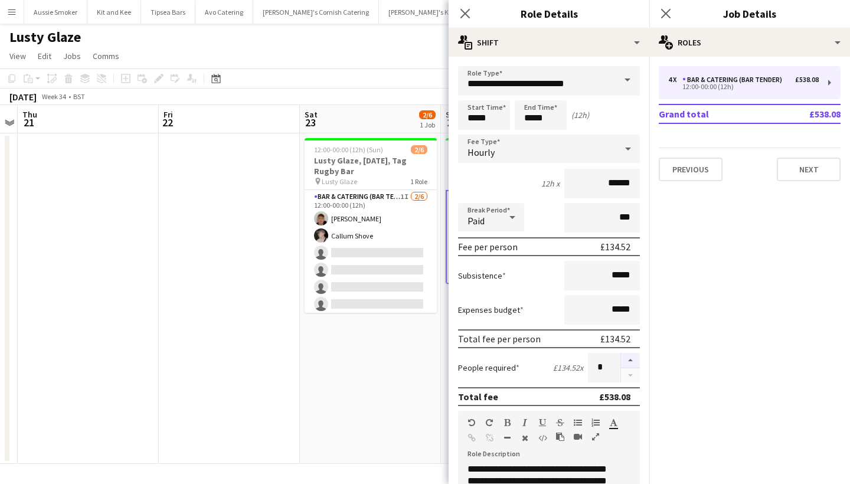
click at [623, 365] on button "button" at bounding box center [630, 360] width 19 height 15
type input "*"
click at [666, 9] on icon "Close pop-in" at bounding box center [665, 13] width 11 height 11
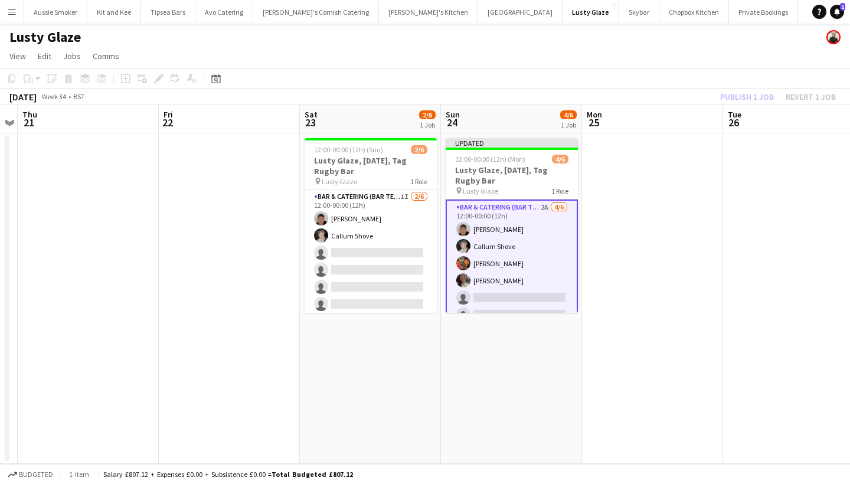
click at [740, 94] on div "Publish 1 job Revert 1 job" at bounding box center [778, 96] width 144 height 15
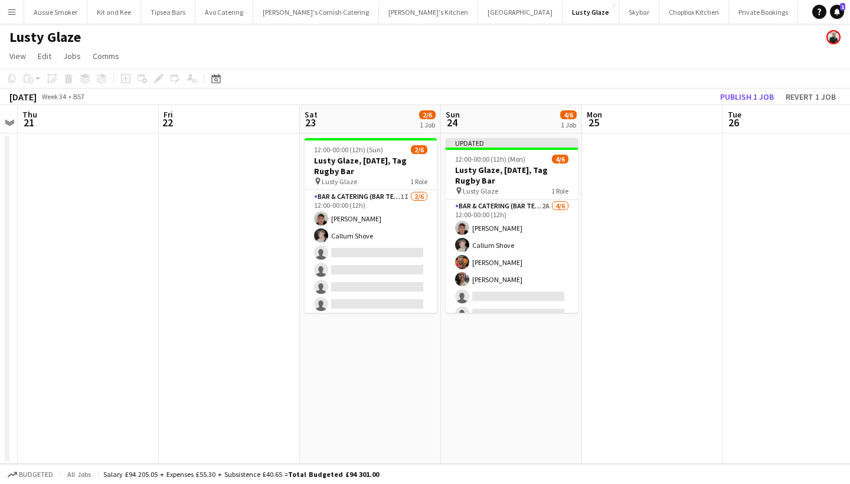
click at [740, 94] on button "Publish 1 job" at bounding box center [746, 96] width 63 height 15
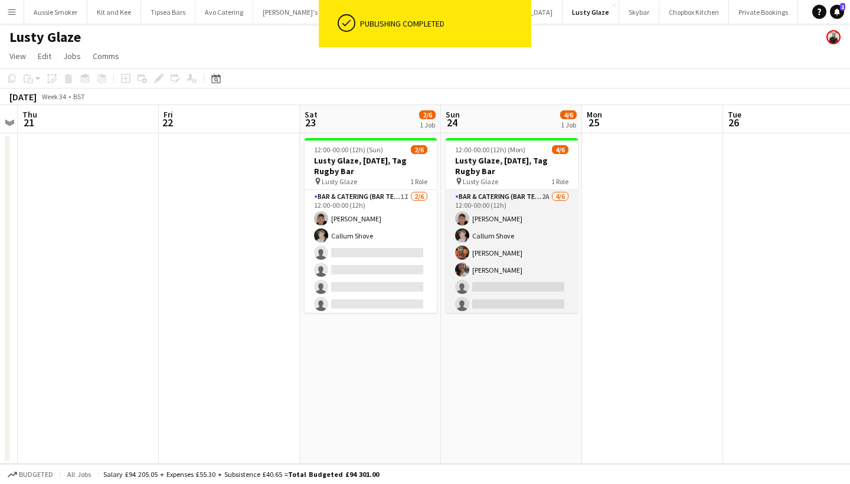
click at [559, 278] on app-card-role "Bar & Catering (Bar Tender) 2A 4/6 12:00-00:00 (12h) Dominic Sidwell Callum Sho…" at bounding box center [512, 253] width 132 height 126
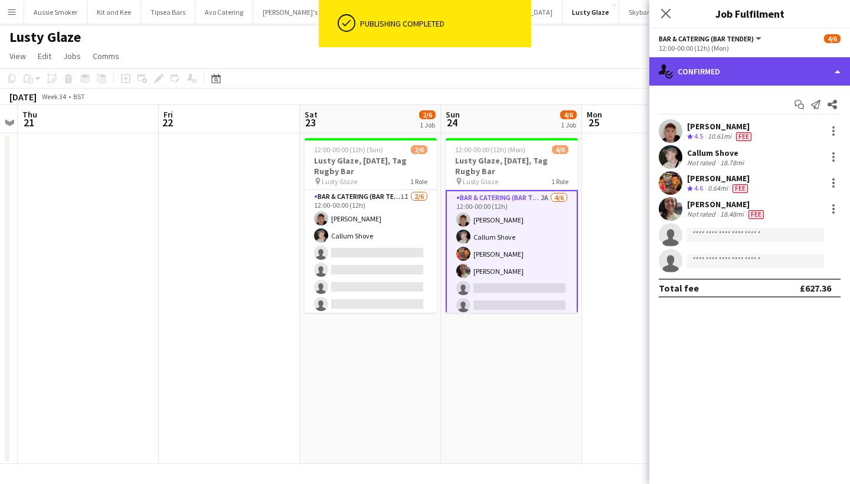
click at [748, 68] on div "single-neutral-actions-check-2 Confirmed" at bounding box center [749, 71] width 201 height 28
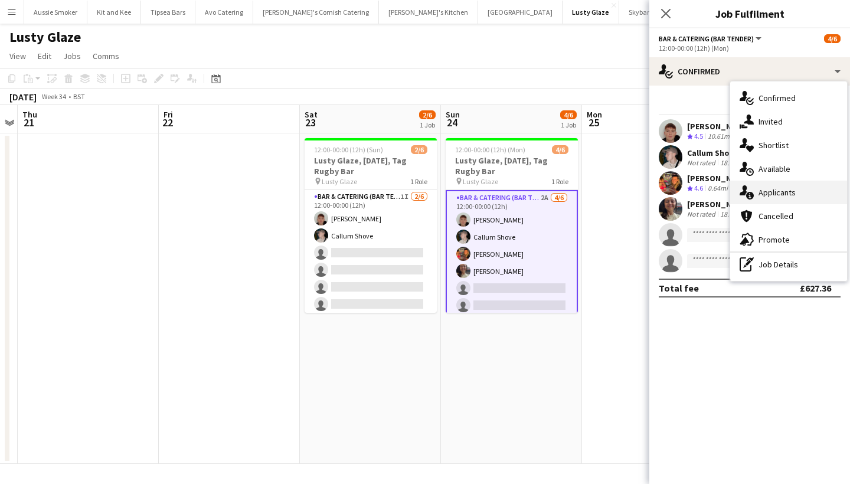
click at [810, 197] on div "single-neutral-actions-information Applicants" at bounding box center [788, 193] width 117 height 24
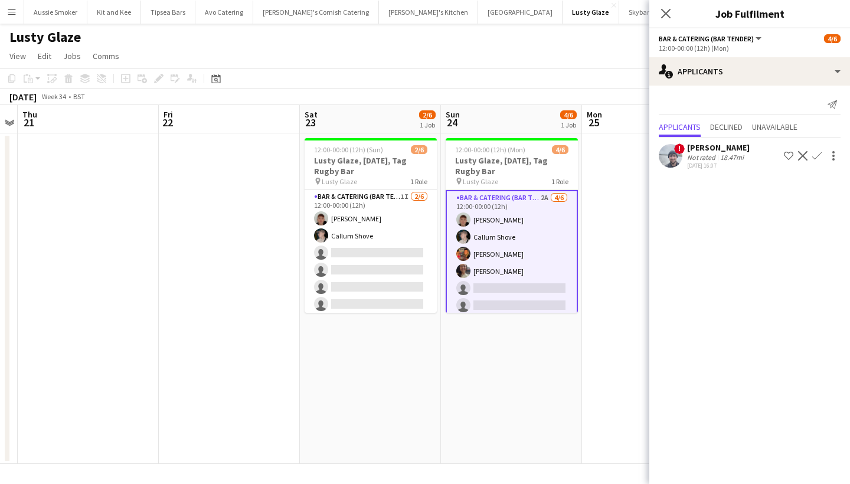
click at [816, 155] on app-icon "Confirm" at bounding box center [816, 155] width 9 height 9
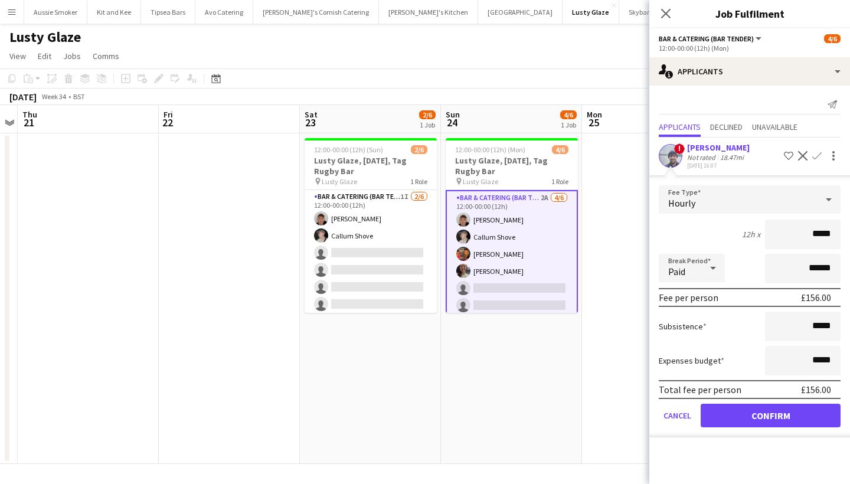
type input "******"
click at [665, 19] on icon "Close pop-in" at bounding box center [665, 13] width 11 height 11
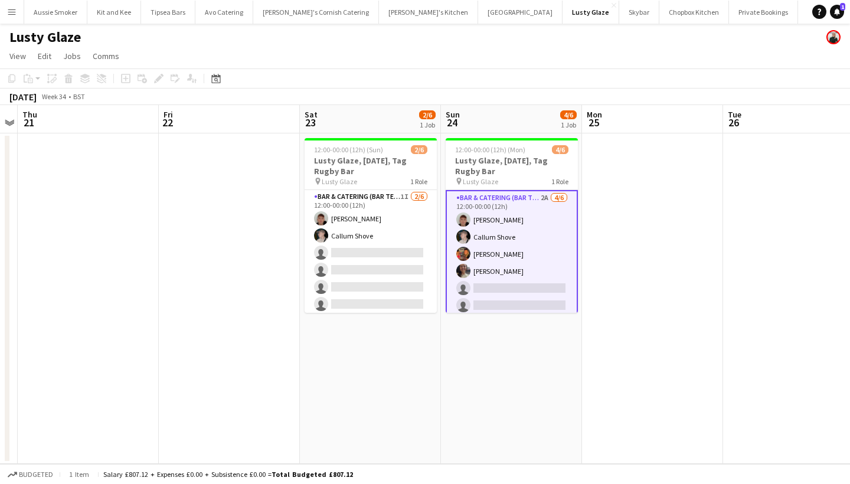
click at [12, 11] on app-icon "Menu" at bounding box center [11, 11] width 9 height 9
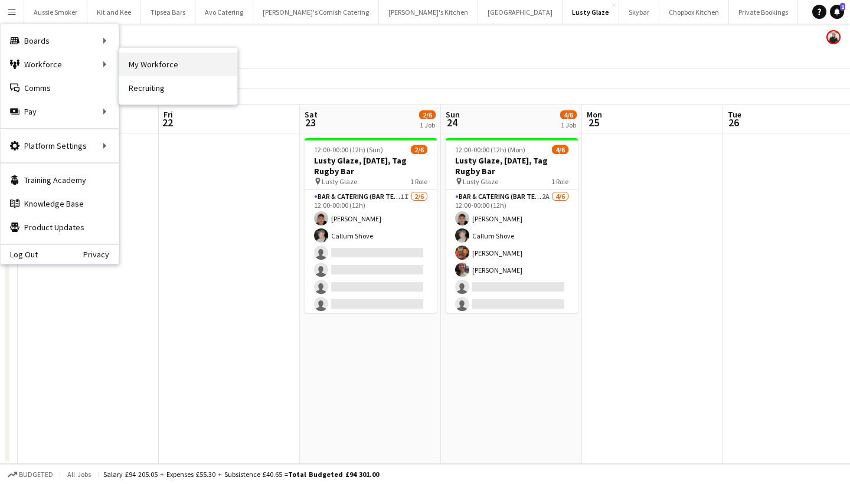
click at [181, 60] on link "My Workforce" at bounding box center [178, 65] width 118 height 24
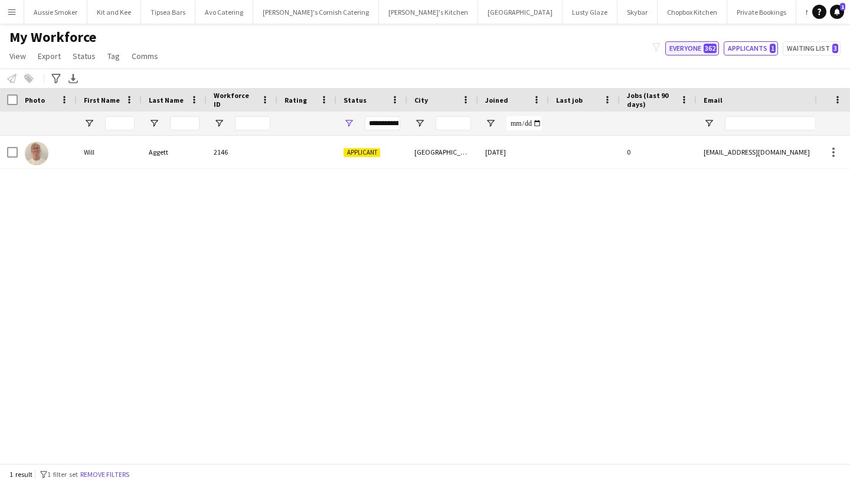
click at [702, 48] on button "Everyone 362" at bounding box center [692, 48] width 54 height 14
type input "**********"
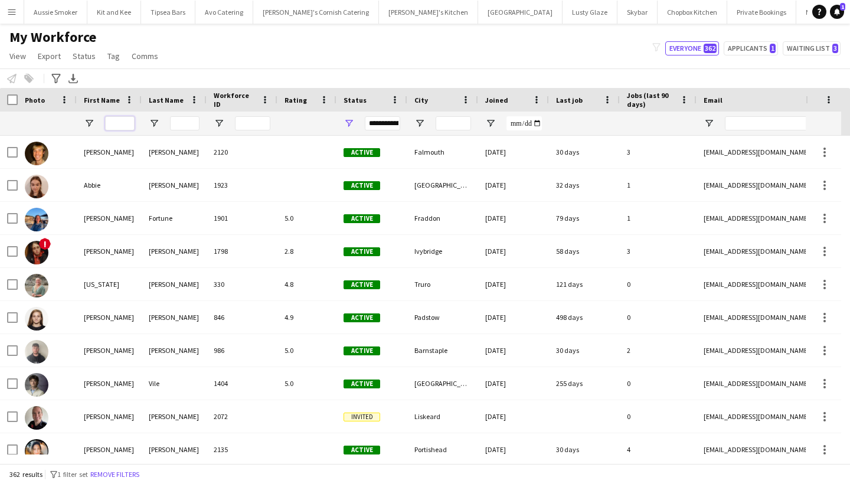
click at [119, 124] on input "First Name Filter Input" at bounding box center [120, 123] width 30 height 14
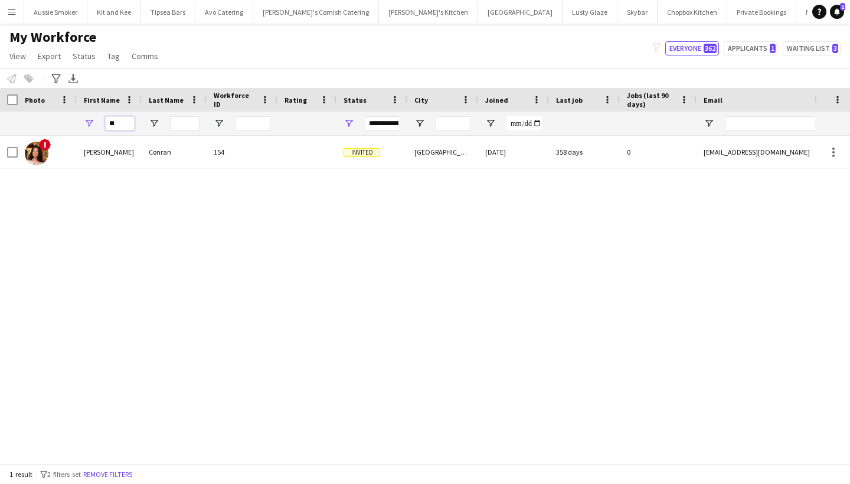
type input "***"
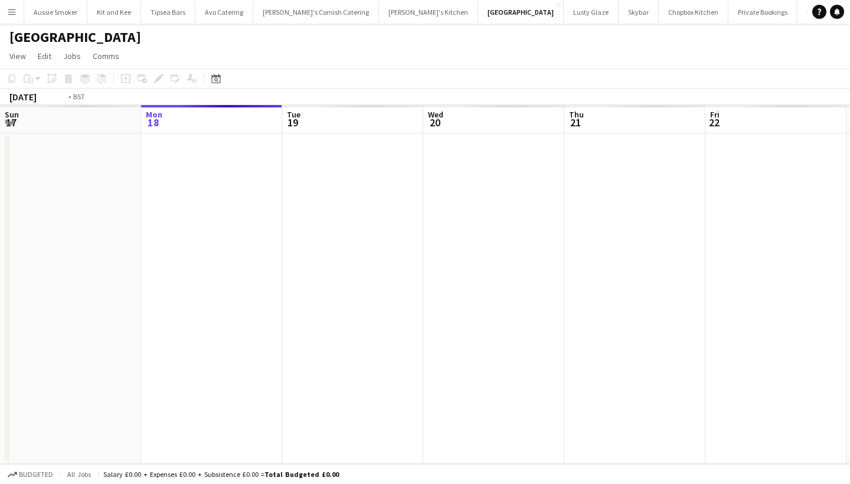
scroll to position [0, 405]
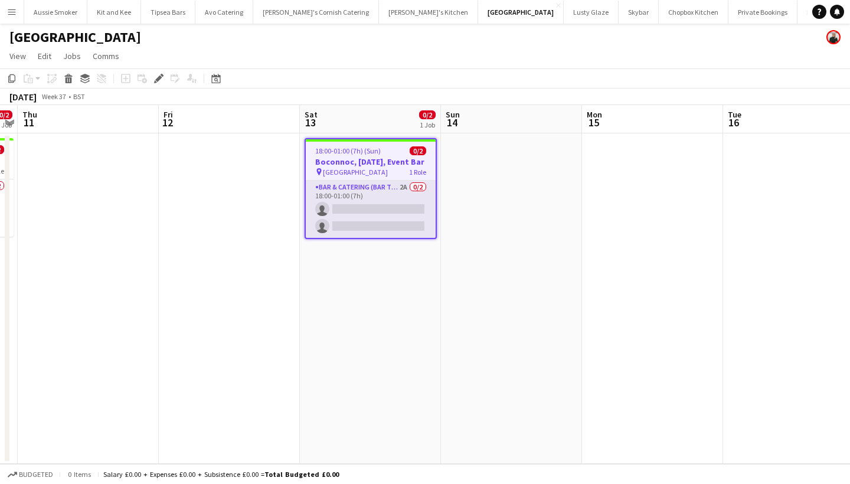
click at [399, 218] on app-card-role "Bar & Catering (Bar Tender) 2A 0/2 18:00-01:00 (7h) single-neutral-actions sing…" at bounding box center [371, 209] width 130 height 57
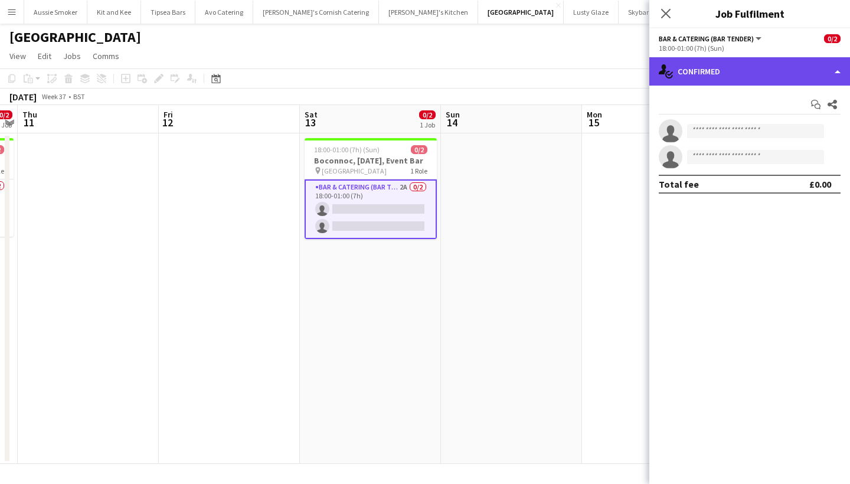
click at [712, 75] on div "single-neutral-actions-check-2 Confirmed" at bounding box center [749, 71] width 201 height 28
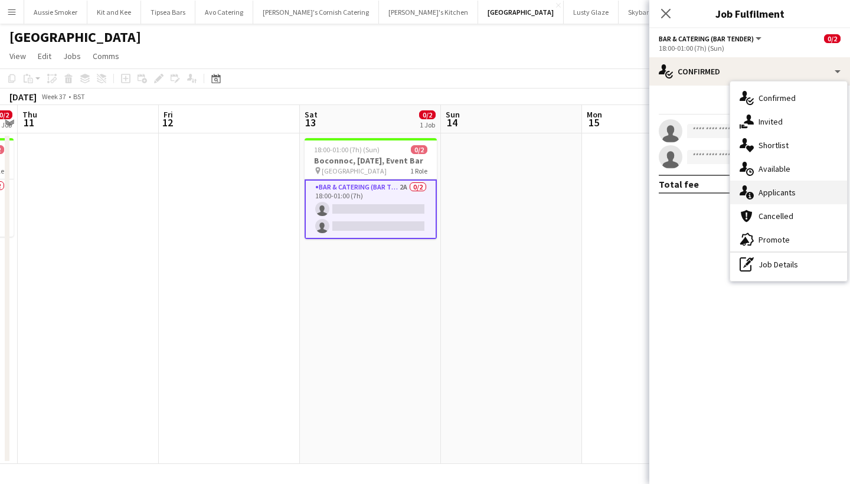
click at [768, 190] on div "single-neutral-actions-information Applicants" at bounding box center [788, 193] width 117 height 24
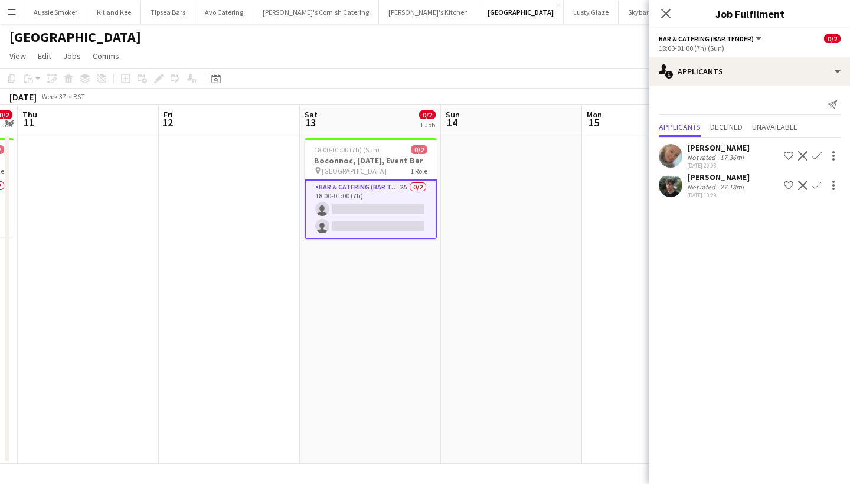
click at [816, 154] on app-icon "Confirm" at bounding box center [816, 155] width 9 height 9
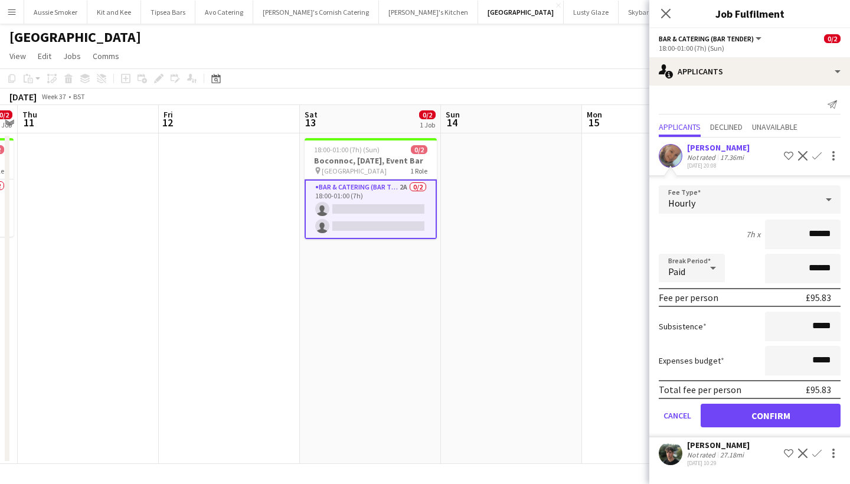
type input "******"
click at [757, 418] on button "Confirm" at bounding box center [771, 416] width 140 height 24
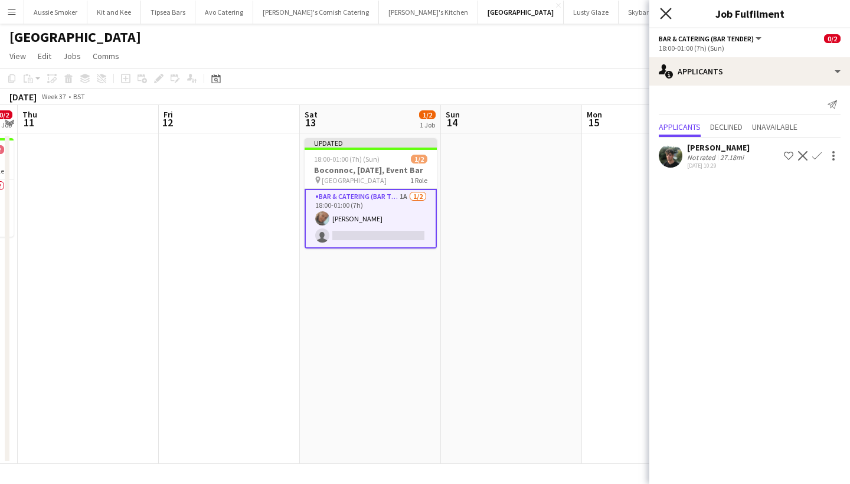
click at [665, 14] on icon at bounding box center [665, 13] width 11 height 11
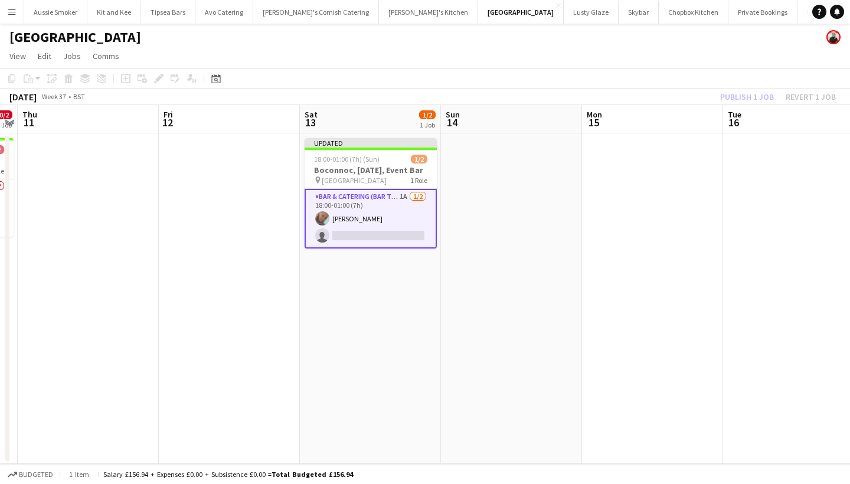
click at [744, 100] on div "Publish 1 job Revert 1 job" at bounding box center [778, 96] width 144 height 15
click at [744, 99] on button "Publish 1 job" at bounding box center [746, 96] width 63 height 15
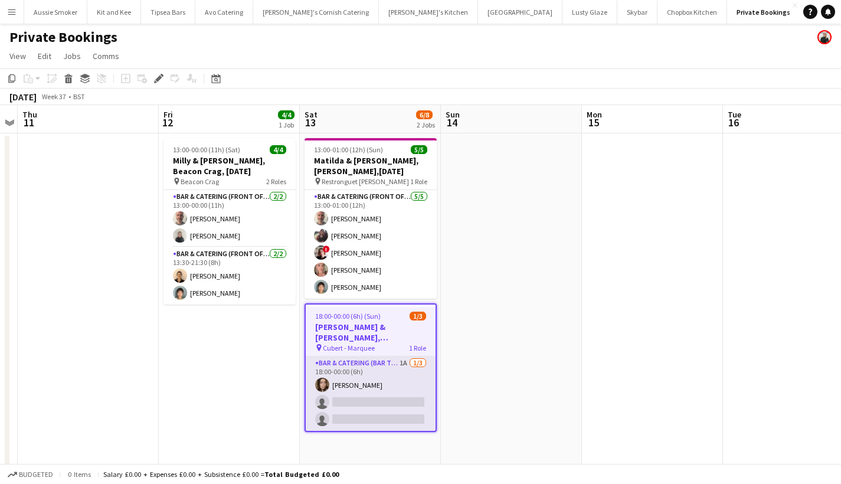
click at [367, 423] on app-card-role "Bar & Catering (Bar Tender) 1A [DATE] 18:00-00:00 (6h) [PERSON_NAME] single-neu…" at bounding box center [371, 393] width 130 height 74
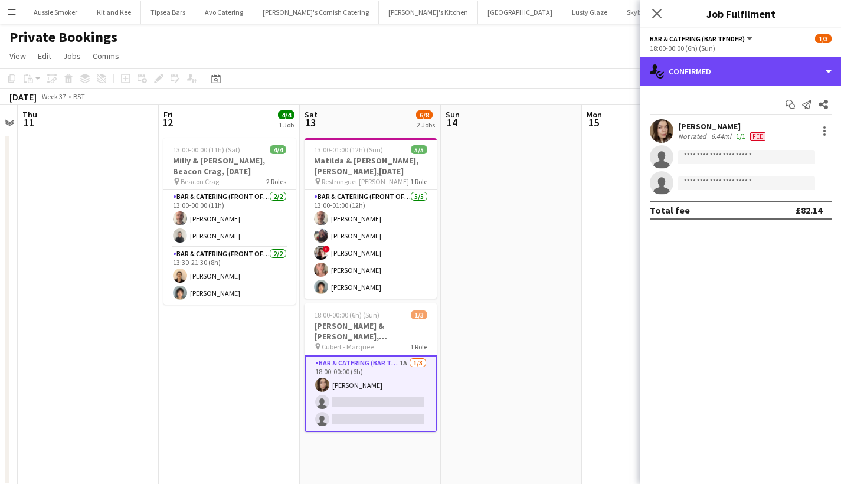
drag, startPoint x: 764, startPoint y: 63, endPoint x: 774, endPoint y: 151, distance: 89.1
click at [764, 63] on div "single-neutral-actions-check-2 Confirmed" at bounding box center [740, 71] width 201 height 28
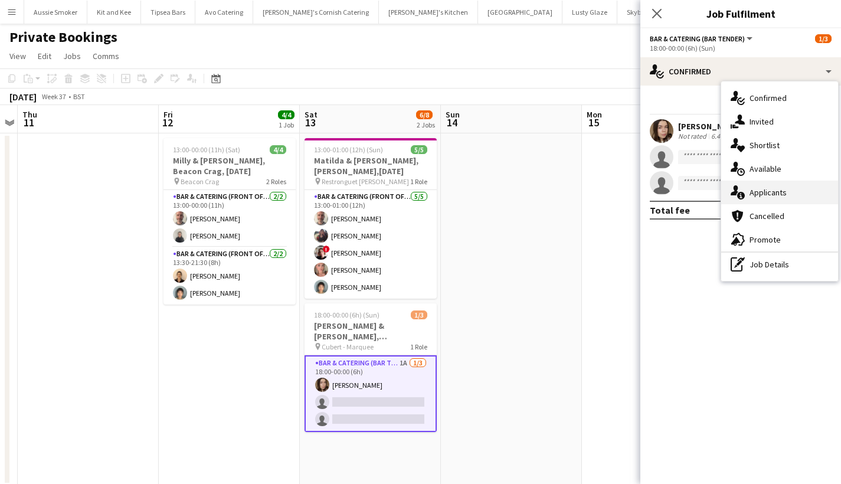
click at [790, 197] on div "single-neutral-actions-information Applicants" at bounding box center [779, 193] width 117 height 24
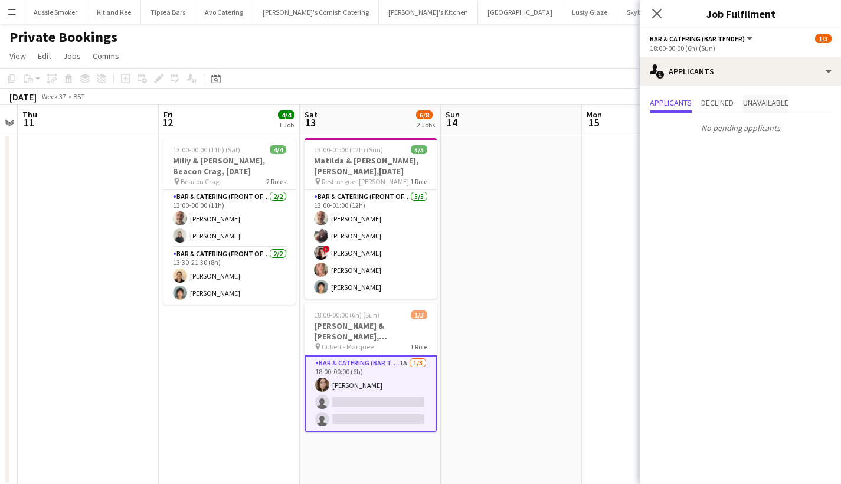
click at [775, 97] on span "Unavailable" at bounding box center [765, 104] width 45 height 18
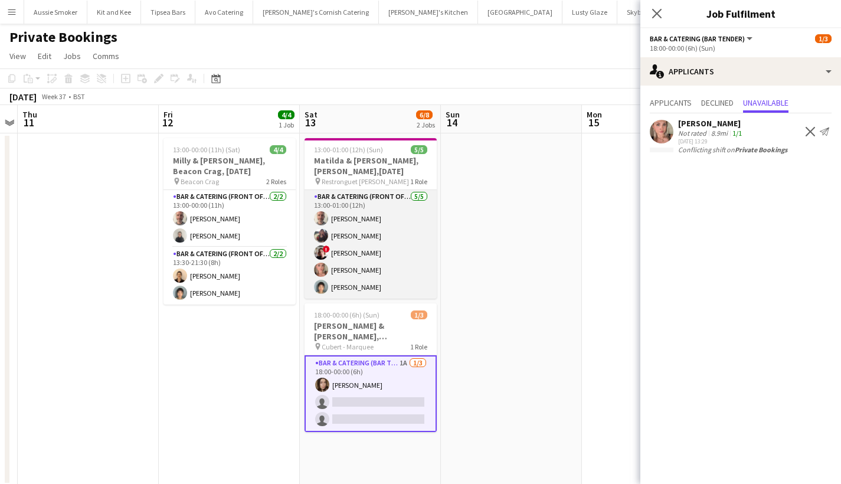
click at [375, 273] on app-card-role "Bar & Catering (Front of House) [DATE] 13:00-01:00 (12h) [PERSON_NAME] ! [PERSO…" at bounding box center [371, 244] width 132 height 109
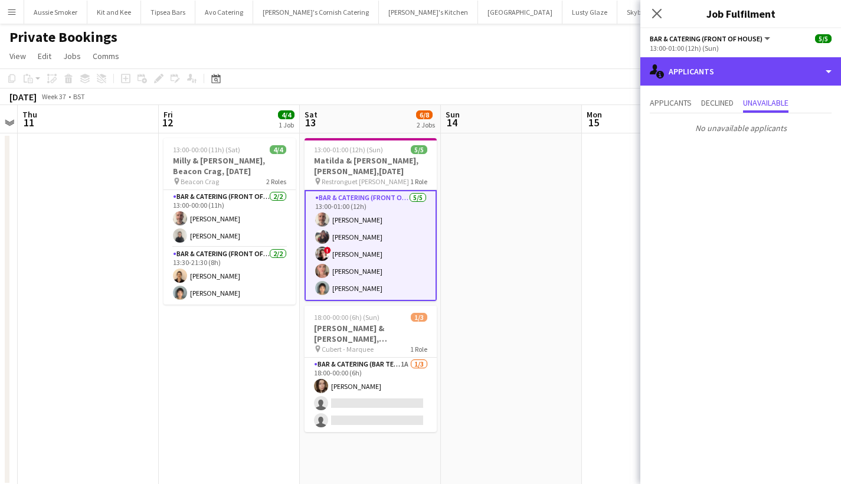
drag, startPoint x: 770, startPoint y: 70, endPoint x: 767, endPoint y: 84, distance: 14.6
click at [770, 70] on div "single-neutral-actions-information Applicants" at bounding box center [740, 71] width 201 height 28
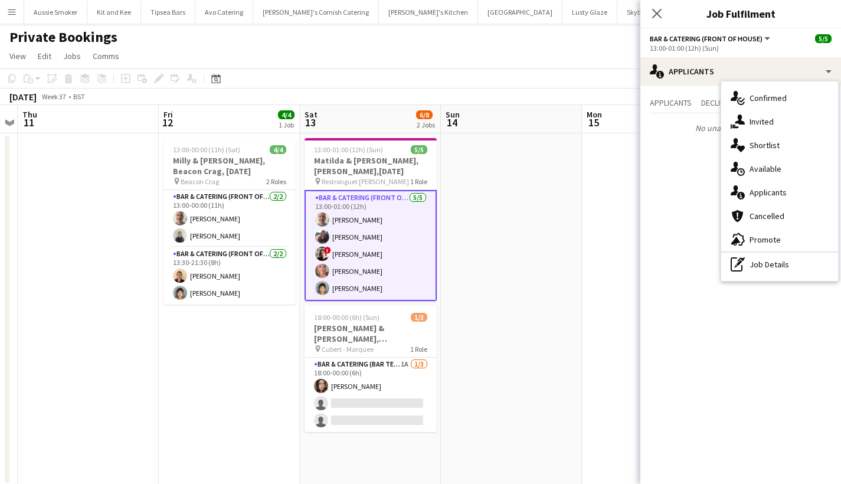
click at [757, 192] on div "single-neutral-actions-information Applicants" at bounding box center [779, 193] width 117 height 24
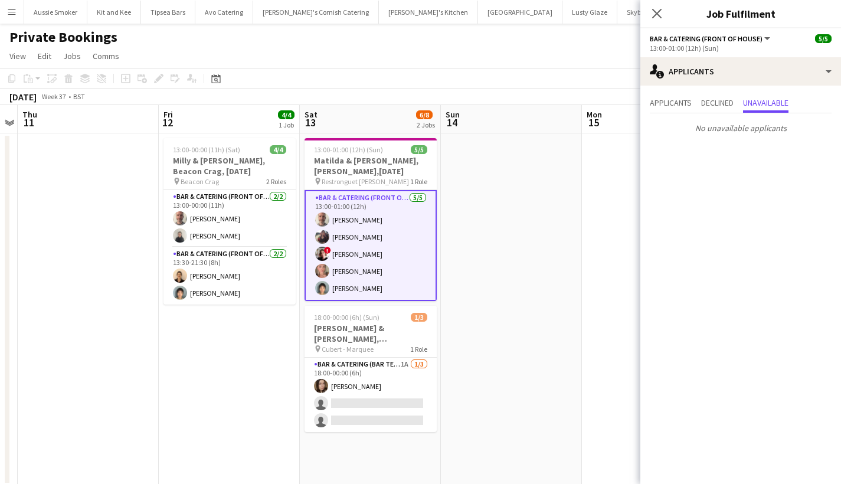
click at [660, 24] on div "Close pop-in" at bounding box center [656, 13] width 33 height 27
click at [653, 19] on icon "Close pop-in" at bounding box center [656, 13] width 11 height 11
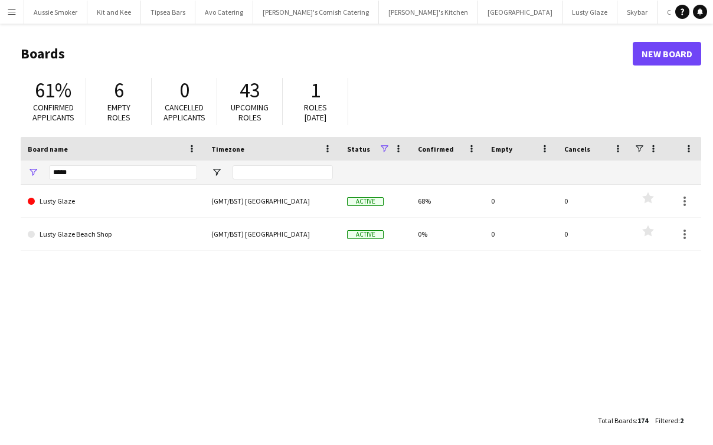
click at [9, 11] on app-icon "Menu" at bounding box center [11, 11] width 9 height 9
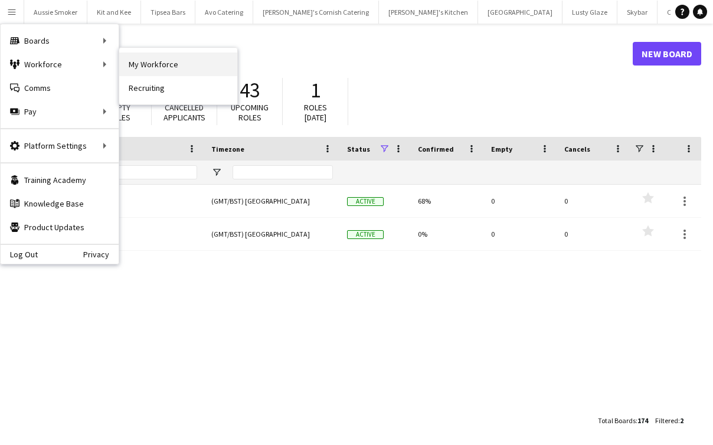
click at [184, 66] on link "My Workforce" at bounding box center [178, 65] width 118 height 24
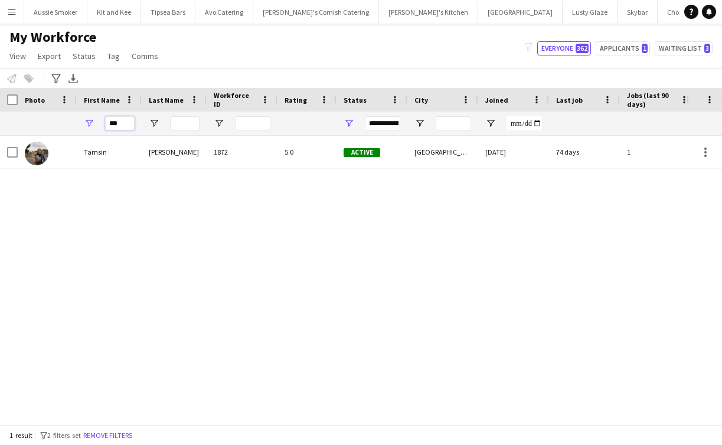
click at [117, 120] on input "***" at bounding box center [120, 123] width 30 height 14
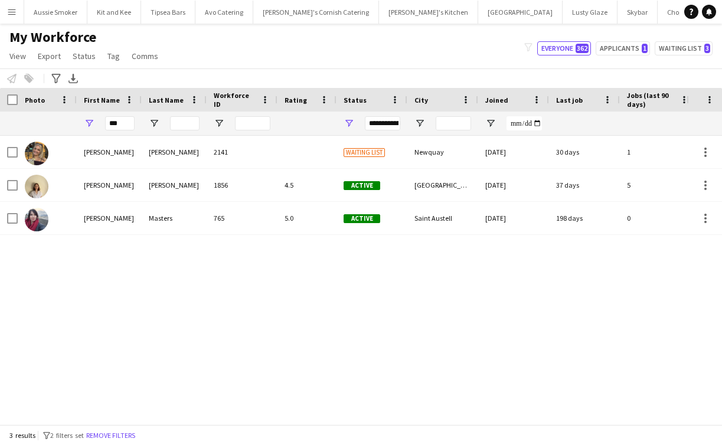
drag, startPoint x: 117, startPoint y: 120, endPoint x: 128, endPoint y: 156, distance: 37.7
click at [127, 156] on div "Amy" at bounding box center [109, 152] width 65 height 32
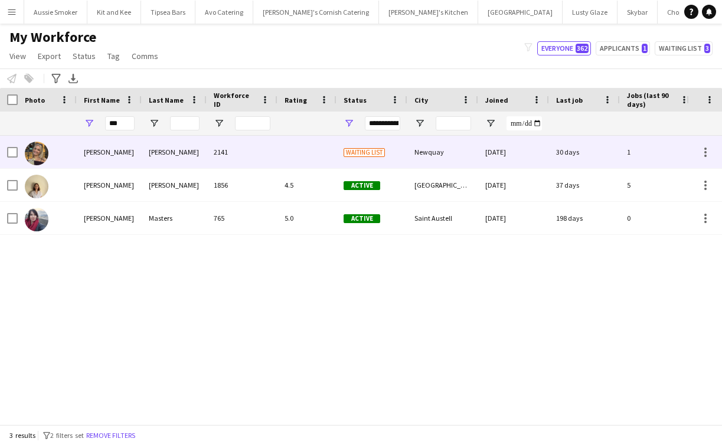
click at [191, 152] on div "Gill" at bounding box center [174, 152] width 65 height 32
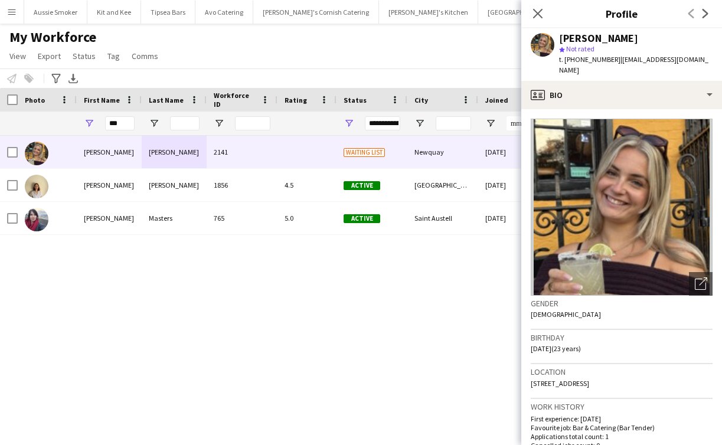
drag, startPoint x: 696, startPoint y: 60, endPoint x: 621, endPoint y: 61, distance: 75.0
click at [618, 61] on div "Amy Gill star Not rated t. +4407730382323 | amymaygill@yahoo.co.uk" at bounding box center [621, 54] width 201 height 53
copy span "amymaygill@yahoo.co.uk"
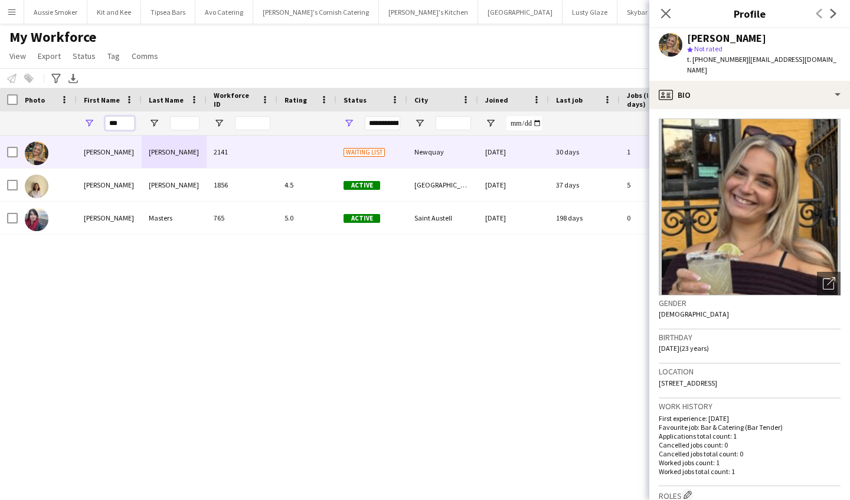
click at [124, 125] on input "***" at bounding box center [120, 123] width 30 height 14
type input "*"
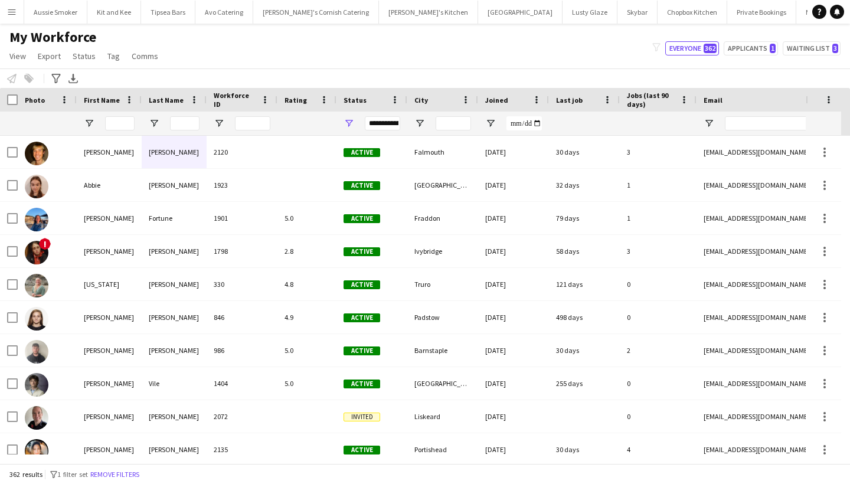
click at [4, 16] on button "Menu" at bounding box center [12, 12] width 24 height 24
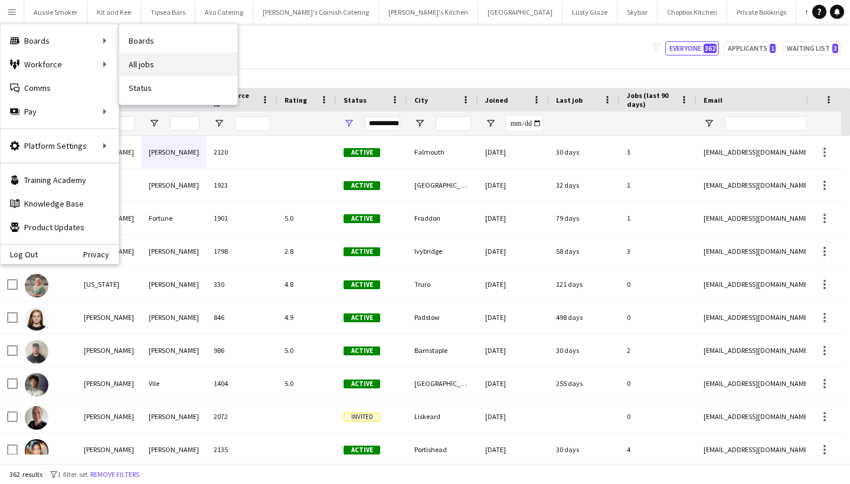
click at [150, 63] on link "All jobs" at bounding box center [178, 65] width 118 height 24
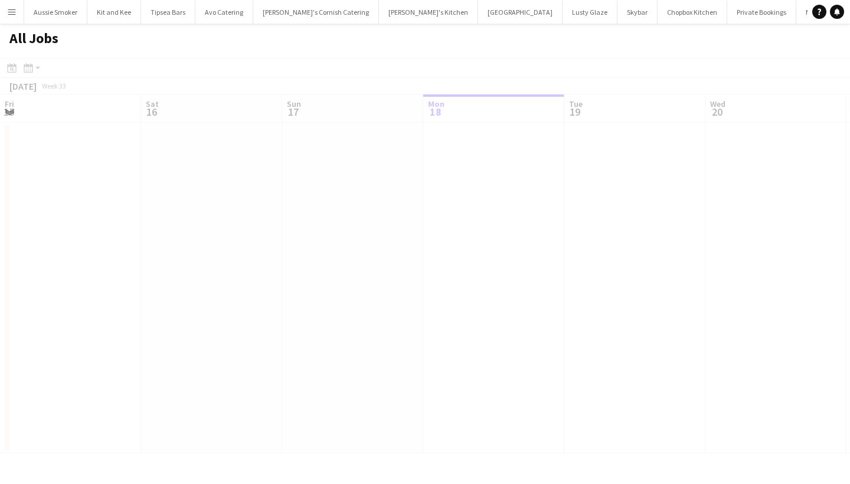
scroll to position [0, 282]
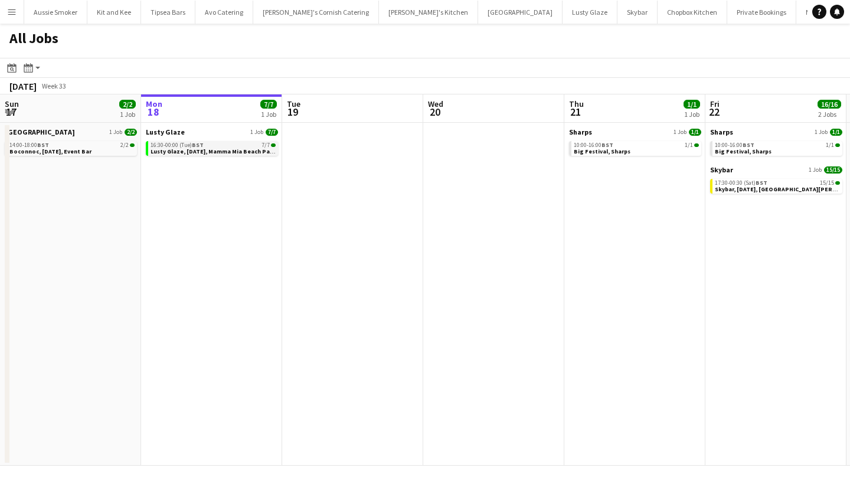
click at [237, 150] on span "Lusty Glaze, [DATE], Mamma Mia Beach Party" at bounding box center [213, 152] width 127 height 8
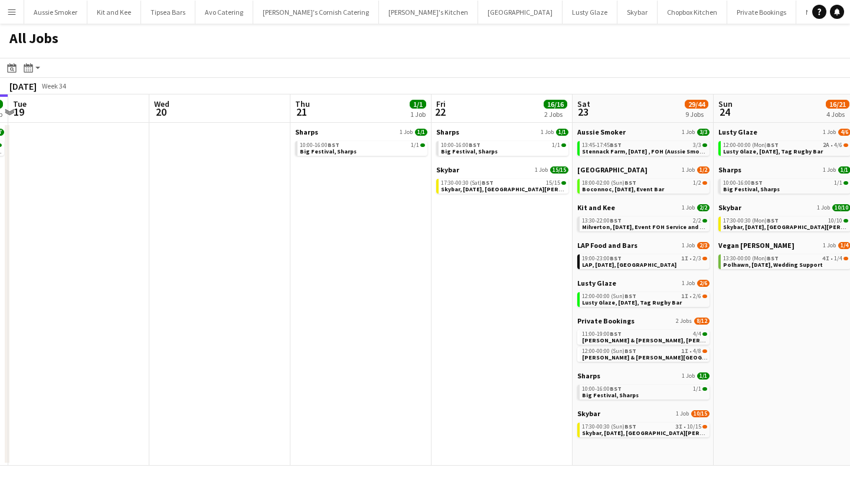
scroll to position [0, 559]
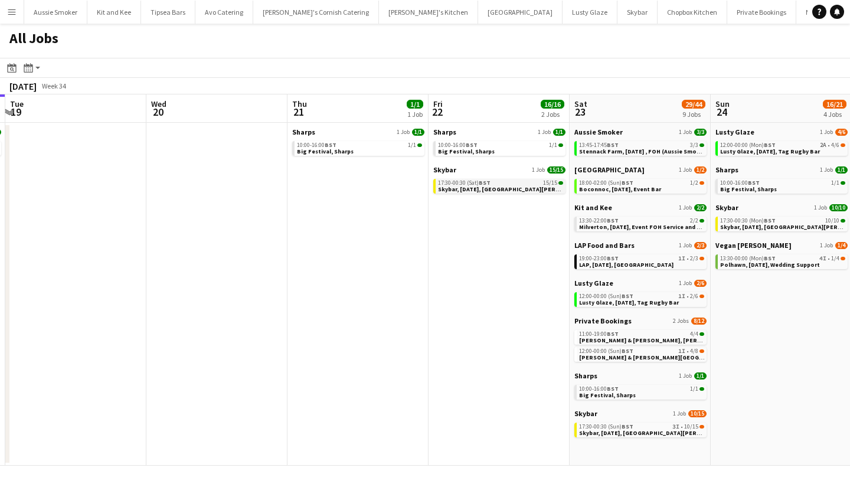
click at [480, 186] on span "Skybar, 22nd August, St Agnes" at bounding box center [513, 189] width 150 height 8
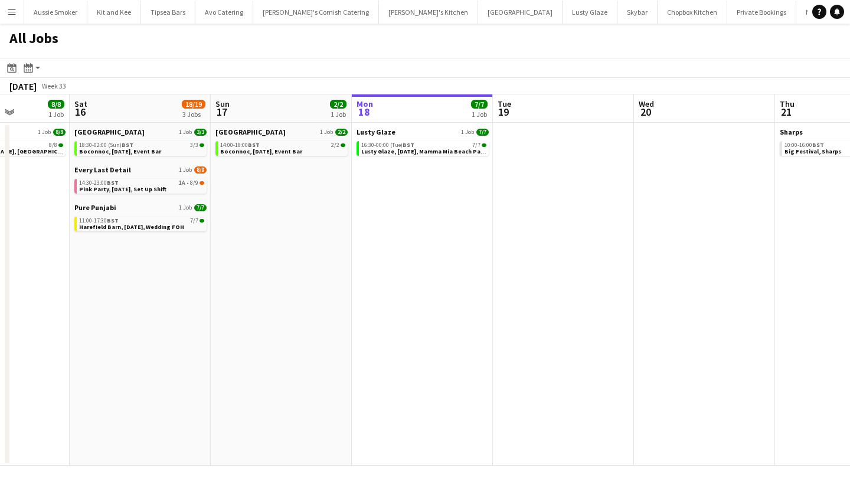
scroll to position [0, 352]
click at [408, 153] on span "Lusty Glaze, [DATE], Mamma Mia Beach Party" at bounding box center [425, 152] width 127 height 8
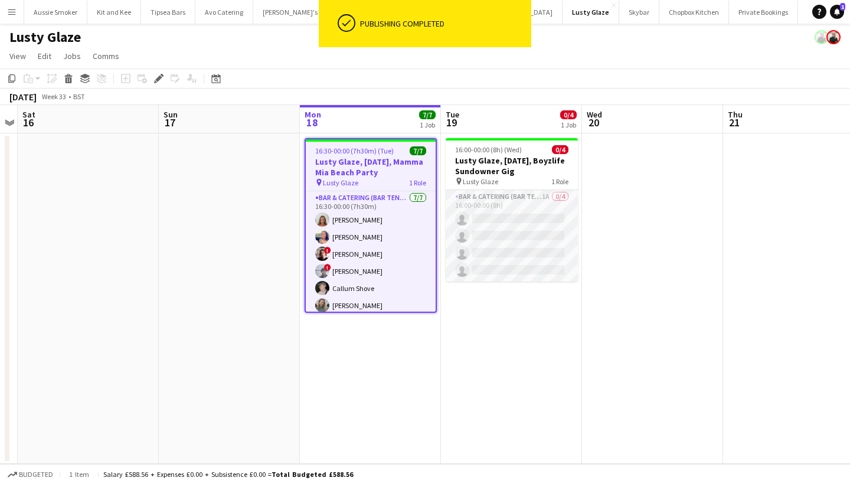
click at [522, 234] on app-card-role "Bar & Catering (Bar Tender) 1A 0/4 16:00-00:00 (8h) single-neutral-actions sing…" at bounding box center [512, 235] width 132 height 91
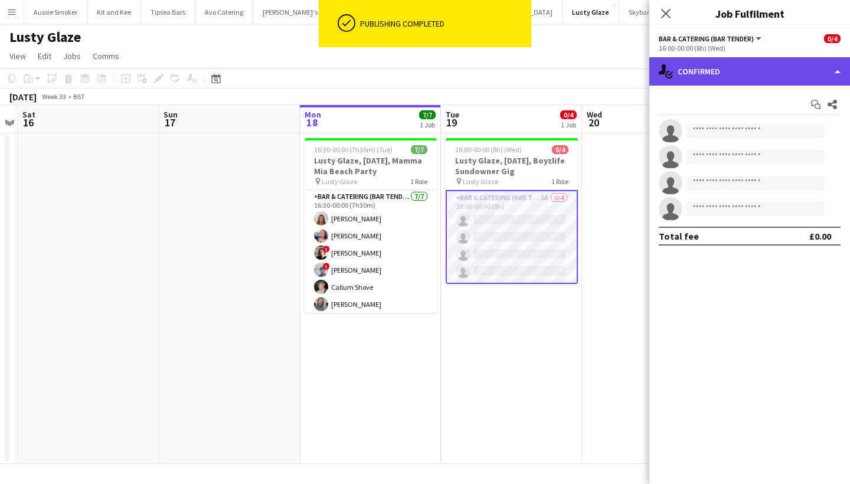
click at [788, 71] on div "single-neutral-actions-check-2 Confirmed" at bounding box center [749, 71] width 201 height 28
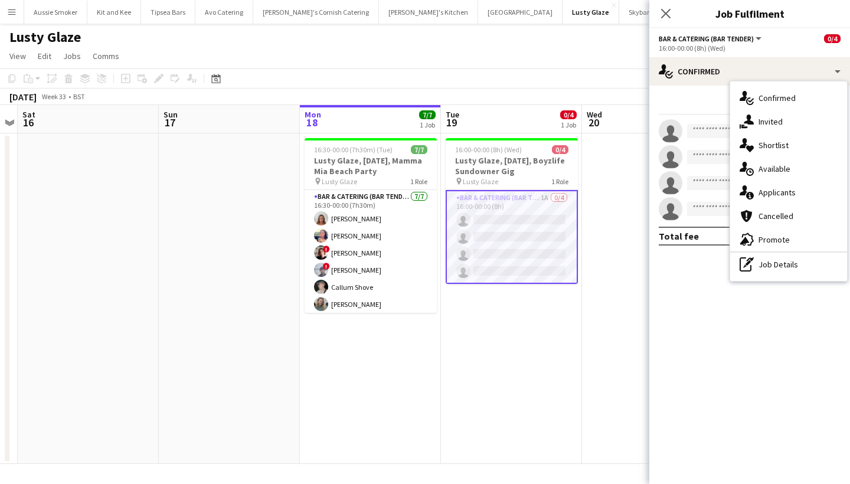
click at [799, 196] on div "single-neutral-actions-information Applicants" at bounding box center [788, 193] width 117 height 24
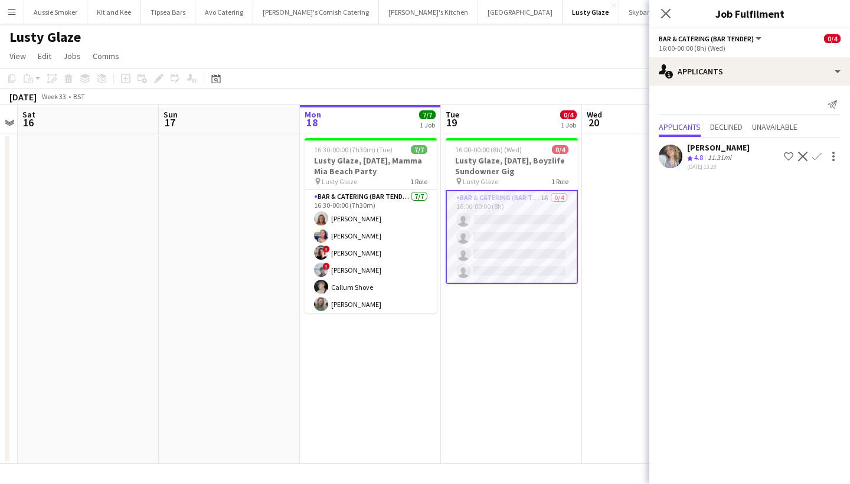
click at [819, 157] on app-icon "Confirm" at bounding box center [816, 156] width 9 height 9
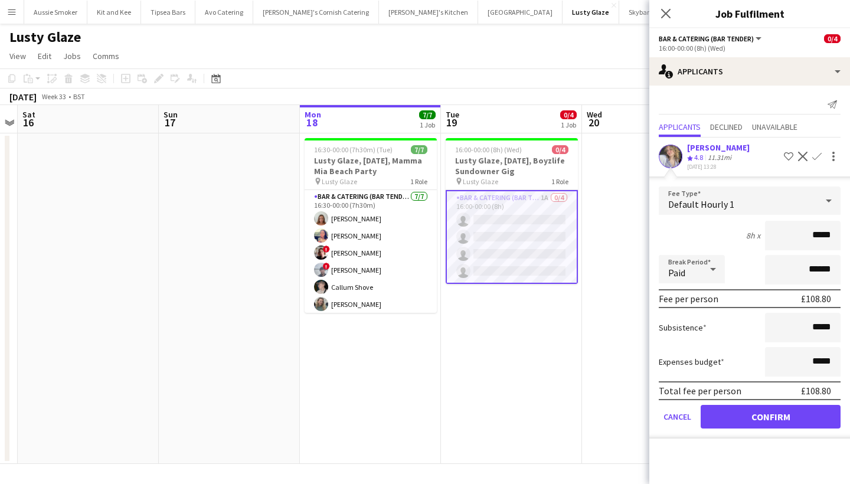
type input "******"
click at [750, 418] on button "Confirm" at bounding box center [771, 417] width 140 height 24
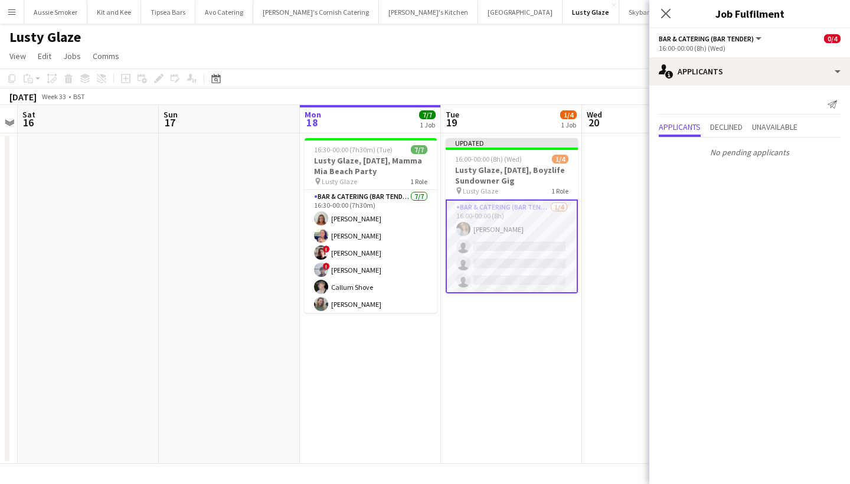
click at [664, 12] on icon at bounding box center [665, 13] width 9 height 9
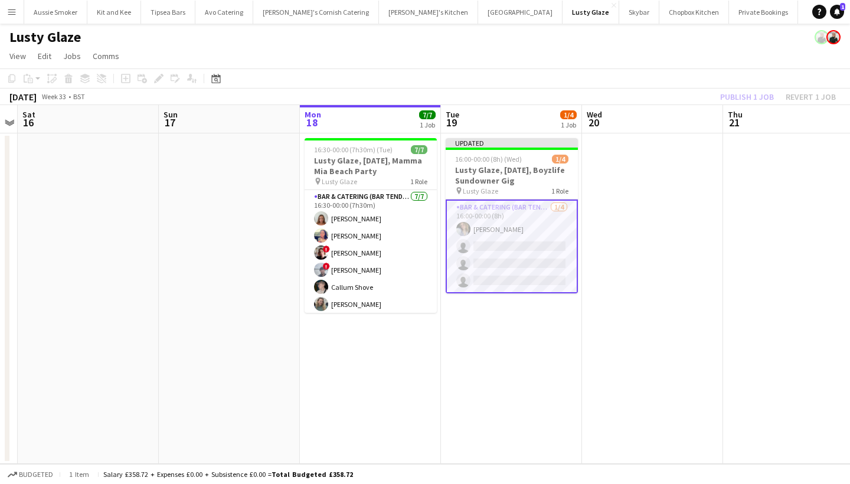
click at [755, 97] on div "Publish 1 job Revert 1 job" at bounding box center [778, 96] width 144 height 15
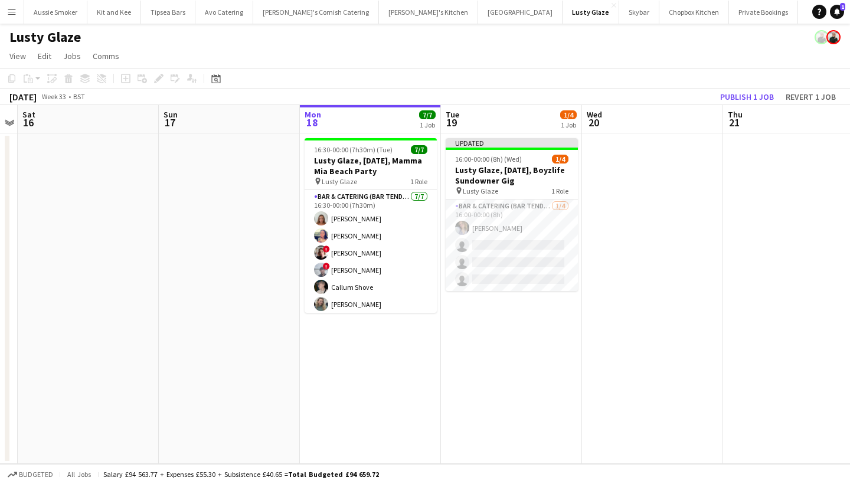
click at [755, 97] on button "Publish 1 job" at bounding box center [746, 96] width 63 height 15
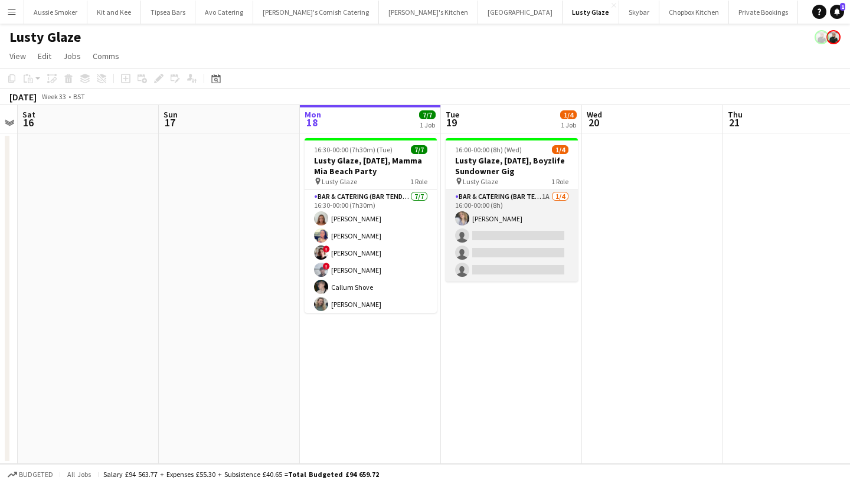
click at [509, 248] on app-card-role "Bar & Catering (Bar Tender) 1A [DATE] 16:00-00:00 (8h) [PERSON_NAME] single-neu…" at bounding box center [512, 235] width 132 height 91
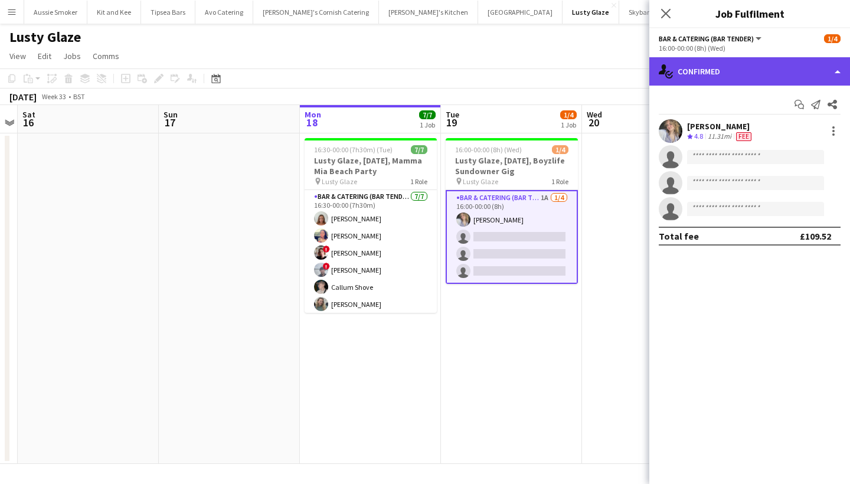
click at [715, 81] on div "single-neutral-actions-check-2 Confirmed" at bounding box center [749, 71] width 201 height 28
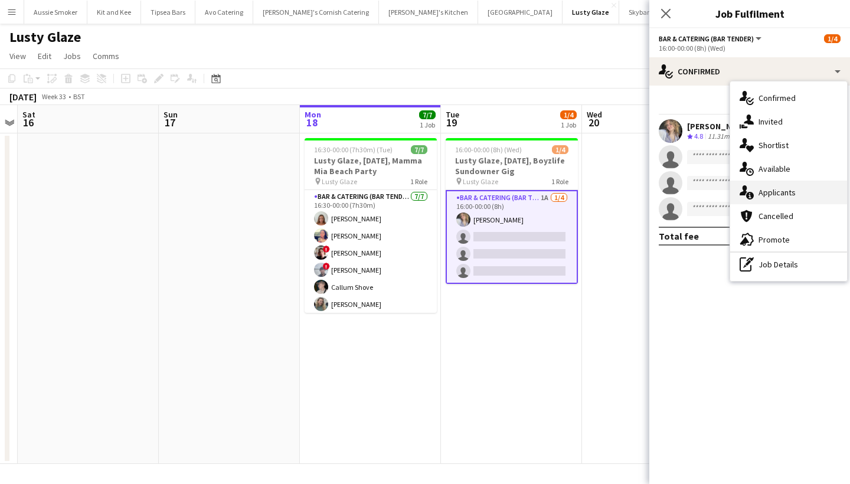
click at [779, 189] on div "single-neutral-actions-information Applicants" at bounding box center [788, 193] width 117 height 24
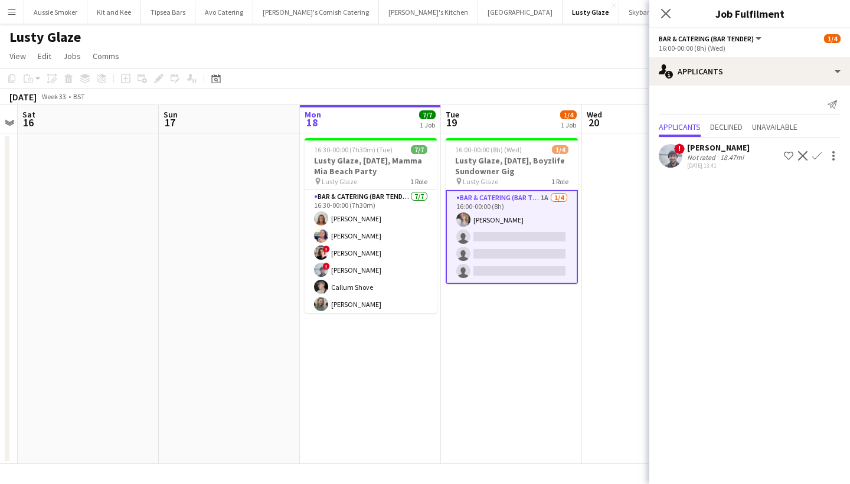
click at [817, 153] on app-icon "Confirm" at bounding box center [816, 155] width 9 height 9
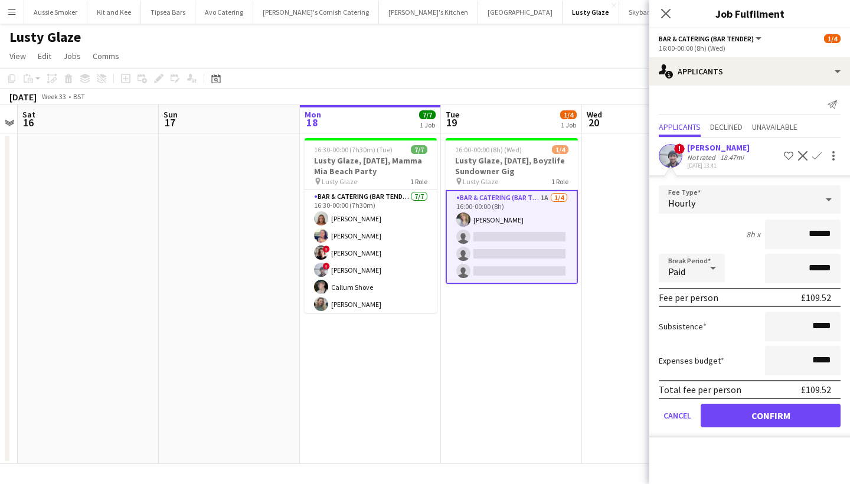
type input "******"
click at [770, 408] on button "Confirm" at bounding box center [771, 416] width 140 height 24
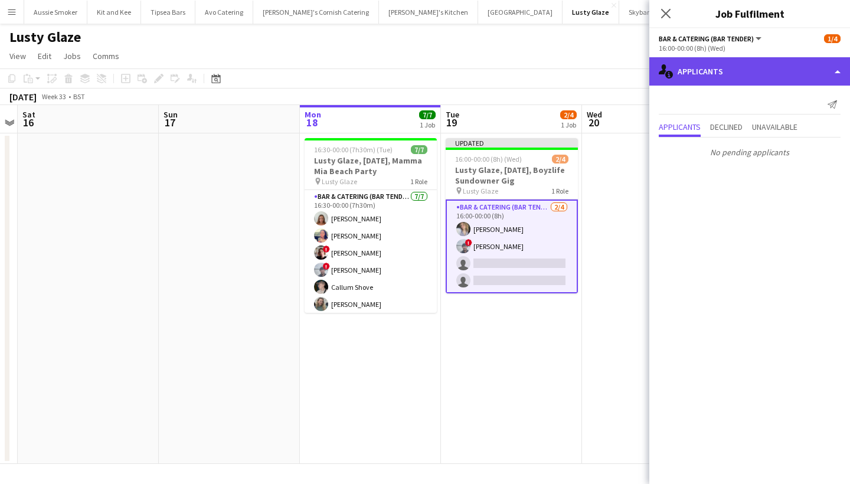
click at [728, 59] on div "single-neutral-actions-information Applicants" at bounding box center [749, 71] width 201 height 28
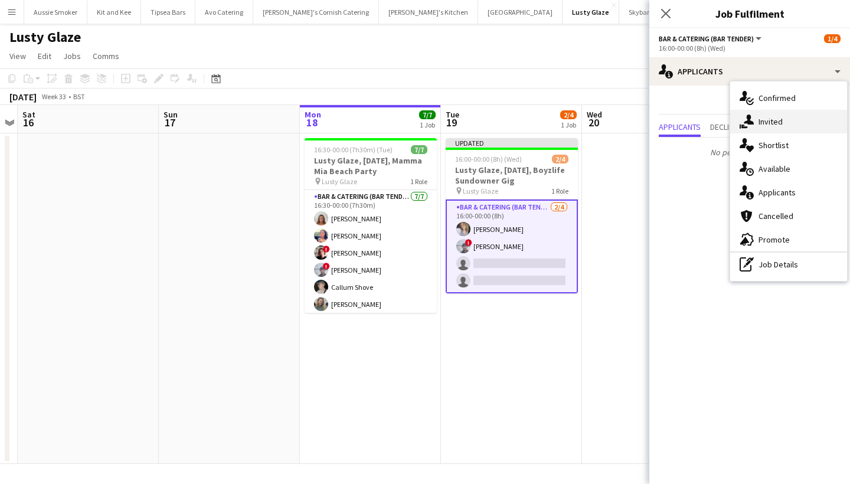
click at [767, 125] on div "single-neutral-actions-share-1 Invited" at bounding box center [788, 122] width 117 height 24
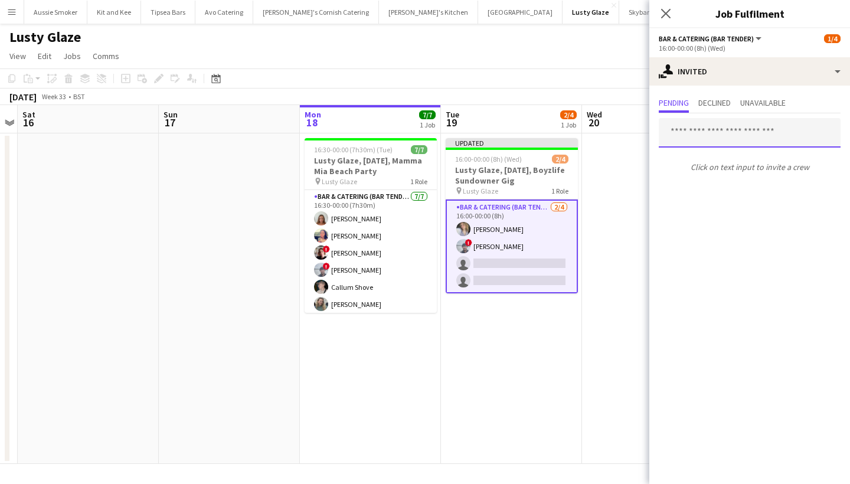
click at [725, 132] on input "text" at bounding box center [750, 133] width 182 height 30
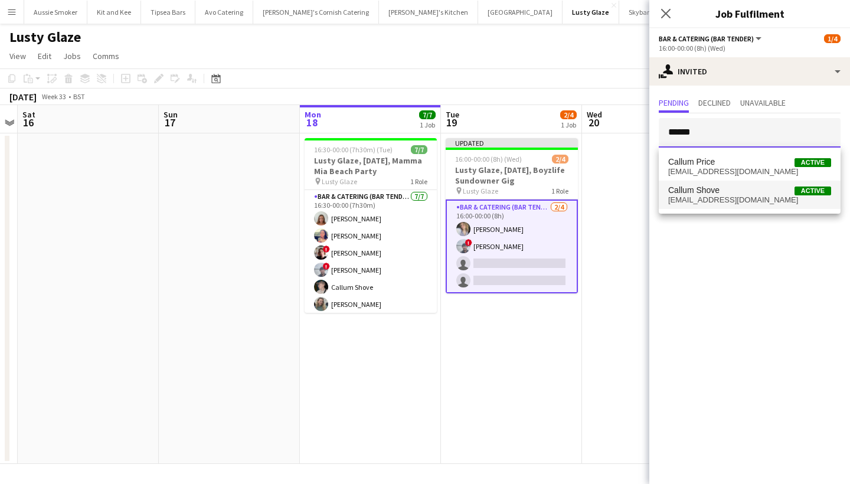
type input "******"
click at [744, 201] on span "[EMAIL_ADDRESS][DOMAIN_NAME]" at bounding box center [749, 199] width 163 height 9
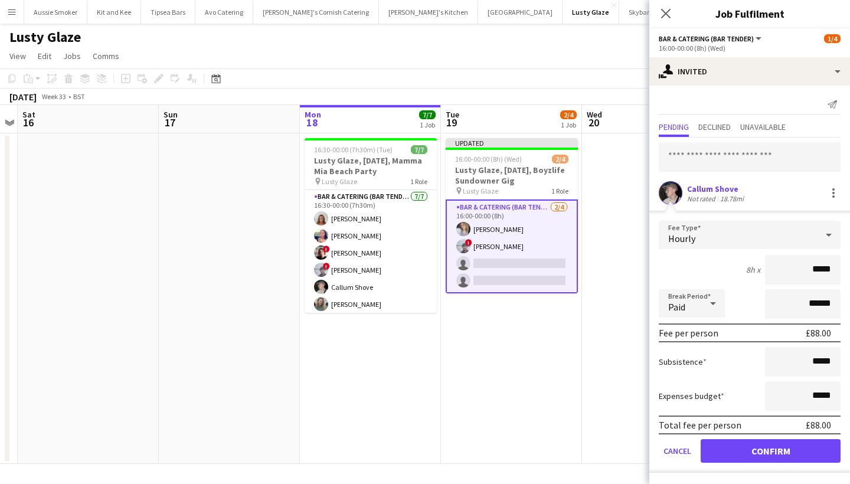
type input "******"
drag, startPoint x: 783, startPoint y: 454, endPoint x: 695, endPoint y: 375, distance: 117.8
click at [783, 454] on button "Confirm" at bounding box center [771, 451] width 140 height 24
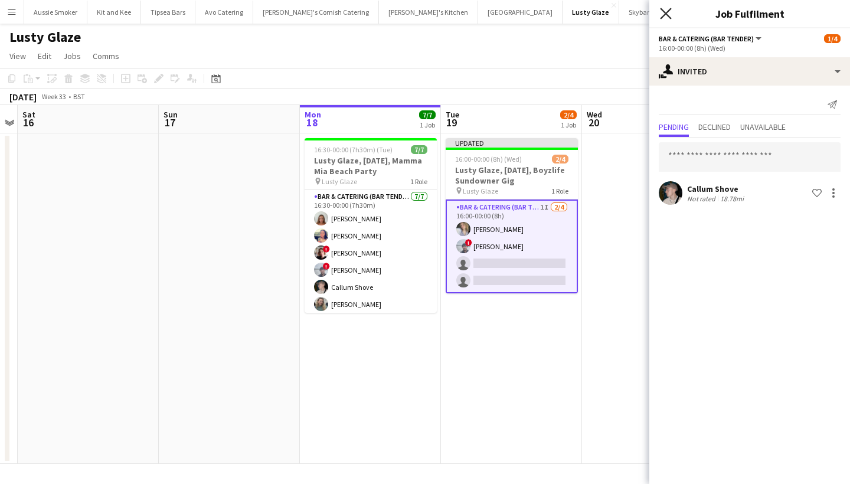
click at [671, 13] on icon "Close pop-in" at bounding box center [665, 13] width 11 height 11
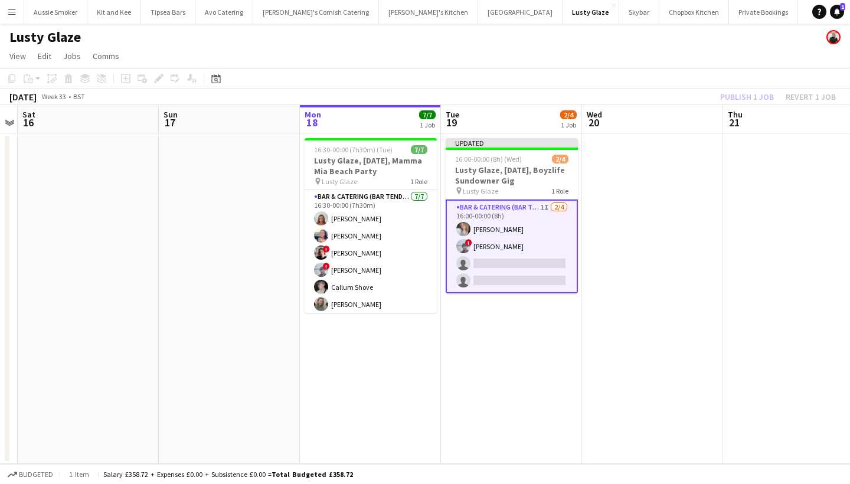
click at [760, 97] on div "Publish 1 job Revert 1 job" at bounding box center [778, 96] width 144 height 15
click at [760, 96] on button "Publish 1 job" at bounding box center [746, 96] width 63 height 15
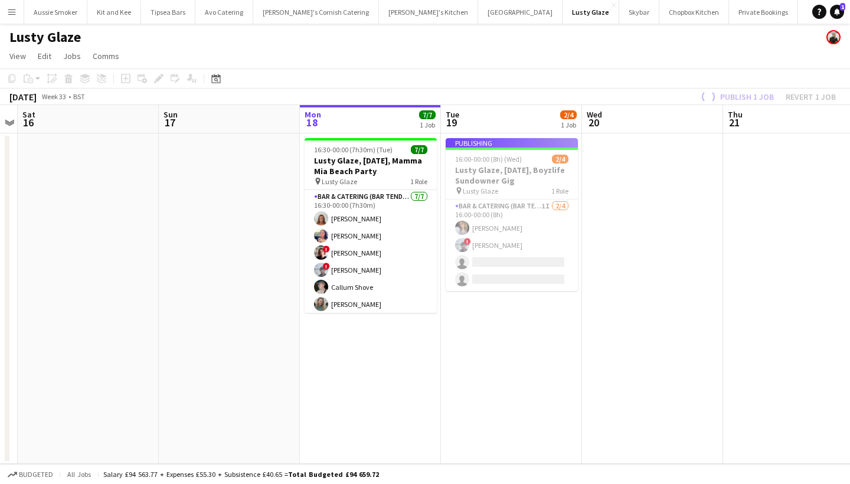
click at [522, 255] on app-job-card "Publishing 16:00-00:00 (8h) (Wed) 2/4 Lusty Glaze, [DATE], Boyzlife Sundowner G…" at bounding box center [512, 214] width 132 height 153
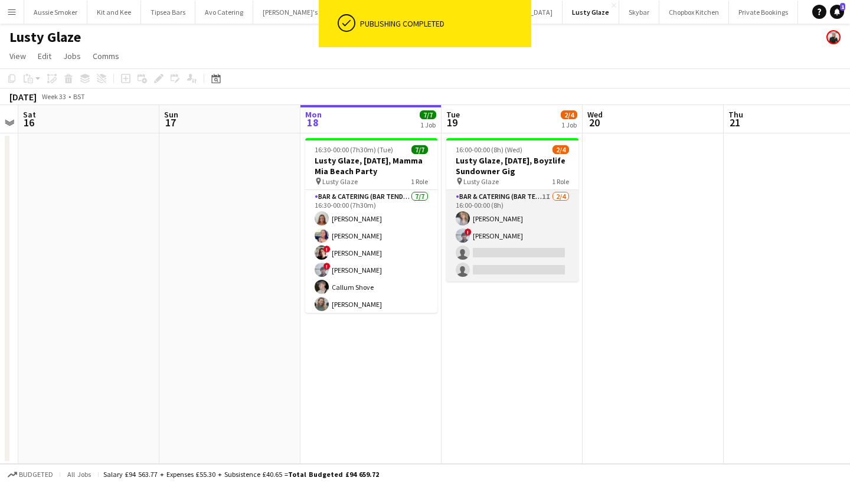
click at [470, 247] on app-card-role "Bar & Catering (Bar Tender) 1I 2/4 16:00-00:00 (8h) Mckayla Smuts ! Lucas Drayt…" at bounding box center [512, 235] width 132 height 91
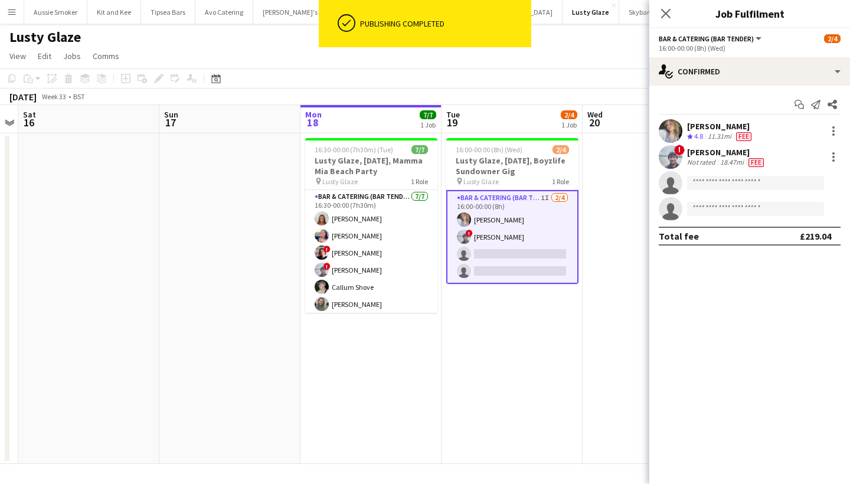
click at [734, 151] on div "[PERSON_NAME]" at bounding box center [726, 152] width 79 height 11
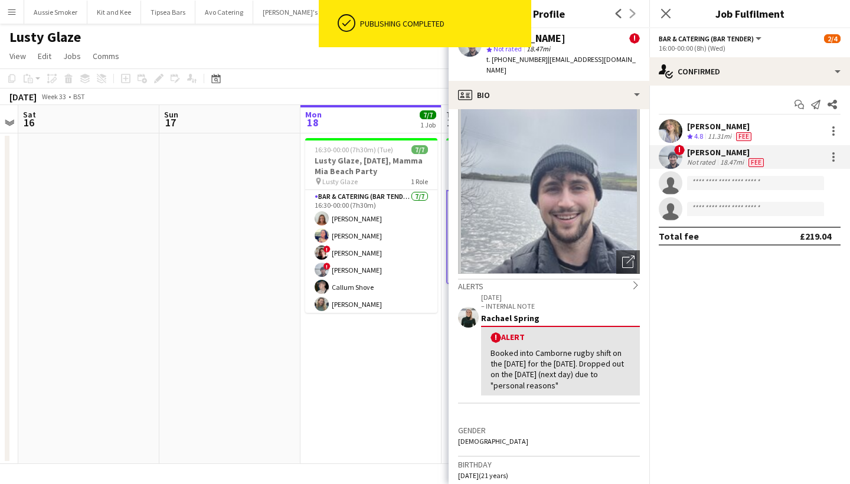
scroll to position [24, 0]
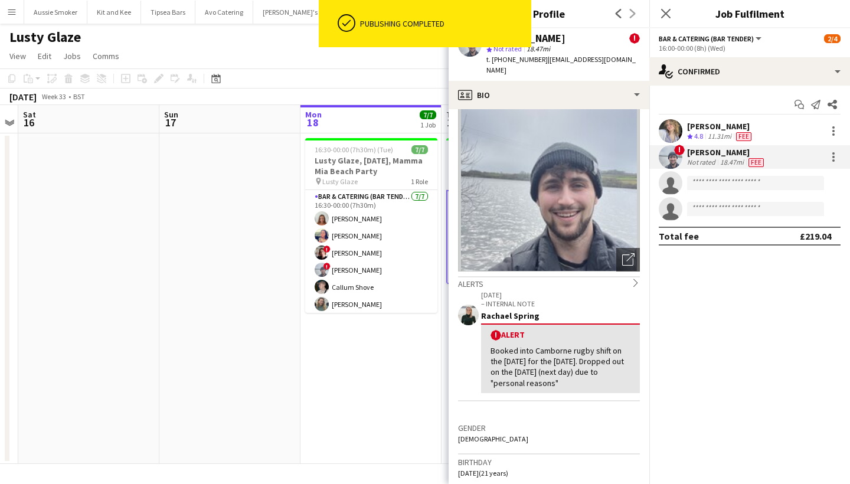
click at [669, 14] on icon "Close pop-in" at bounding box center [665, 13] width 9 height 9
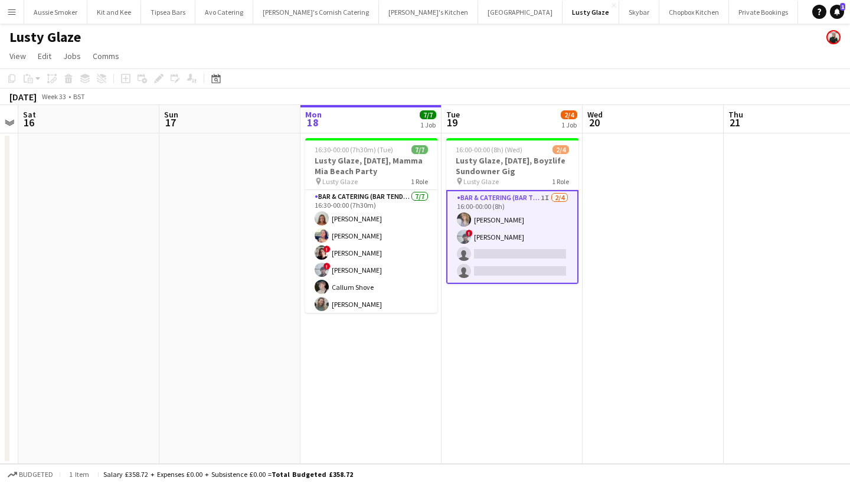
click at [529, 244] on app-card-role "Bar & Catering (Bar Tender) 1I 2/4 16:00-00:00 (8h) Mckayla Smuts ! Lucas Drayt…" at bounding box center [512, 237] width 132 height 94
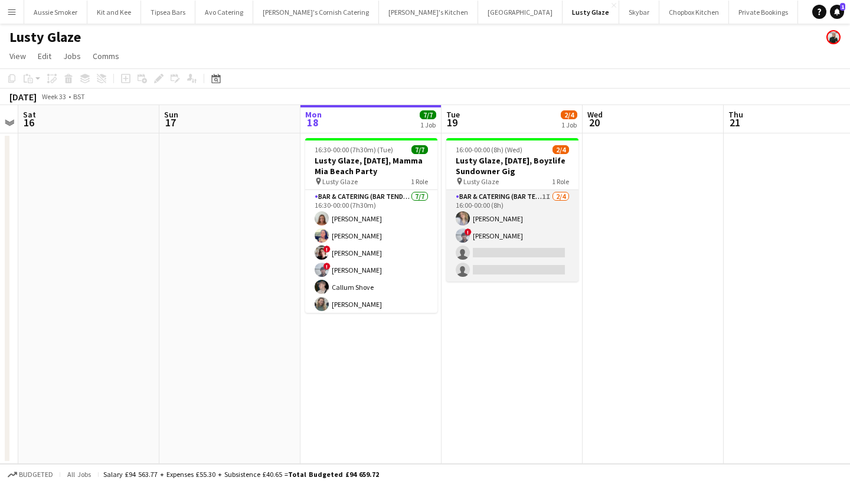
click at [530, 244] on app-card-role "Bar & Catering (Bar Tender) 1I 2/4 16:00-00:00 (8h) Mckayla Smuts ! Lucas Drayt…" at bounding box center [512, 235] width 132 height 91
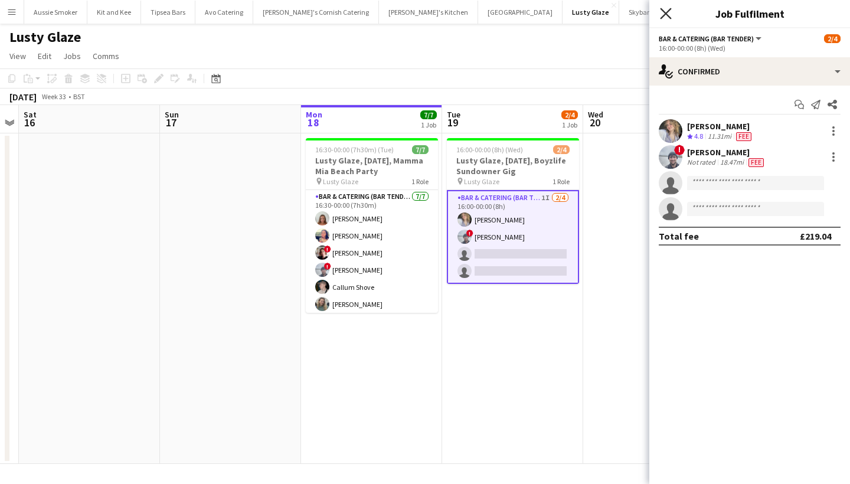
click at [664, 15] on icon at bounding box center [665, 13] width 11 height 11
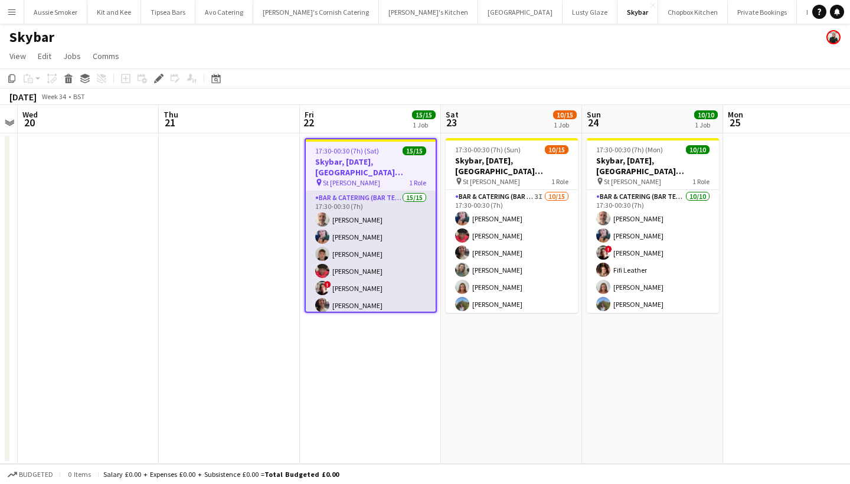
click at [395, 278] on app-card-role "Bar & Catering (Bar Tender) 15/15 17:30-00:30 (7h) Richard James Lily Price Dom…" at bounding box center [371, 331] width 130 height 280
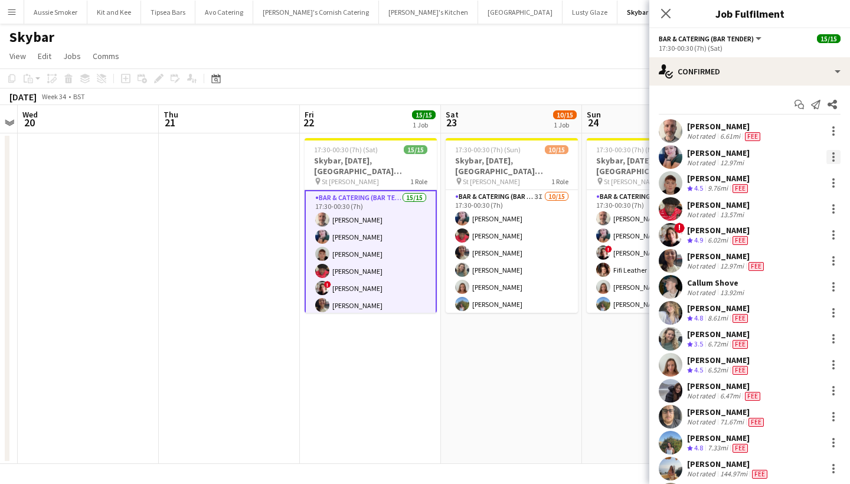
click at [827, 159] on div at bounding box center [833, 157] width 14 height 14
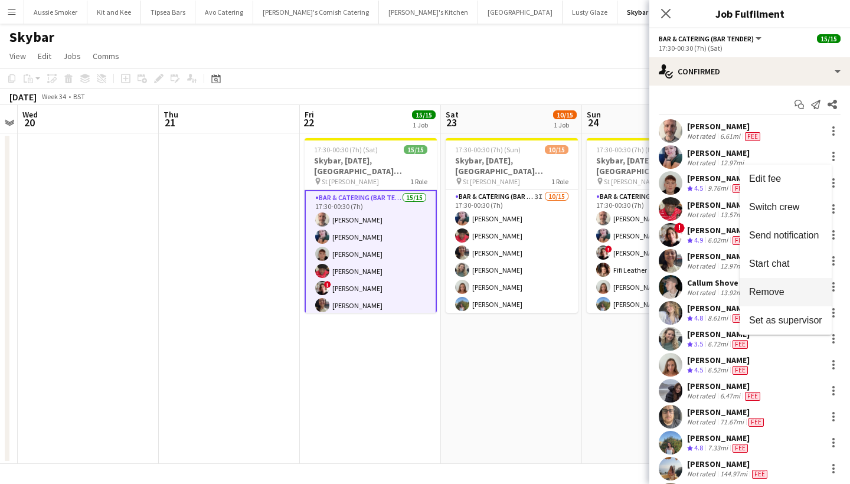
click at [777, 289] on span "Remove" at bounding box center [766, 292] width 35 height 10
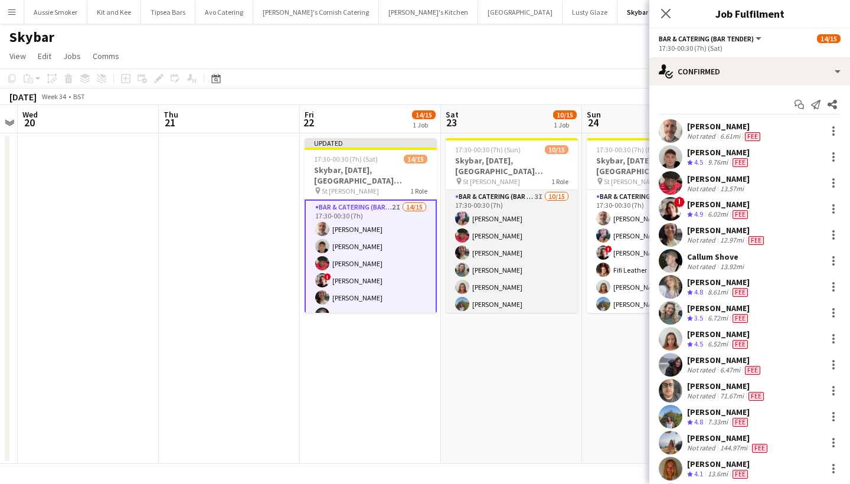
click at [476, 242] on app-card-role "Bar & Catering (Bar Tender) 3I 10/15 17:30-00:30 (7h) Lily Price Domonique Jone…" at bounding box center [512, 330] width 132 height 280
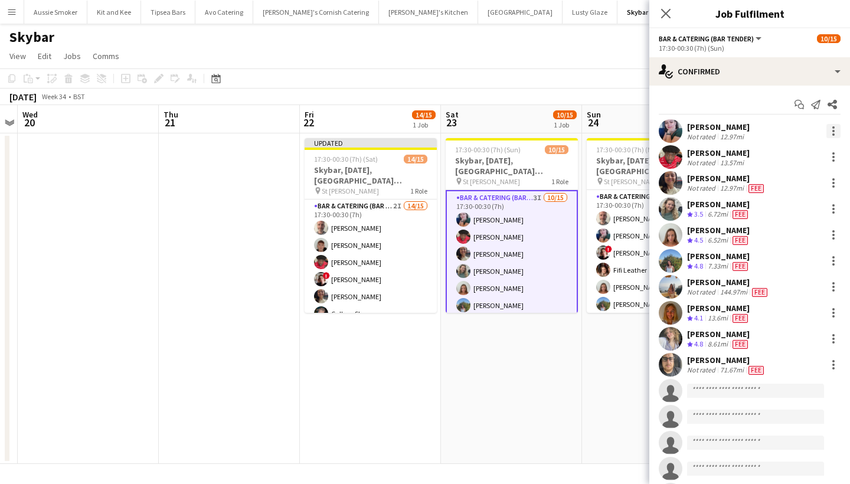
click at [832, 130] on div at bounding box center [833, 131] width 2 height 2
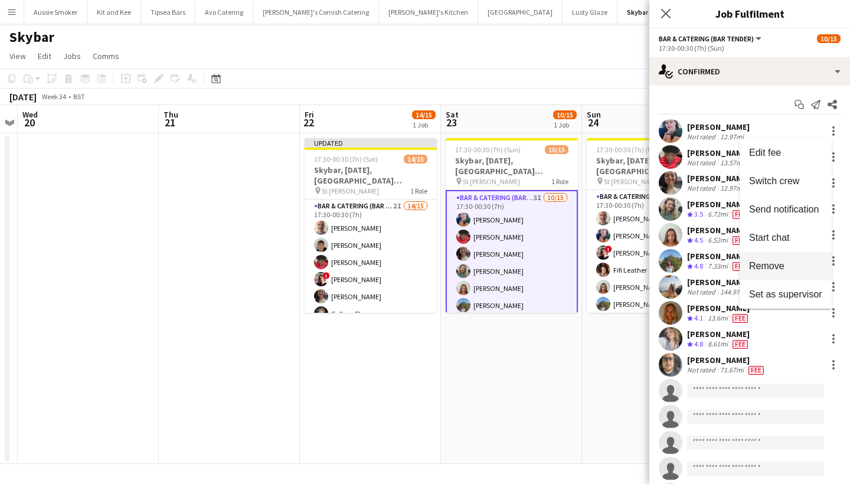
click at [778, 266] on span "Remove" at bounding box center [766, 266] width 35 height 10
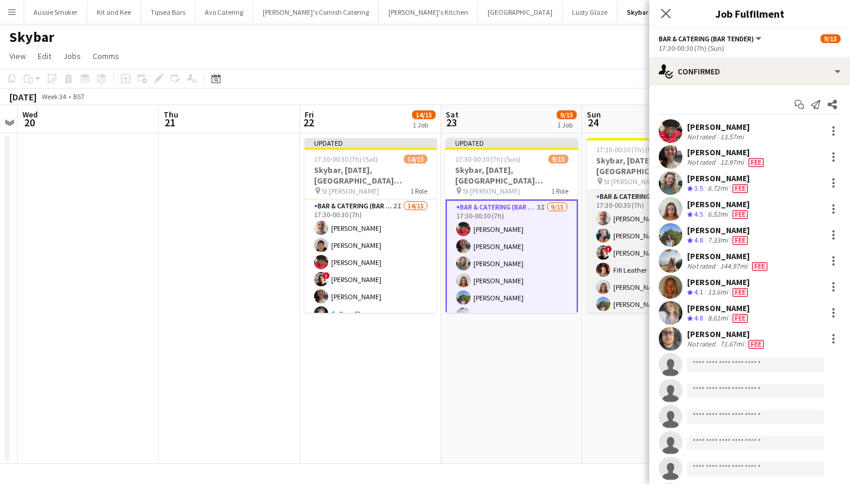
click at [621, 219] on app-card-role "Bar & Catering (Bar Tender) 10/10 17:30-00:30 (7h) Richard James Lily Price ! K…" at bounding box center [653, 287] width 132 height 194
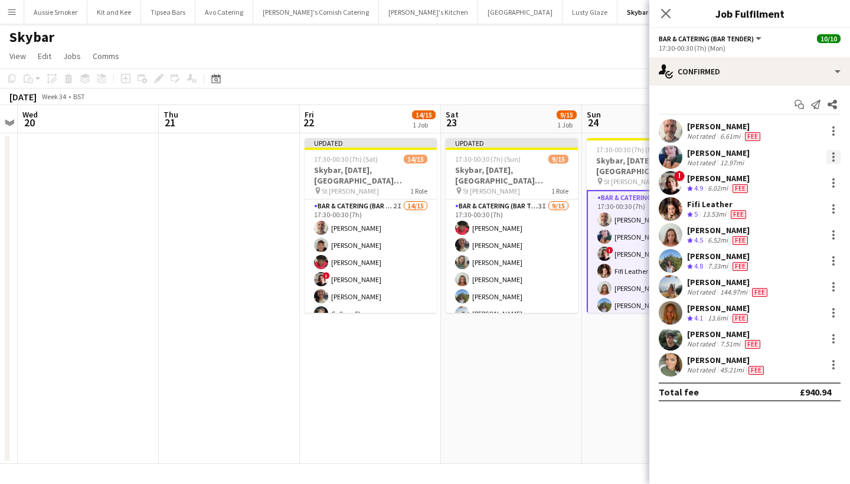
click at [830, 155] on div at bounding box center [833, 157] width 14 height 14
click at [786, 293] on span "Remove" at bounding box center [775, 292] width 35 height 10
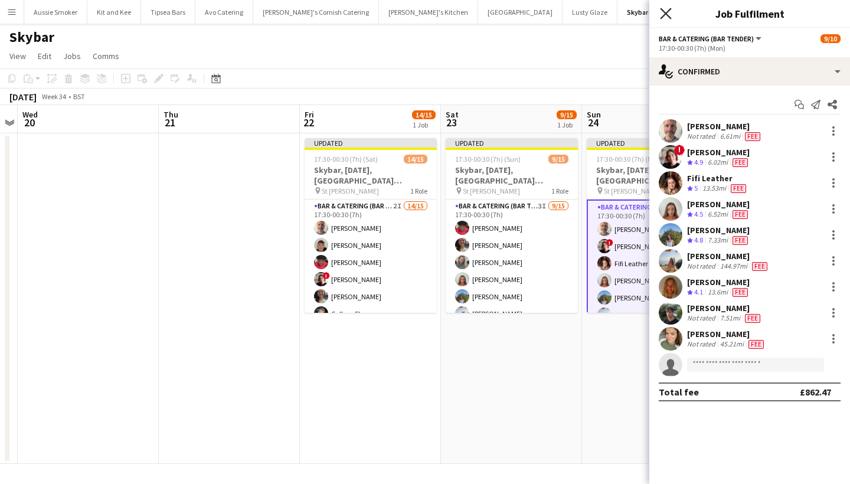
click at [666, 11] on icon "Close pop-in" at bounding box center [665, 13] width 11 height 11
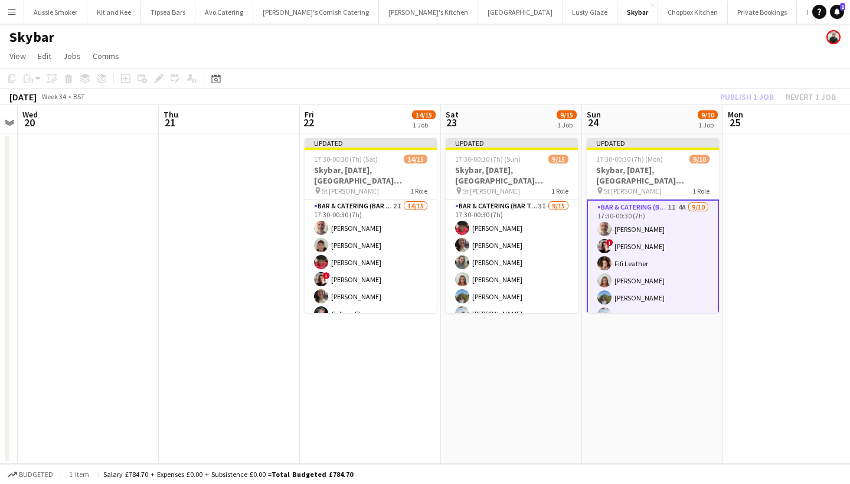
click at [756, 93] on div "Publish 1 job Revert 1 job" at bounding box center [778, 96] width 144 height 15
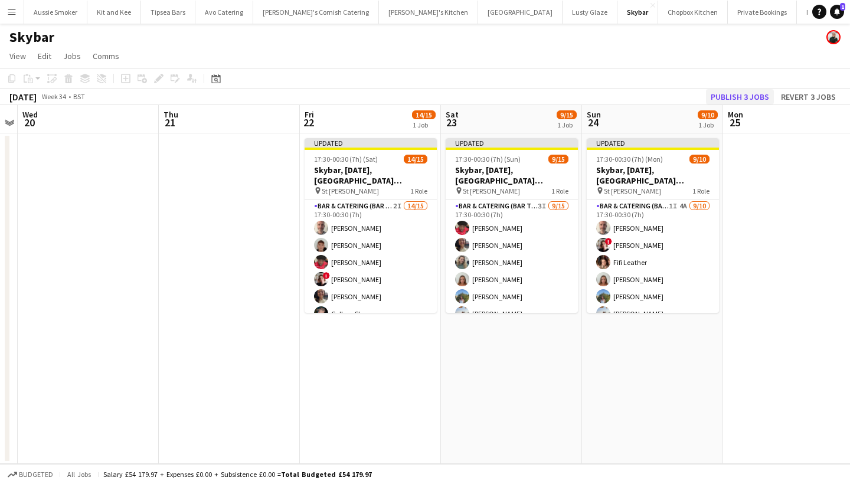
click at [756, 93] on button "Publish 3 jobs" at bounding box center [740, 96] width 68 height 15
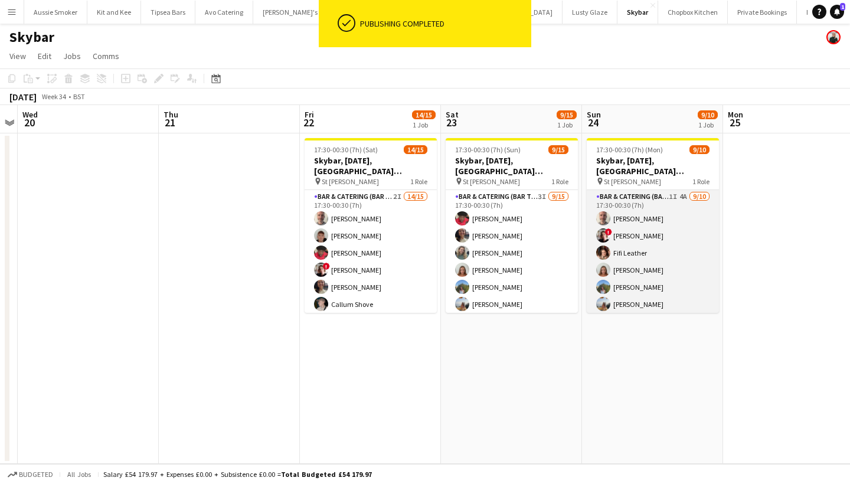
click at [666, 268] on app-card-role "Bar & Catering (Bar Tender) 1I 4A 9/10 17:30-00:30 (7h) Richard James ! Kathryn…" at bounding box center [653, 287] width 132 height 194
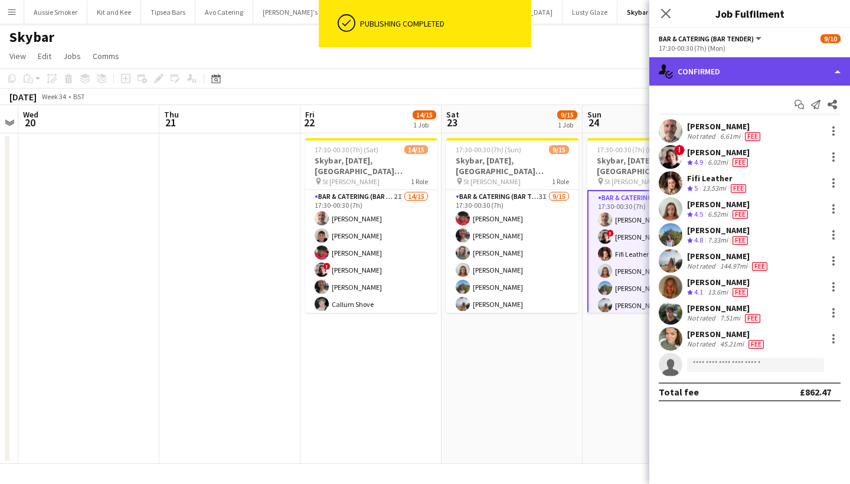
click at [744, 70] on div "single-neutral-actions-check-2 Confirmed" at bounding box center [749, 71] width 201 height 28
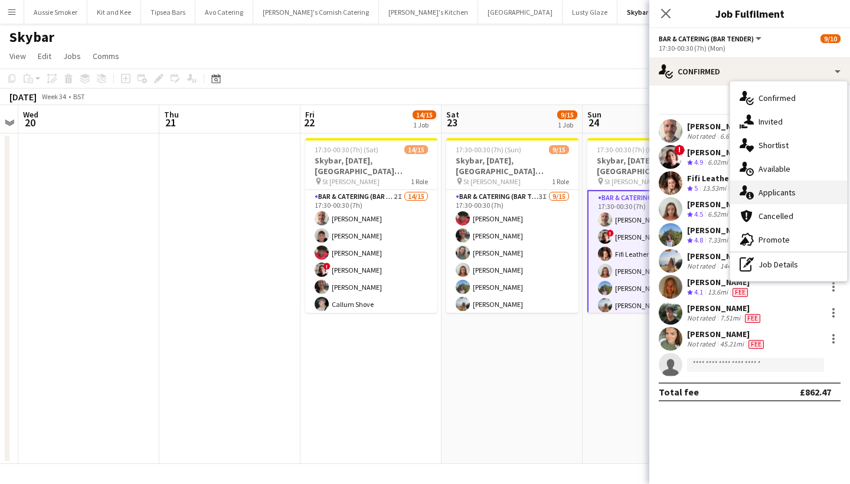
click at [796, 192] on div "single-neutral-actions-information Applicants" at bounding box center [788, 193] width 117 height 24
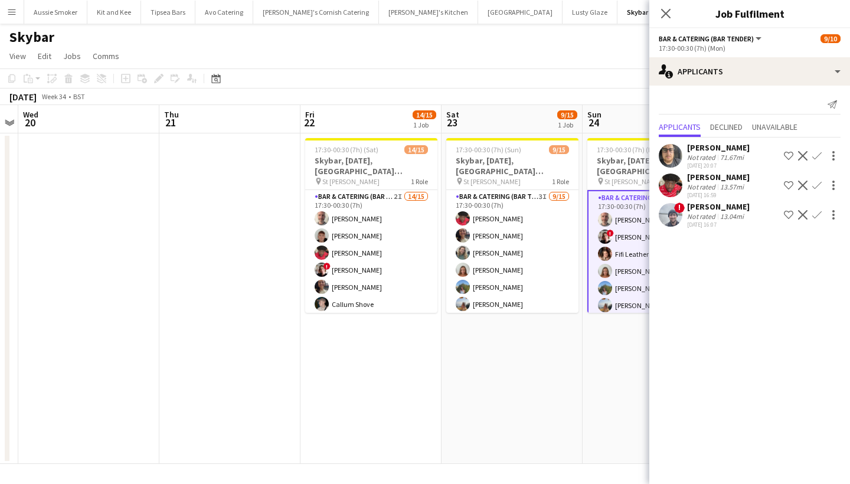
click at [816, 154] on app-icon "Confirm" at bounding box center [816, 155] width 9 height 9
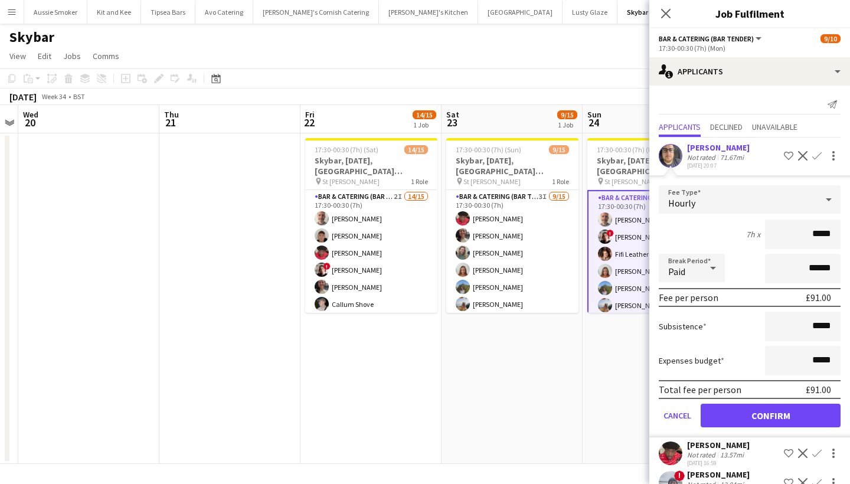
type input "******"
click at [767, 421] on button "Confirm" at bounding box center [771, 416] width 140 height 24
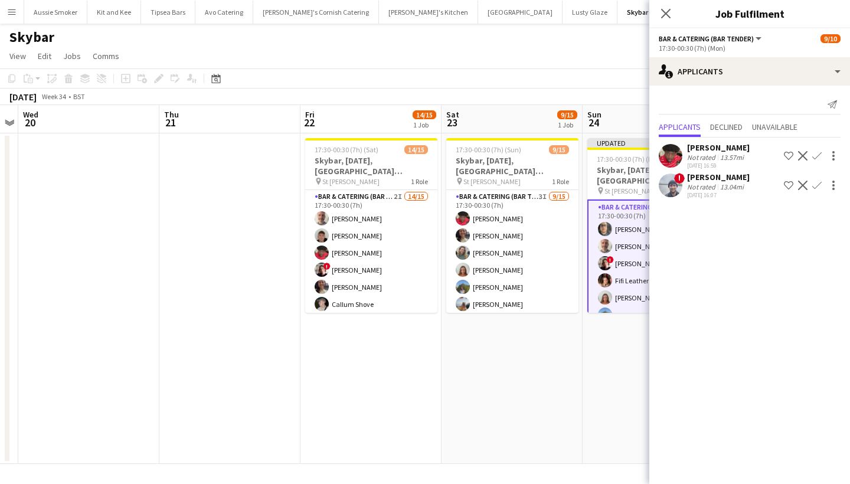
click at [662, 5] on div "Close pop-in" at bounding box center [665, 13] width 33 height 27
click at [666, 15] on icon at bounding box center [665, 13] width 11 height 11
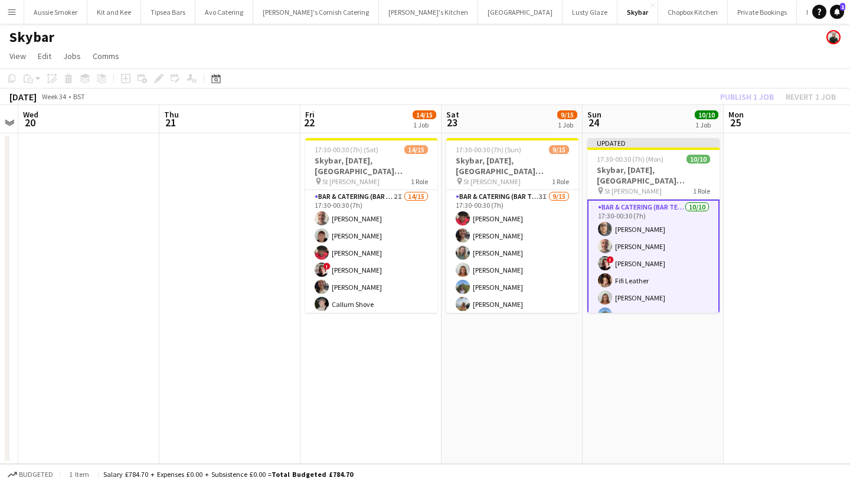
click at [729, 96] on div "Publish 1 job Revert 1 job" at bounding box center [778, 96] width 144 height 15
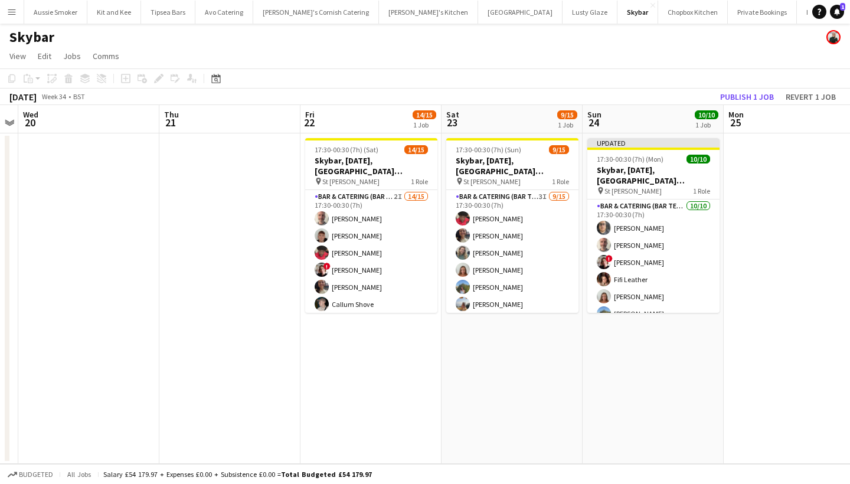
click at [729, 96] on button "Publish 1 job" at bounding box center [746, 96] width 63 height 15
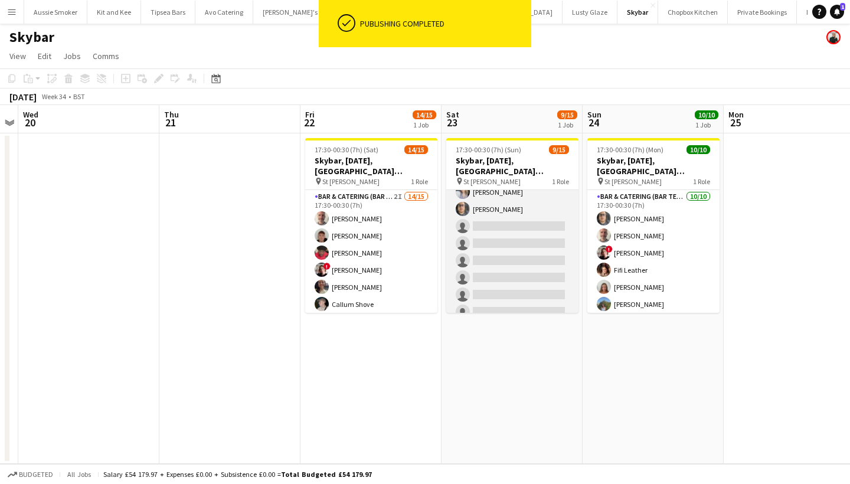
scroll to position [38, 0]
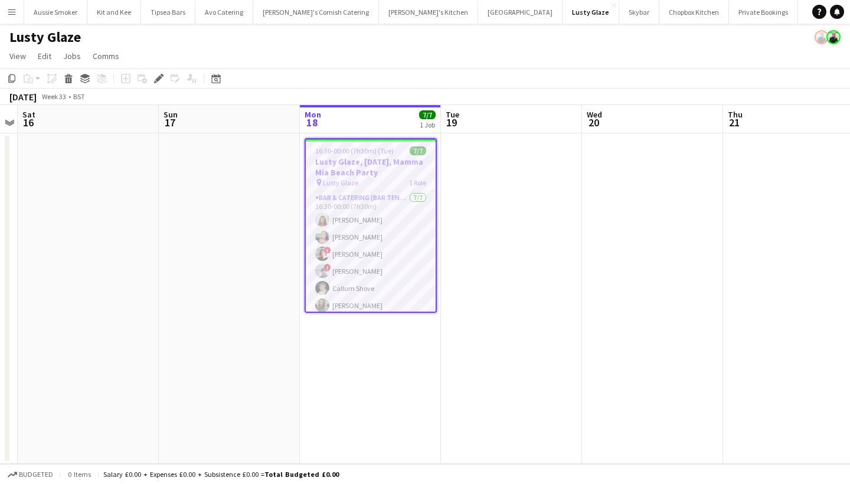
click at [365, 178] on div "pin Lusty Glaze 1 Role" at bounding box center [371, 182] width 130 height 9
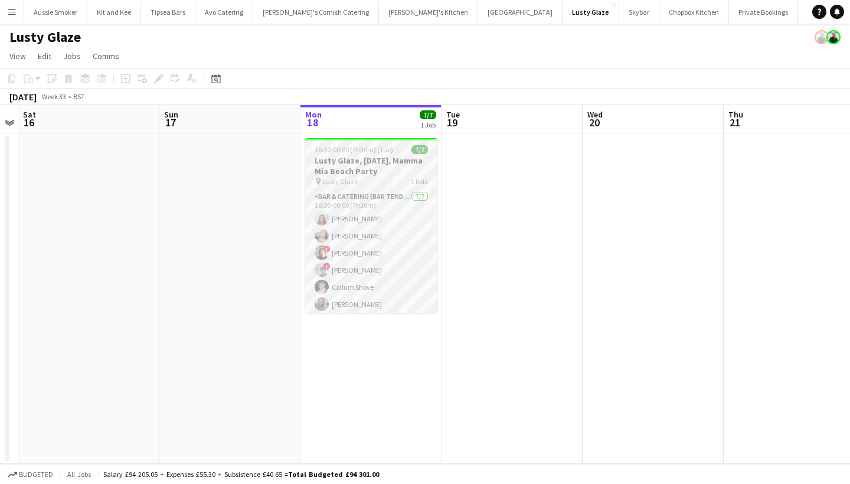
click at [358, 173] on h3 "Lusty Glaze, [DATE], Mamma Mia Beach Party" at bounding box center [371, 165] width 132 height 21
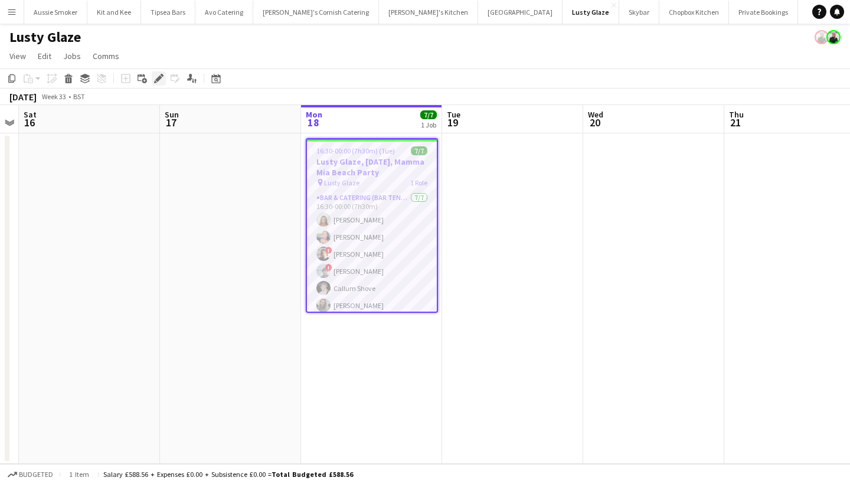
click at [161, 79] on icon "Edit" at bounding box center [158, 78] width 9 height 9
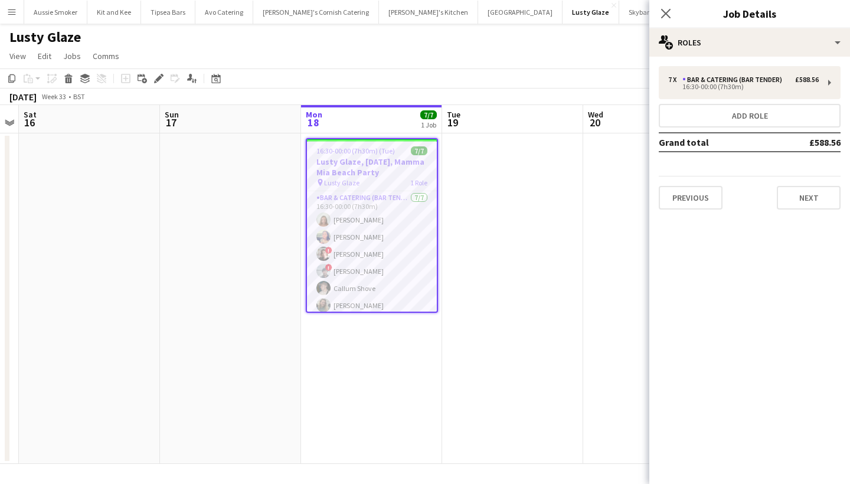
click at [510, 175] on app-date-cell at bounding box center [512, 298] width 141 height 330
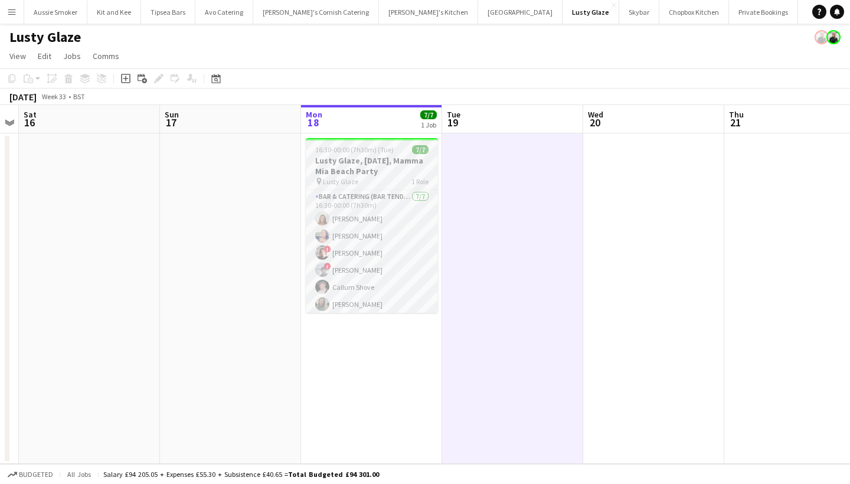
click at [374, 168] on h3 "Lusty Glaze, 18th August, Mamma Mia Beach Party" at bounding box center [372, 165] width 132 height 21
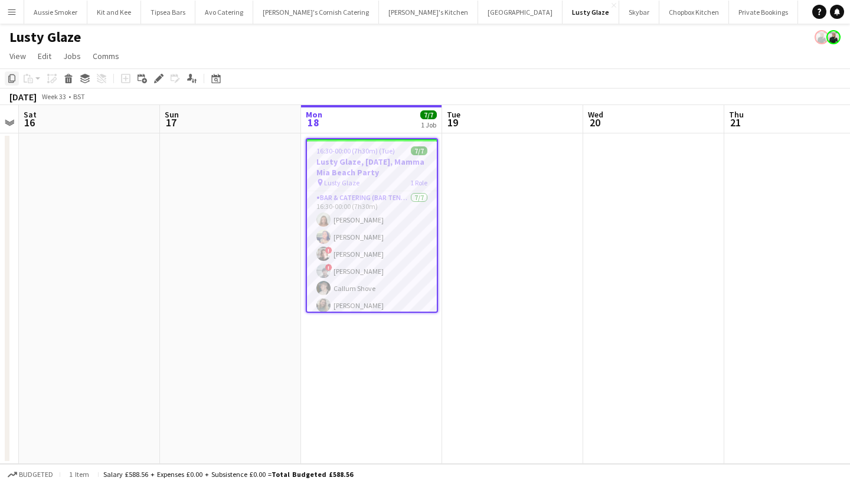
click at [11, 74] on icon at bounding box center [11, 78] width 7 height 8
click at [520, 172] on app-date-cell at bounding box center [512, 298] width 141 height 330
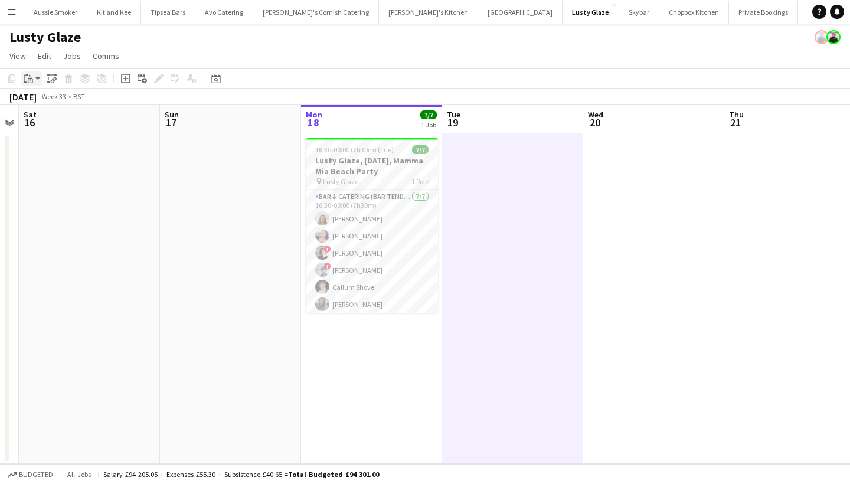
click at [31, 80] on icon at bounding box center [31, 79] width 2 height 1
click at [49, 102] on link "Paste Command V" at bounding box center [77, 101] width 93 height 11
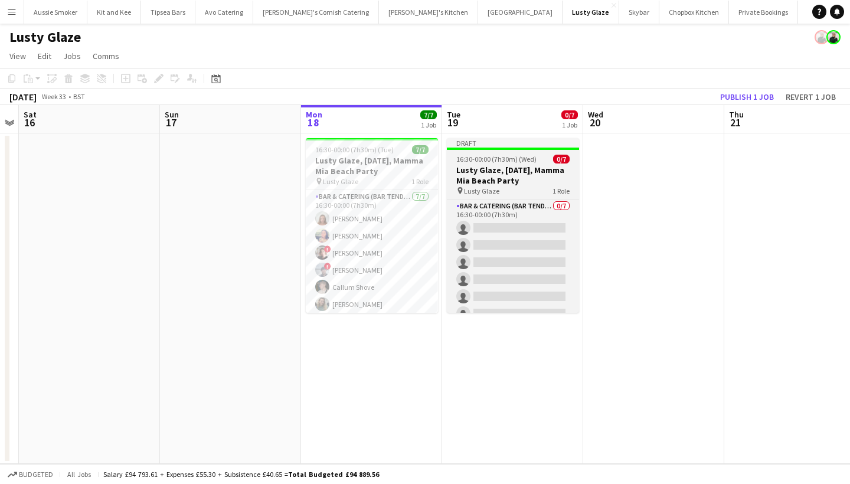
click at [487, 180] on h3 "Lusty Glaze, 18th August, Mamma Mia Beach Party" at bounding box center [513, 175] width 132 height 21
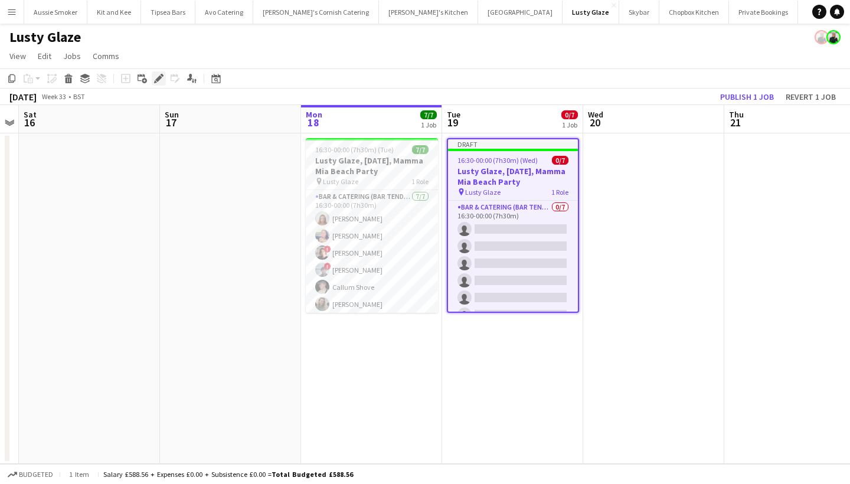
click at [159, 76] on icon "Edit" at bounding box center [158, 78] width 9 height 9
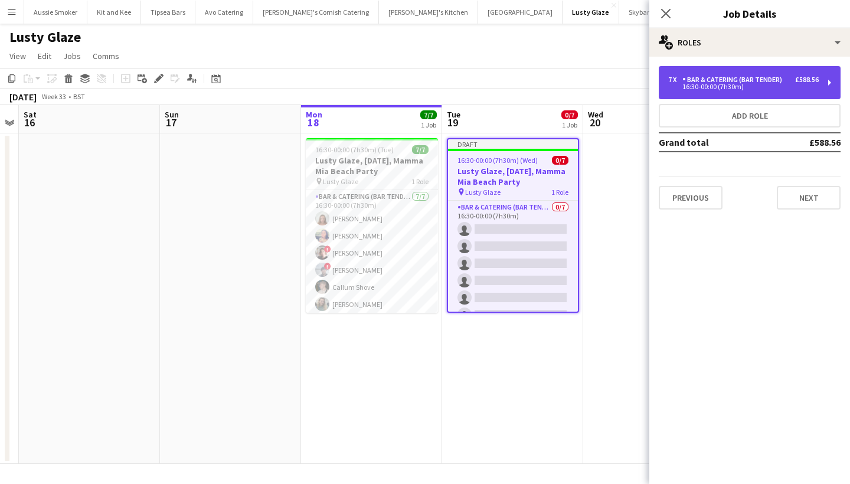
click at [729, 83] on div "Bar & Catering (Bar Tender)" at bounding box center [734, 80] width 104 height 8
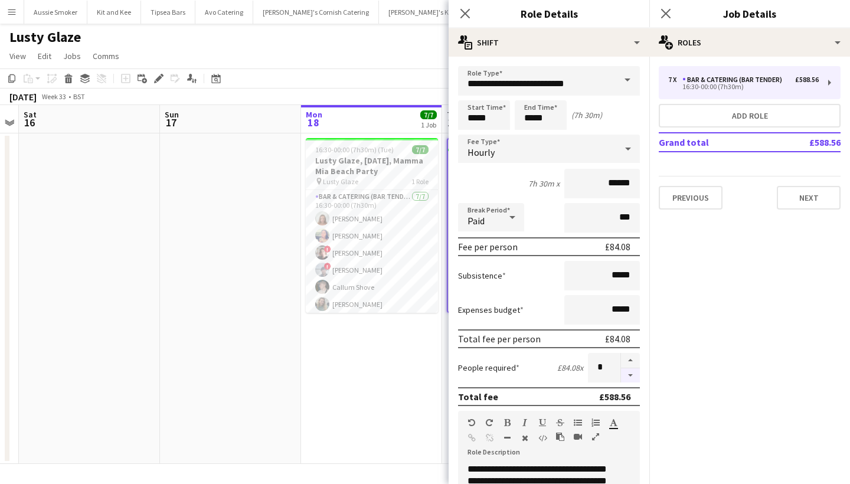
click at [621, 375] on button "button" at bounding box center [630, 375] width 19 height 15
type input "*"
click at [459, 13] on app-icon "Close pop-in" at bounding box center [465, 13] width 17 height 17
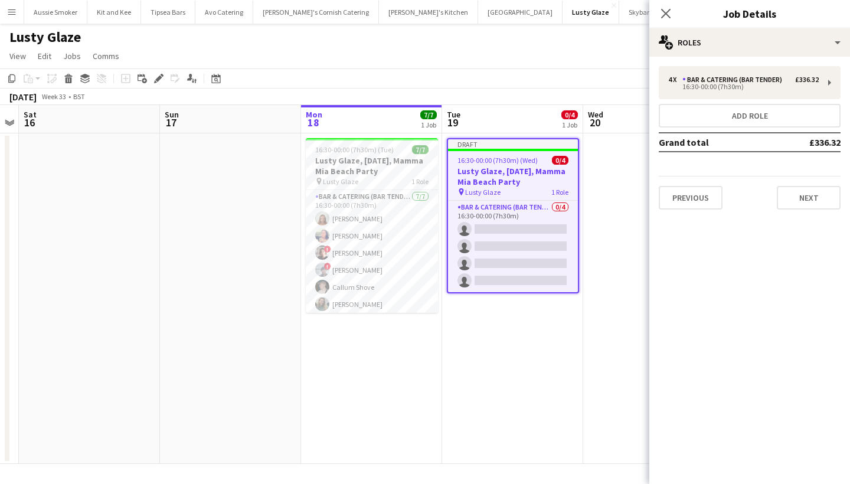
click at [529, 177] on h3 "Lusty Glaze, 18th August, Mamma Mia Beach Party" at bounding box center [513, 176] width 130 height 21
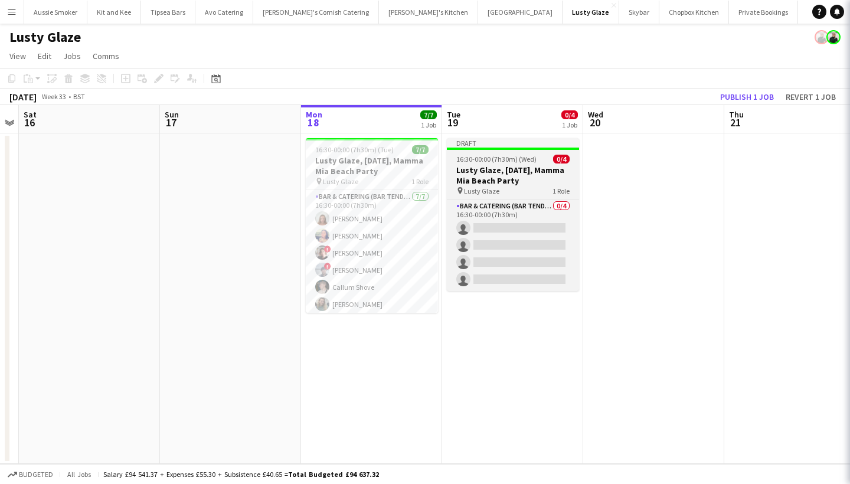
click at [529, 177] on h3 "Lusty Glaze, 18th August, Mamma Mia Beach Party" at bounding box center [513, 175] width 132 height 21
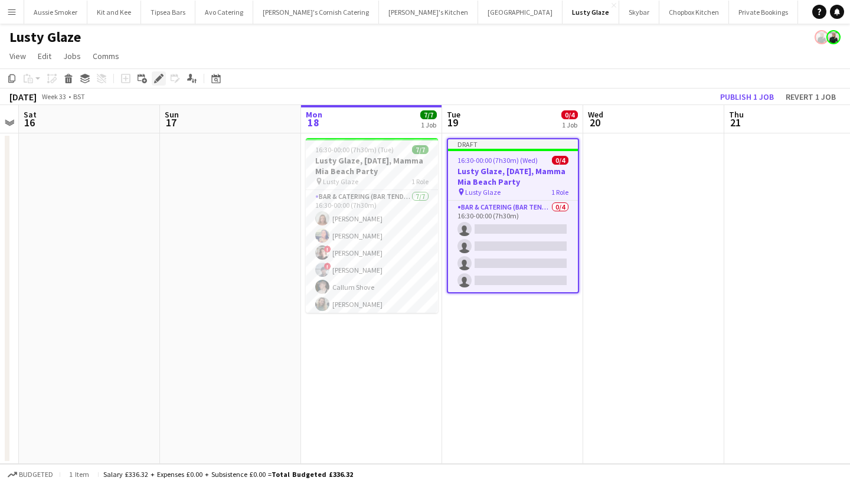
click at [161, 74] on icon "Edit" at bounding box center [158, 78] width 9 height 9
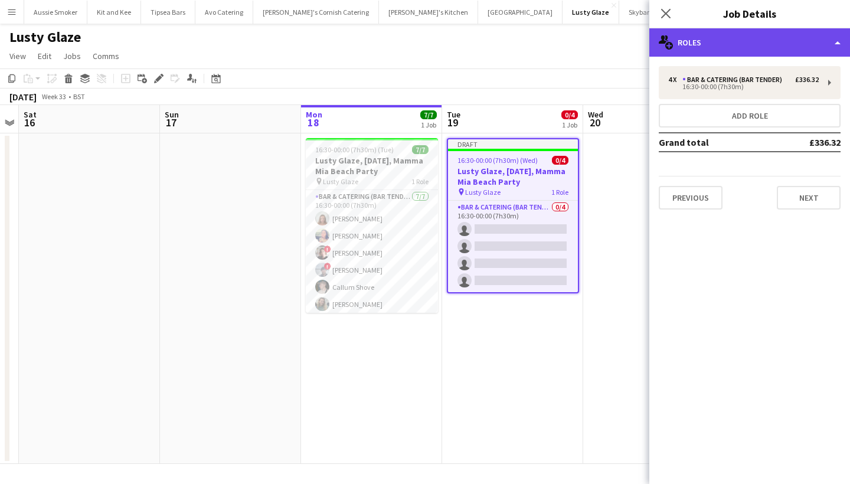
click at [784, 35] on div "multiple-users-add Roles" at bounding box center [749, 42] width 201 height 28
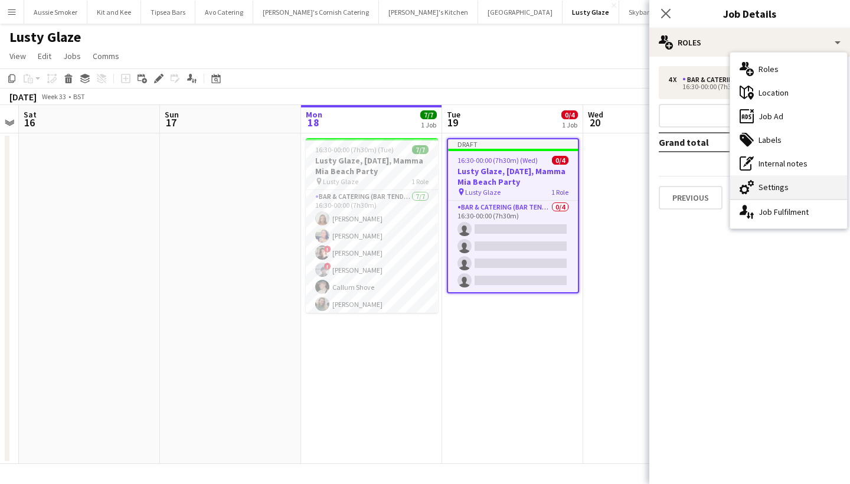
click at [781, 181] on div "cog-double-3 Settings" at bounding box center [788, 187] width 117 height 24
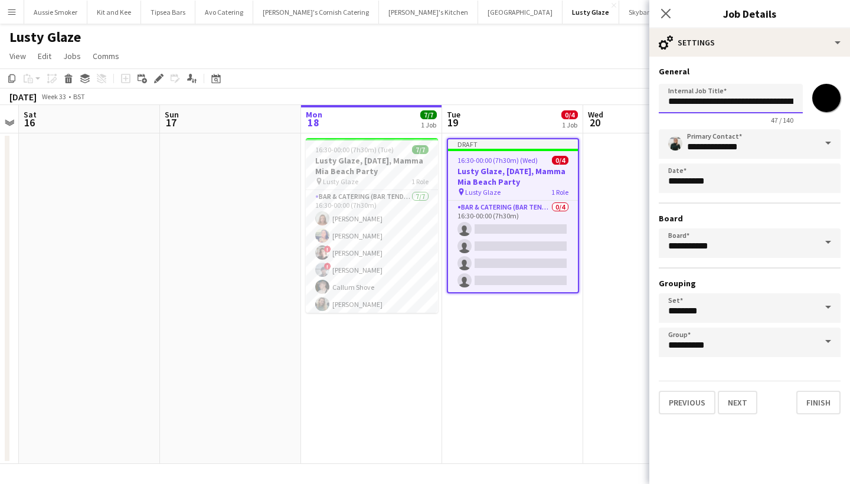
click at [728, 98] on input "**********" at bounding box center [731, 99] width 144 height 30
drag, startPoint x: 769, startPoint y: 97, endPoint x: 846, endPoint y: 105, distance: 77.2
click at [846, 105] on form "**********" at bounding box center [749, 240] width 201 height 348
type input "**********"
click at [823, 409] on button "Finish" at bounding box center [818, 403] width 44 height 24
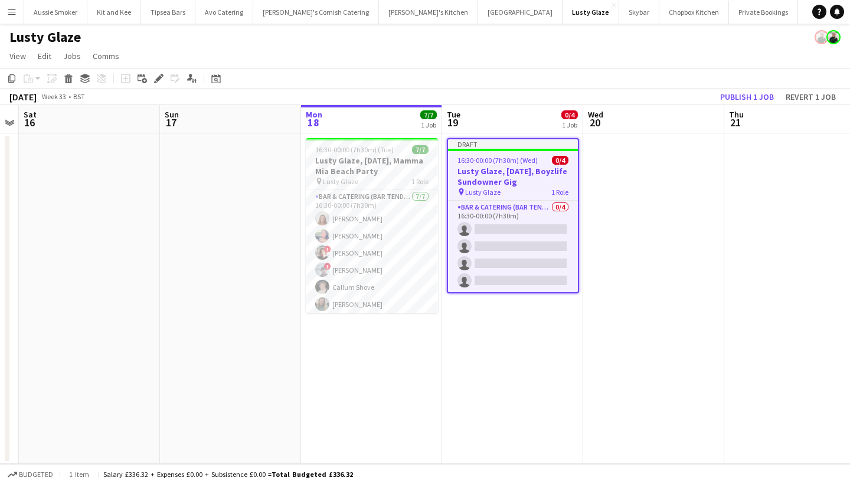
click at [516, 163] on span "16:30-00:00 (7h30m) (Wed)" at bounding box center [497, 160] width 80 height 9
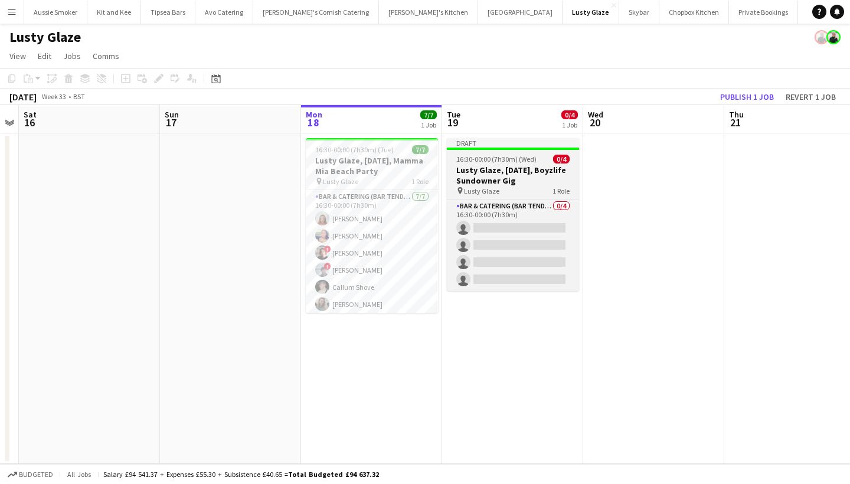
click at [526, 155] on span "16:30-00:00 (7h30m) (Wed)" at bounding box center [496, 159] width 80 height 9
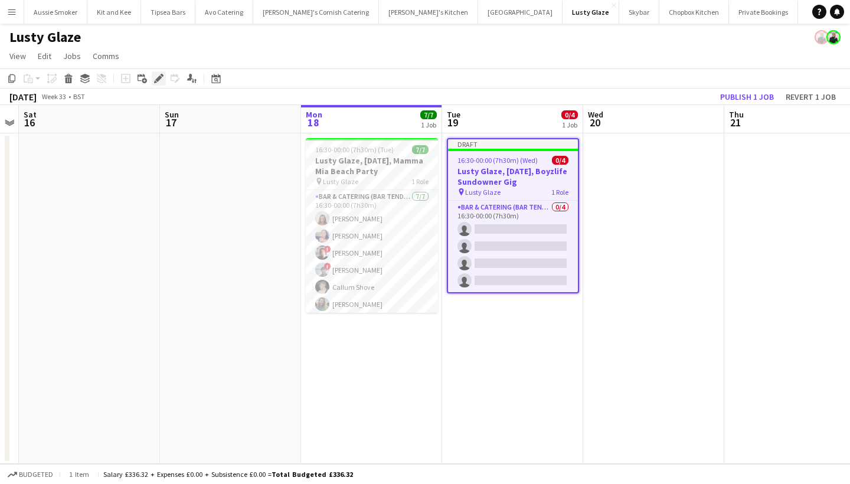
click at [159, 82] on icon "Edit" at bounding box center [158, 78] width 9 height 9
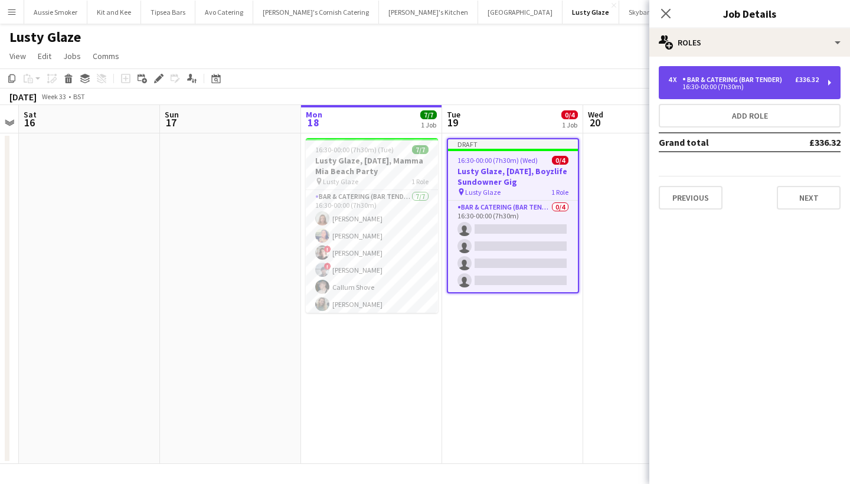
click at [740, 81] on div "Bar & Catering (Bar Tender)" at bounding box center [734, 80] width 104 height 8
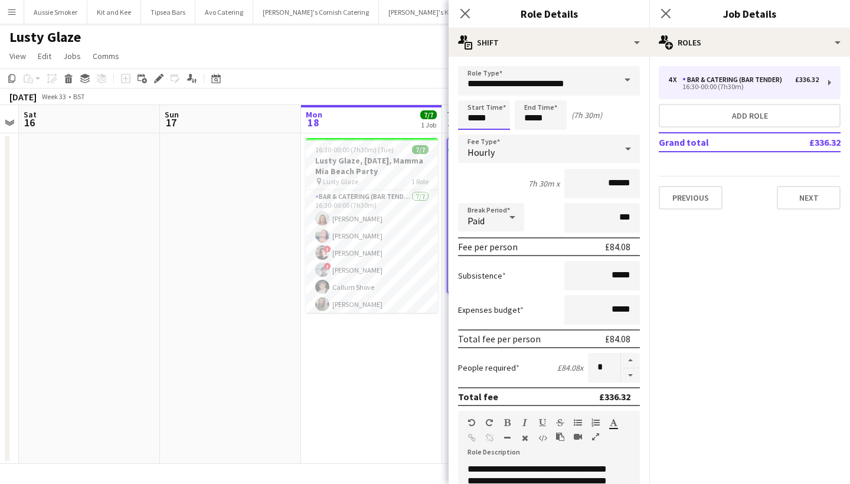
click at [490, 118] on input "*****" at bounding box center [484, 115] width 52 height 30
type input "*****"
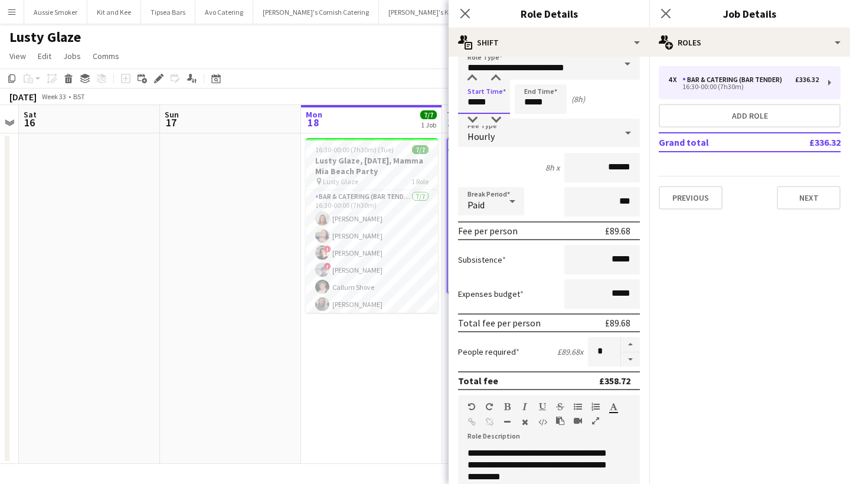
scroll to position [198, 0]
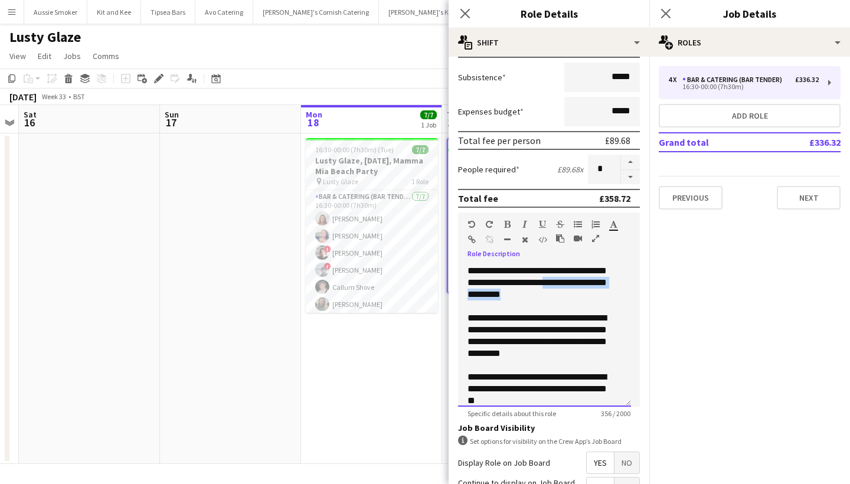
drag, startPoint x: 581, startPoint y: 294, endPoint x: 582, endPoint y: 282, distance: 11.9
click at [584, 280] on div "**********" at bounding box center [544, 336] width 173 height 142
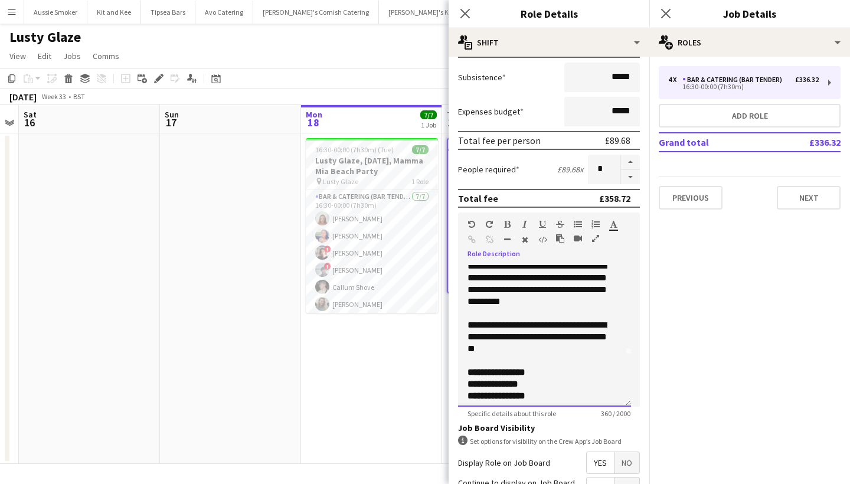
scroll to position [276, 0]
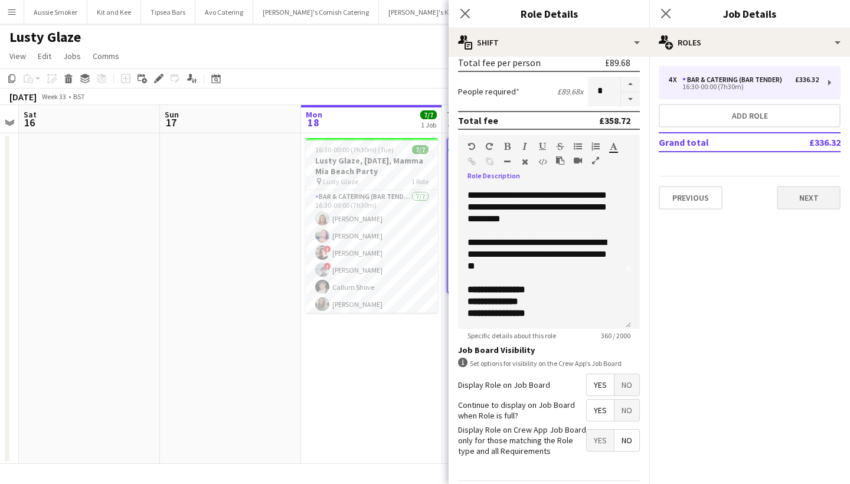
click at [824, 193] on button "Next" at bounding box center [809, 198] width 64 height 24
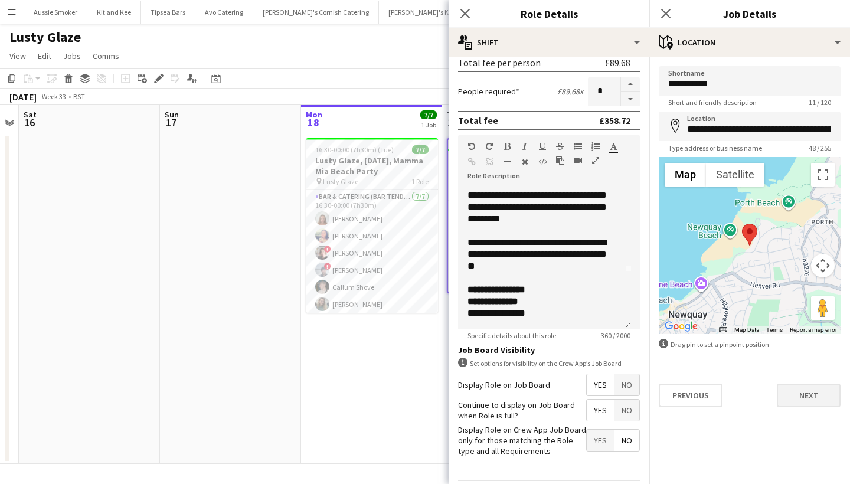
click at [821, 395] on button "Next" at bounding box center [809, 396] width 64 height 24
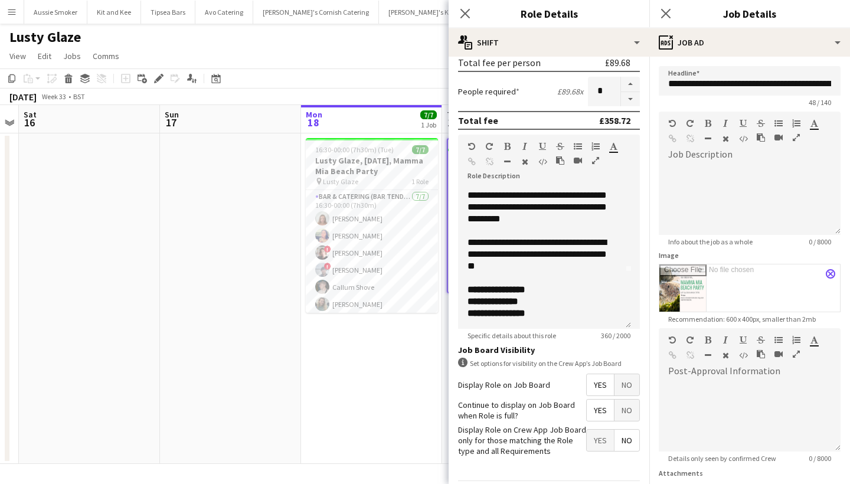
click at [827, 274] on app-icon "close" at bounding box center [830, 273] width 7 height 5
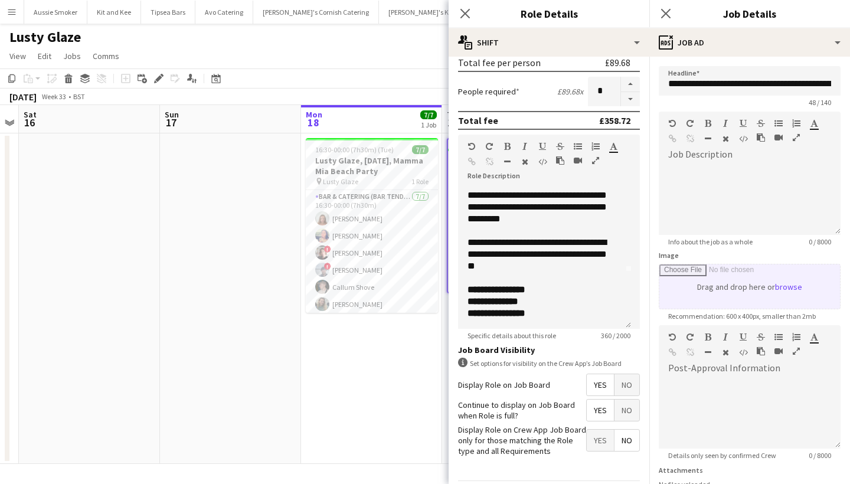
click at [788, 286] on input "Image" at bounding box center [749, 286] width 181 height 44
type input "**********"
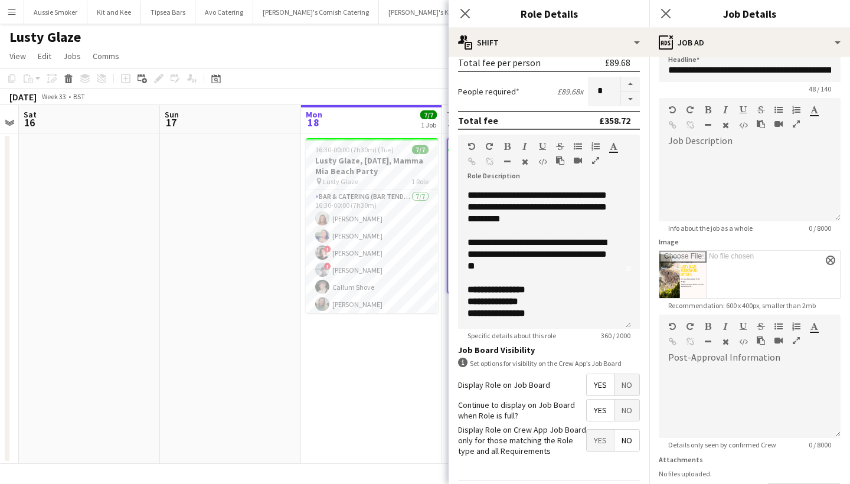
scroll to position [103, 0]
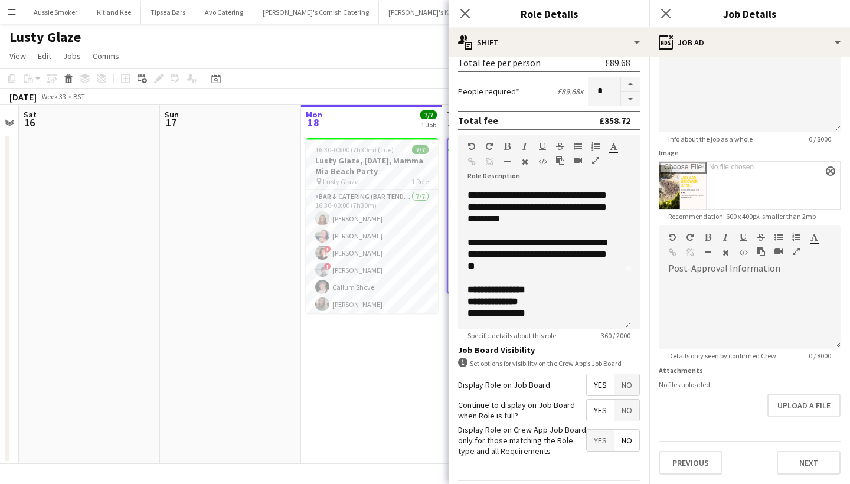
click at [814, 467] on button "Next" at bounding box center [809, 463] width 64 height 24
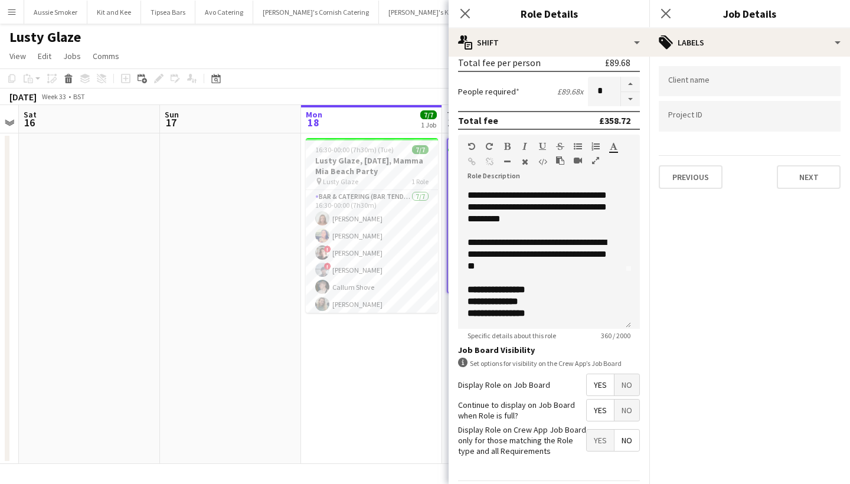
scroll to position [0, 0]
click at [810, 176] on button "Next" at bounding box center [809, 177] width 64 height 24
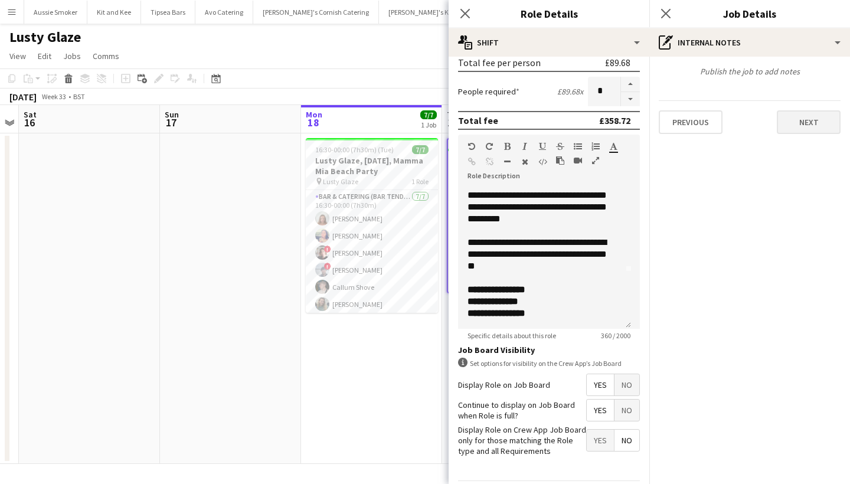
click at [811, 131] on button "Next" at bounding box center [809, 122] width 64 height 24
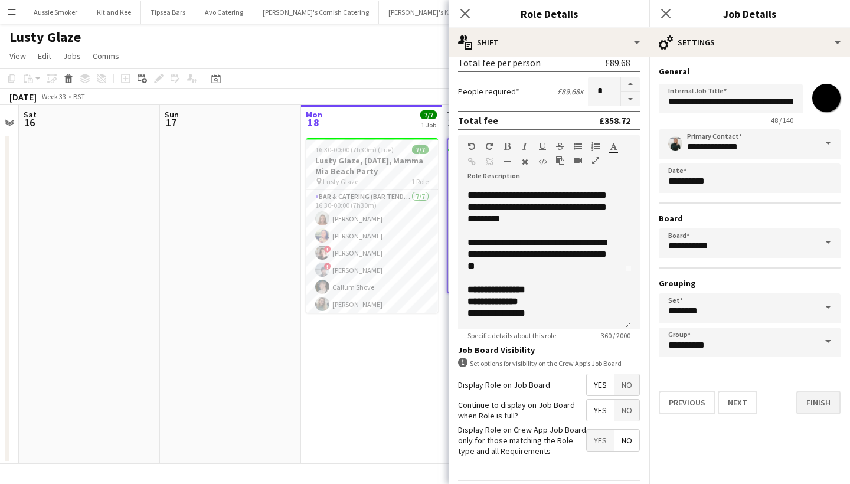
click at [809, 405] on button "Finish" at bounding box center [818, 403] width 44 height 24
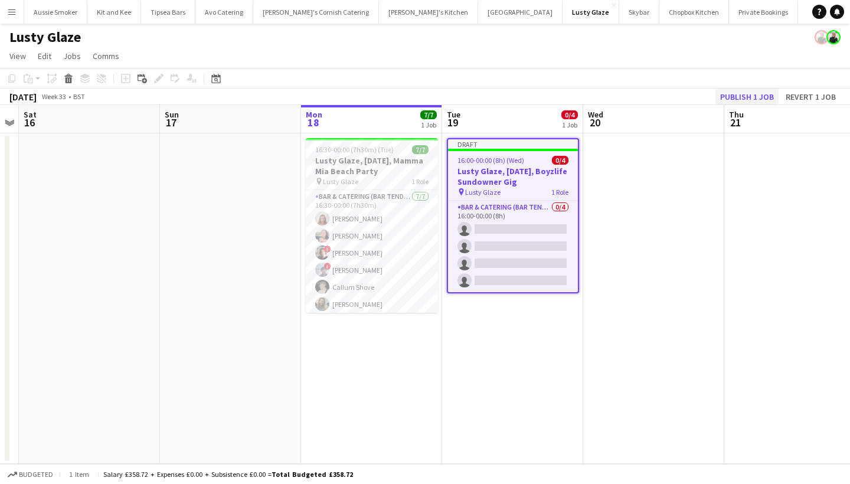
click at [735, 93] on button "Publish 1 job" at bounding box center [746, 96] width 63 height 15
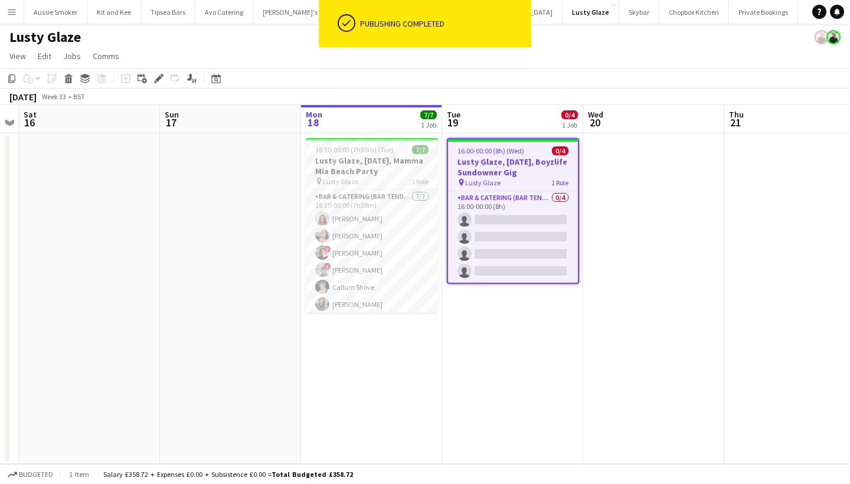
click at [497, 175] on h3 "Lusty Glaze, 19th August, Boyzlife Sundowner Gig" at bounding box center [513, 166] width 130 height 21
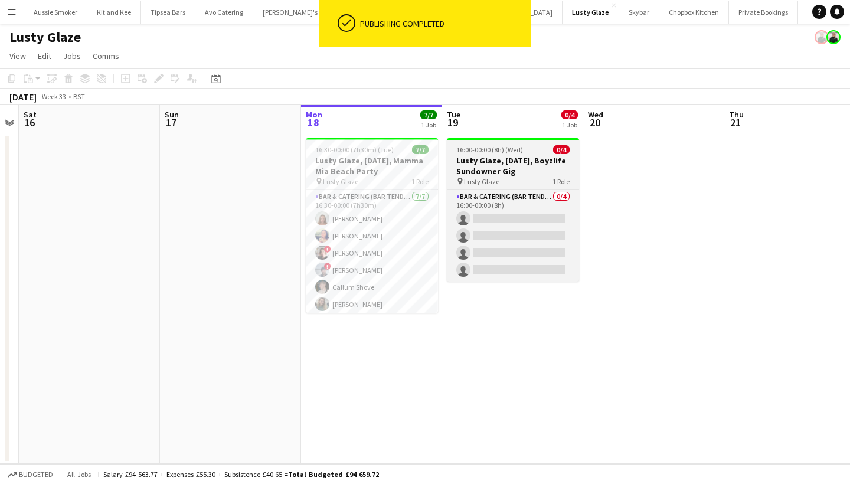
click at [511, 178] on div "pin Lusty Glaze 1 Role" at bounding box center [513, 180] width 132 height 9
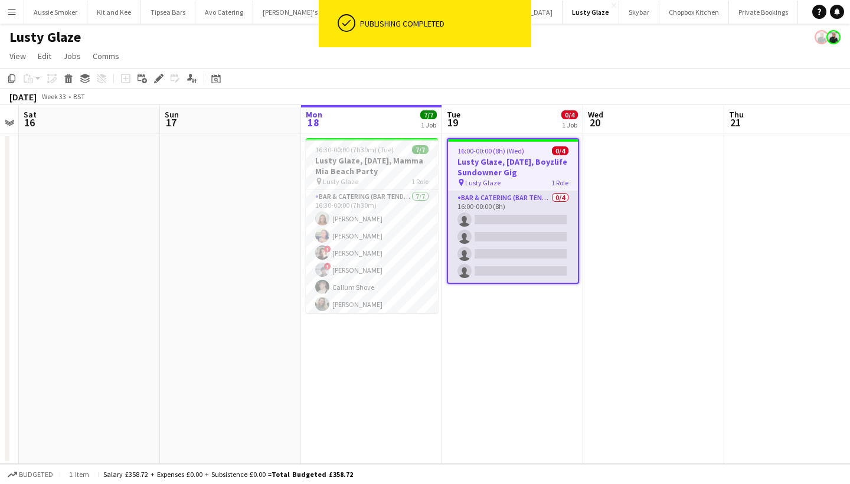
click at [528, 231] on app-card-role "Bar & Catering (Bar Tender) 0/4 16:00-00:00 (8h) single-neutral-actions single-…" at bounding box center [513, 236] width 130 height 91
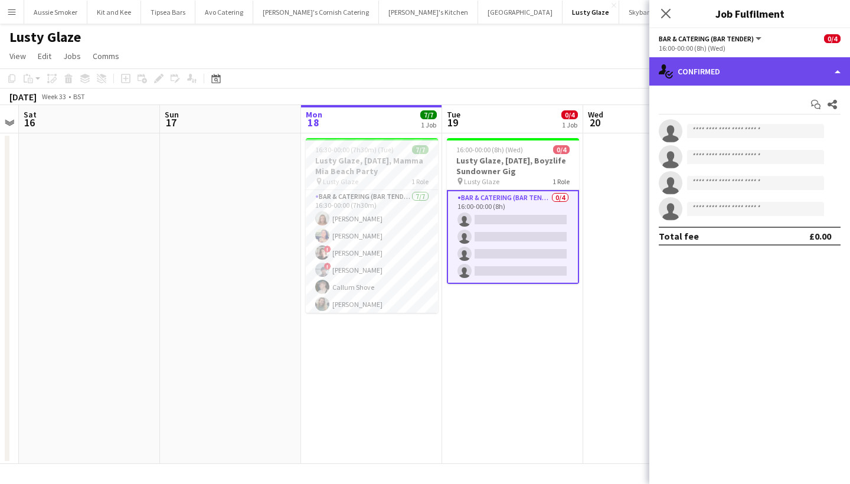
click at [782, 65] on div "single-neutral-actions-check-2 Confirmed" at bounding box center [749, 71] width 201 height 28
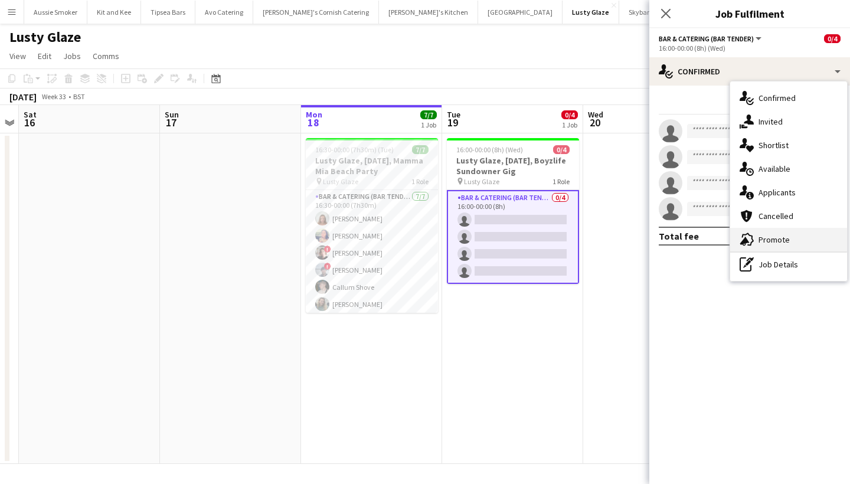
click at [794, 234] on div "advertising-megaphone Promote" at bounding box center [788, 240] width 117 height 24
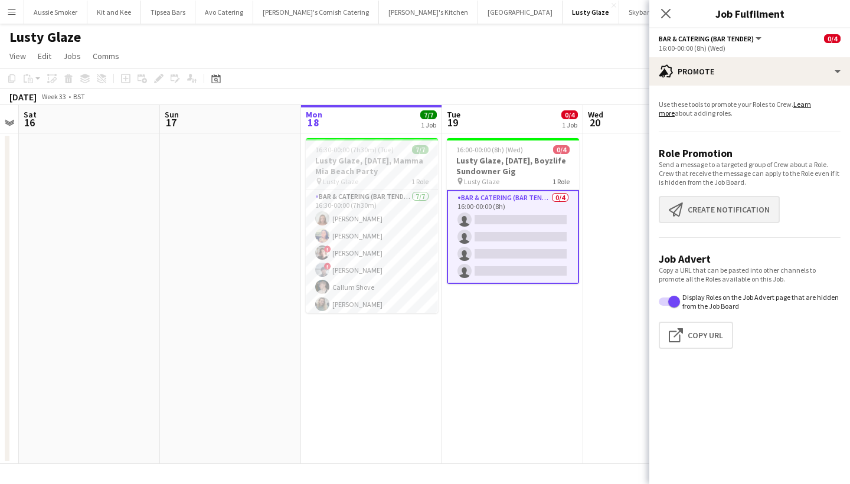
click at [734, 206] on button "Create notification Create notification" at bounding box center [719, 209] width 121 height 27
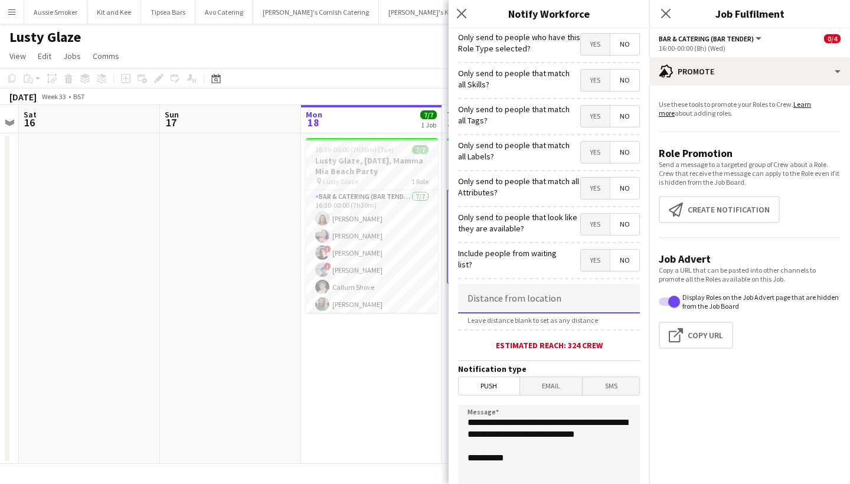
click at [554, 295] on input at bounding box center [549, 299] width 182 height 30
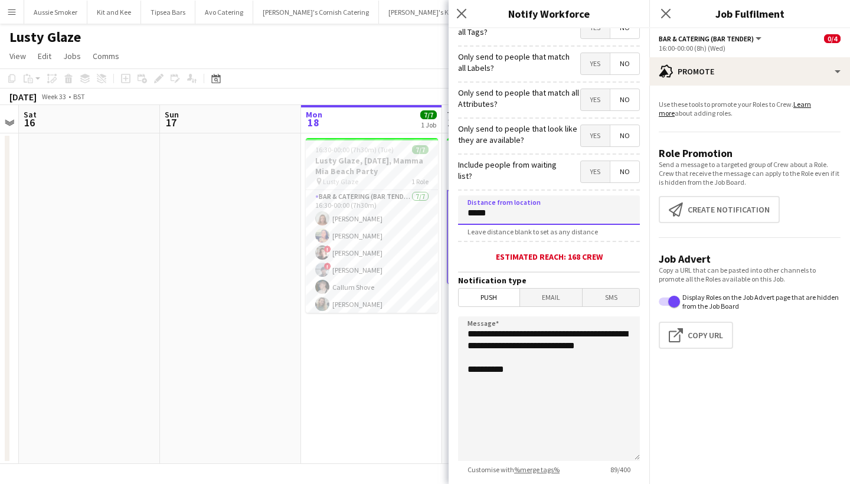
scroll to position [166, 0]
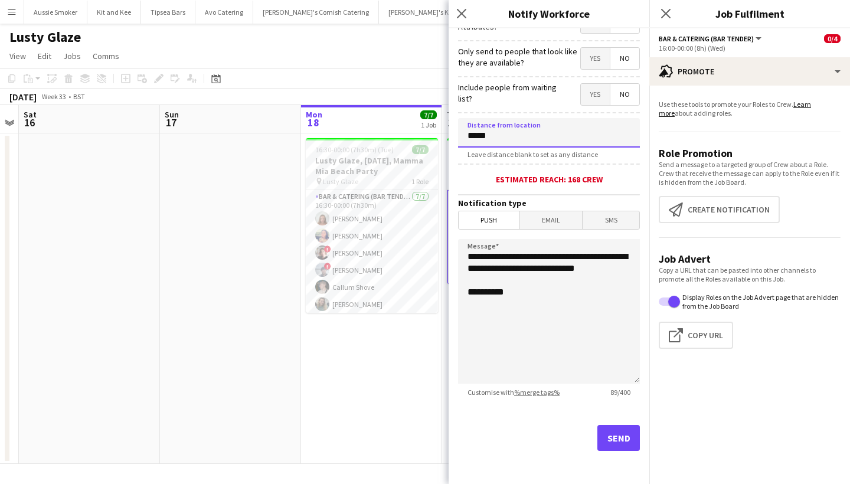
type input "****"
type input "*****"
click at [601, 430] on button "Send" at bounding box center [618, 438] width 42 height 26
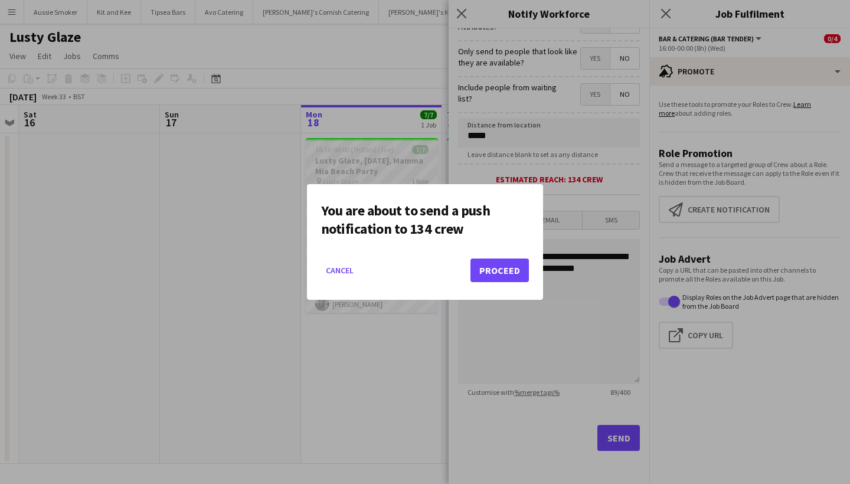
click at [497, 271] on button "Proceed" at bounding box center [499, 270] width 58 height 24
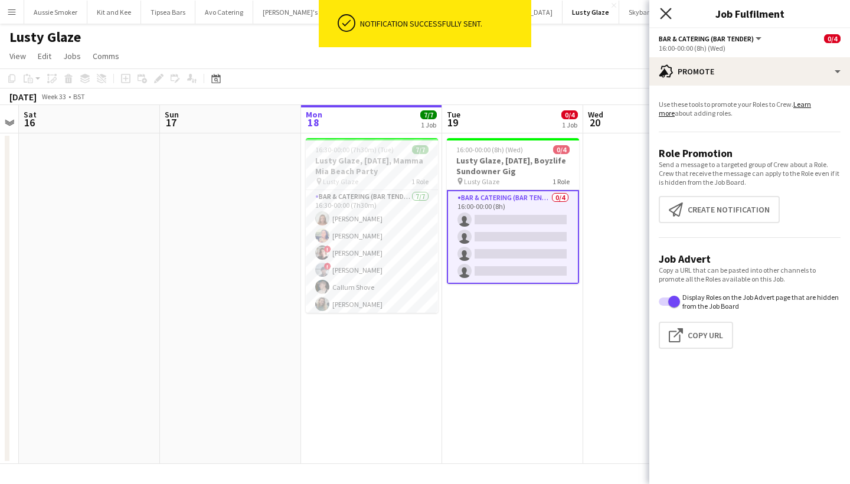
click at [664, 13] on icon "Close pop-in" at bounding box center [665, 13] width 11 height 11
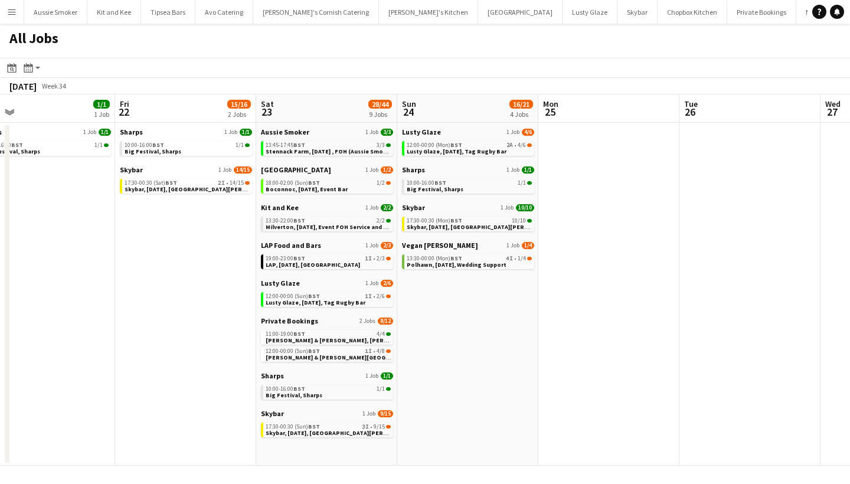
scroll to position [0, 306]
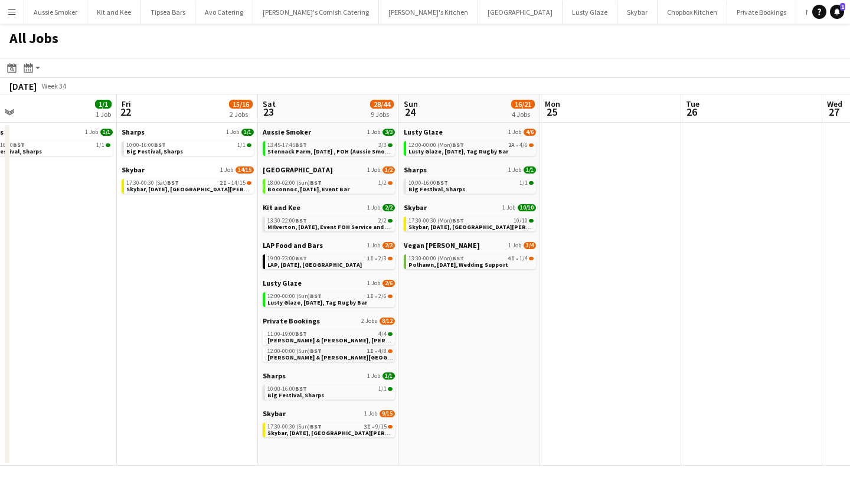
click at [333, 355] on span "[PERSON_NAME] & [PERSON_NAME][GEOGRAPHIC_DATA], [DATE]" at bounding box center [358, 358] width 182 height 8
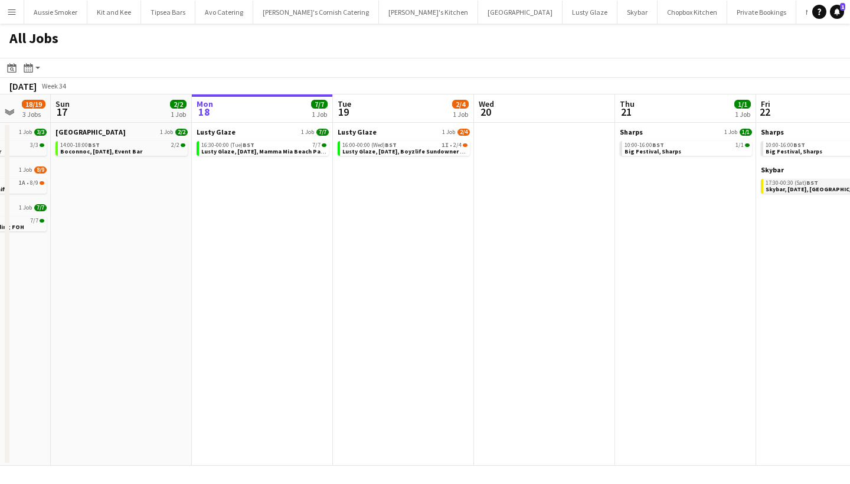
scroll to position [0, 369]
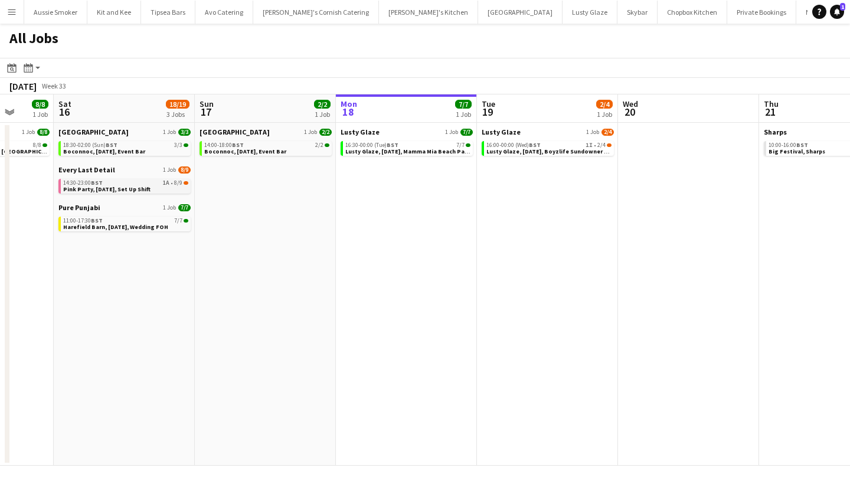
click at [106, 186] on span "Pink Party, [DATE], Set Up Shift" at bounding box center [106, 189] width 87 height 8
click at [136, 228] on span "Harefield Barn, [DATE], Wedding FOH" at bounding box center [115, 227] width 105 height 8
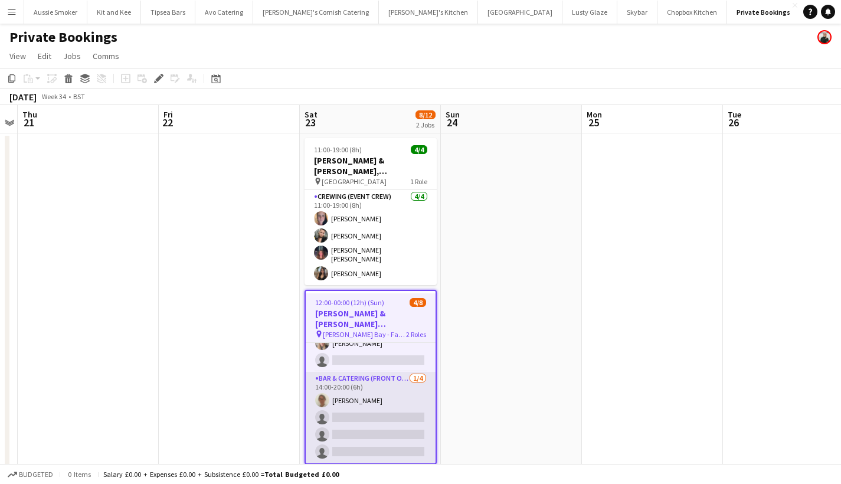
scroll to position [14, 0]
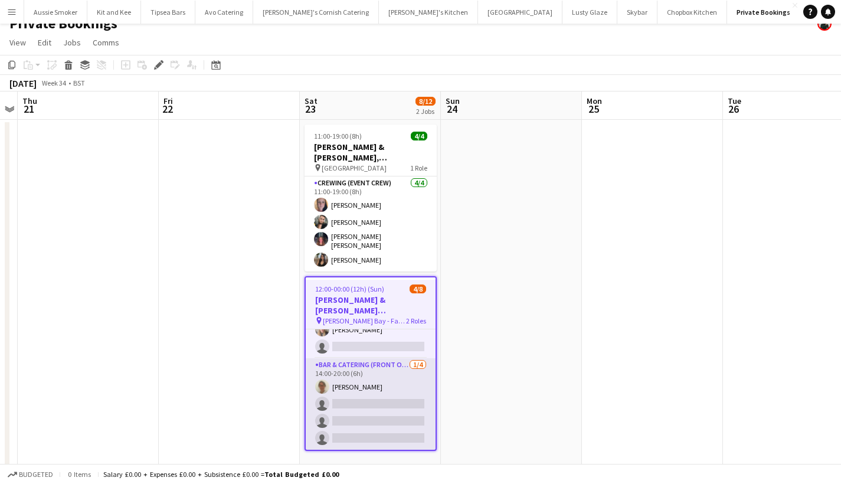
drag, startPoint x: 374, startPoint y: 398, endPoint x: 383, endPoint y: 391, distance: 11.0
click at [375, 398] on app-card-role "Bar & Catering (Front of House) [DATE] 14:00-20:00 (6h) [PERSON_NAME] single-ne…" at bounding box center [371, 403] width 130 height 91
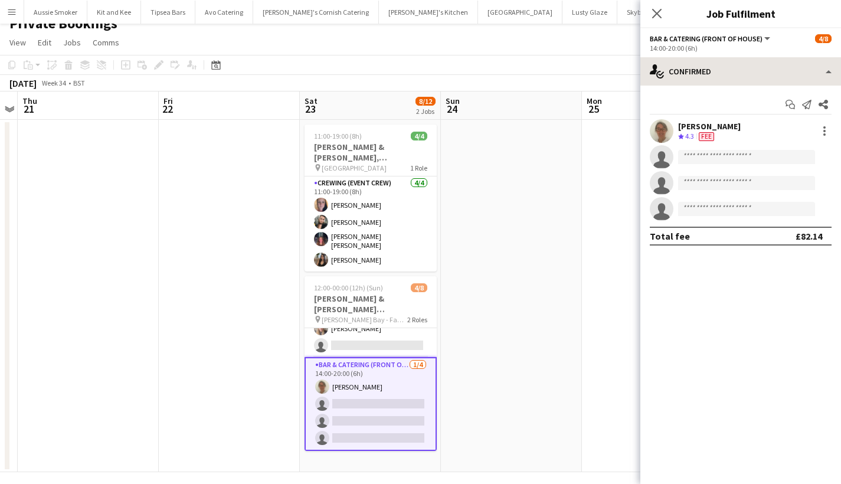
scroll to position [0, 405]
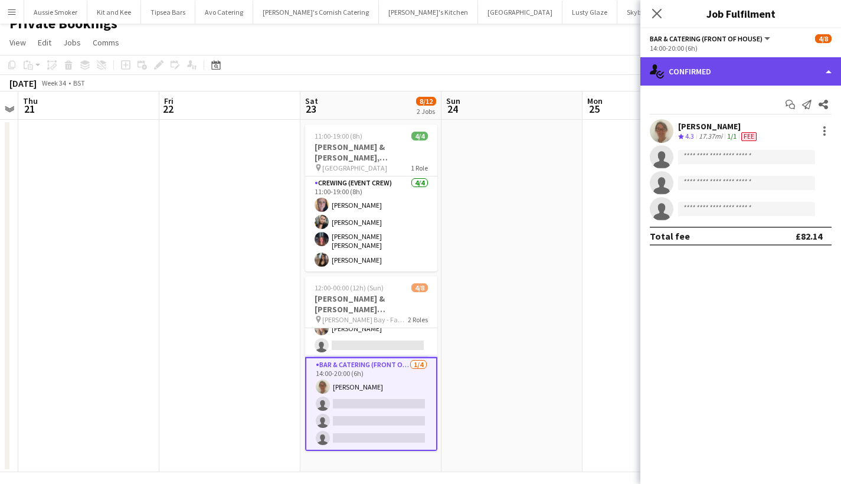
click at [754, 73] on div "single-neutral-actions-check-2 Confirmed" at bounding box center [740, 71] width 201 height 28
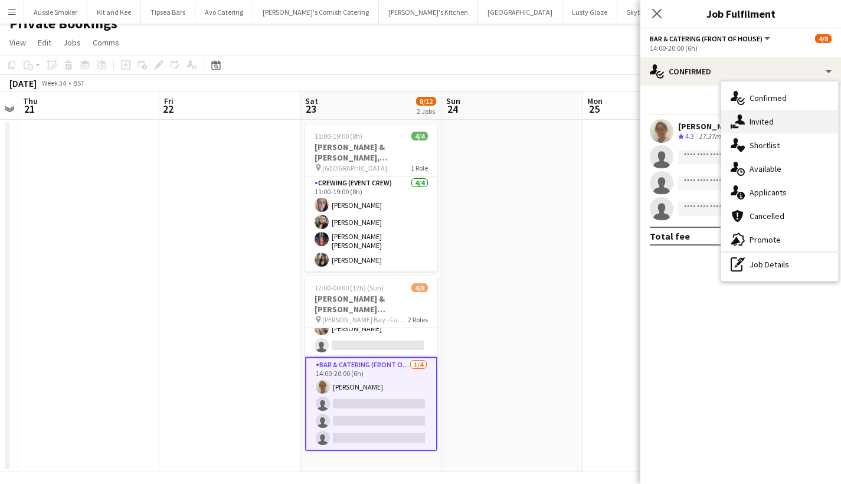
click at [759, 120] on div "single-neutral-actions-share-1 Invited" at bounding box center [779, 122] width 117 height 24
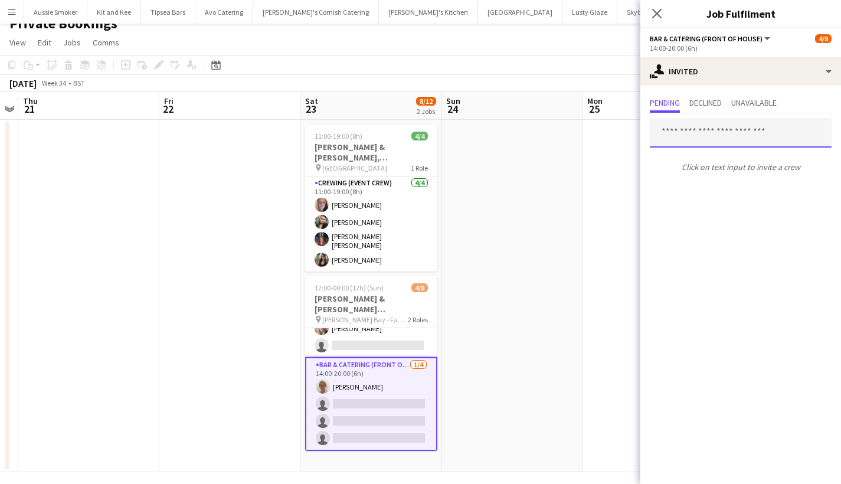
click at [702, 133] on input "text" at bounding box center [741, 133] width 182 height 30
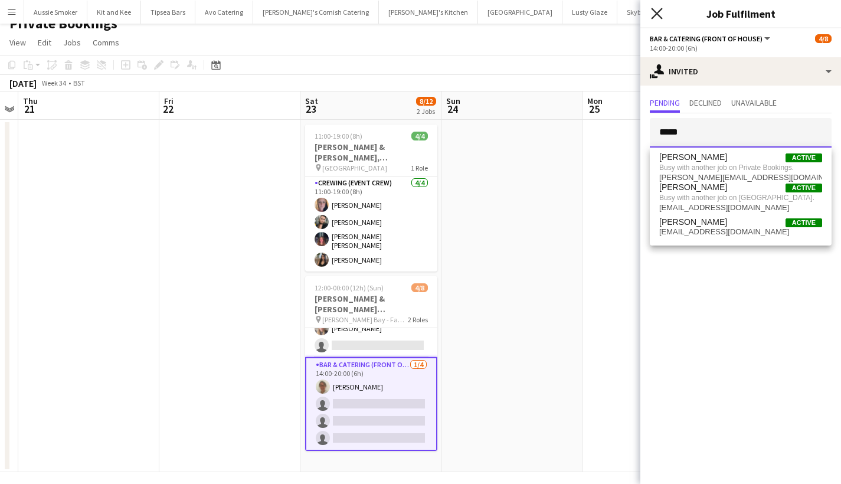
type input "****"
click at [659, 15] on icon at bounding box center [656, 13] width 11 height 11
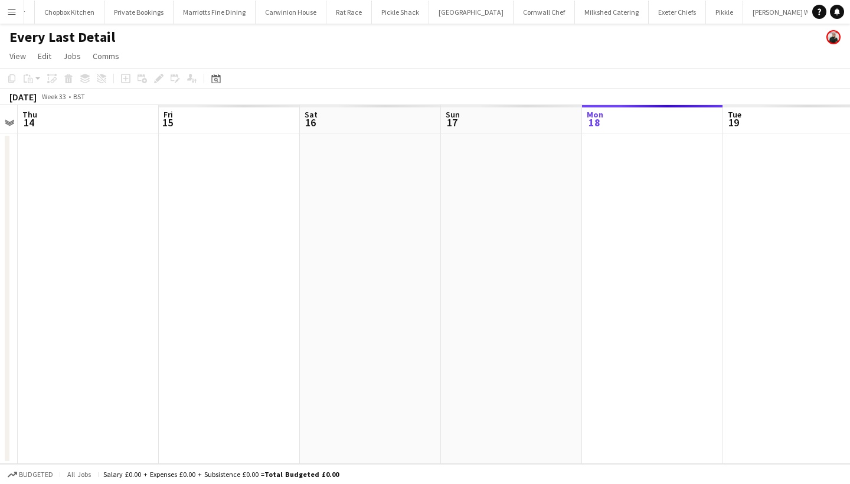
scroll to position [0, 627]
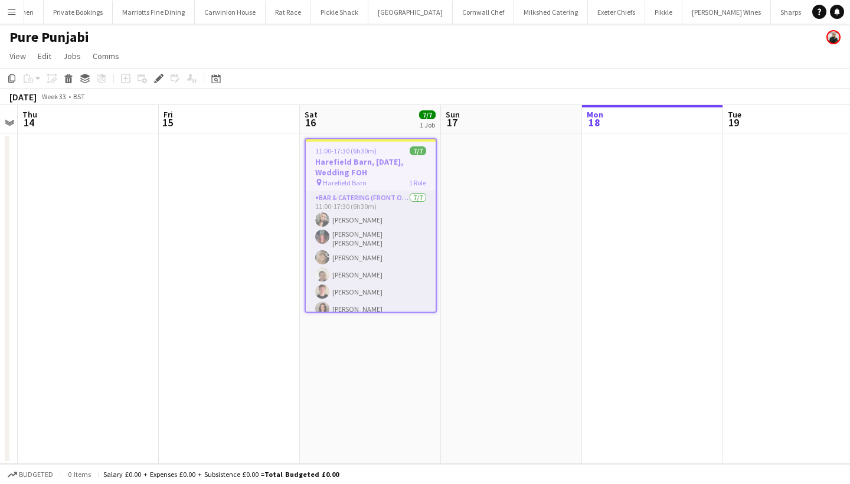
scroll to position [22, 0]
